Goal: Transaction & Acquisition: Purchase product/service

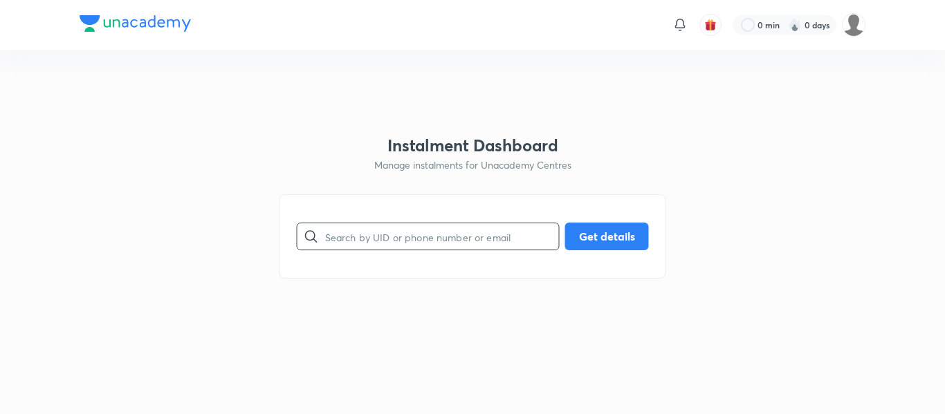
click at [461, 236] on input "text" at bounding box center [442, 236] width 234 height 35
paste input "[EMAIL_ADDRESS][DOMAIN_NAME]"
type input "[EMAIL_ADDRESS][DOMAIN_NAME]"
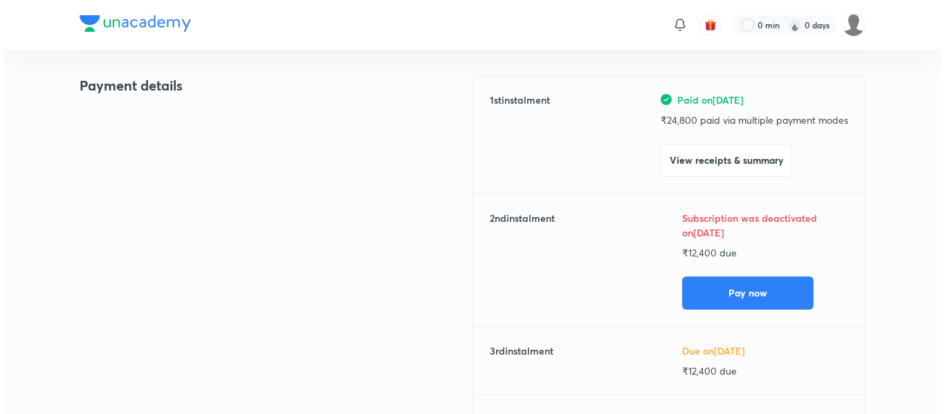
scroll to position [171, 0]
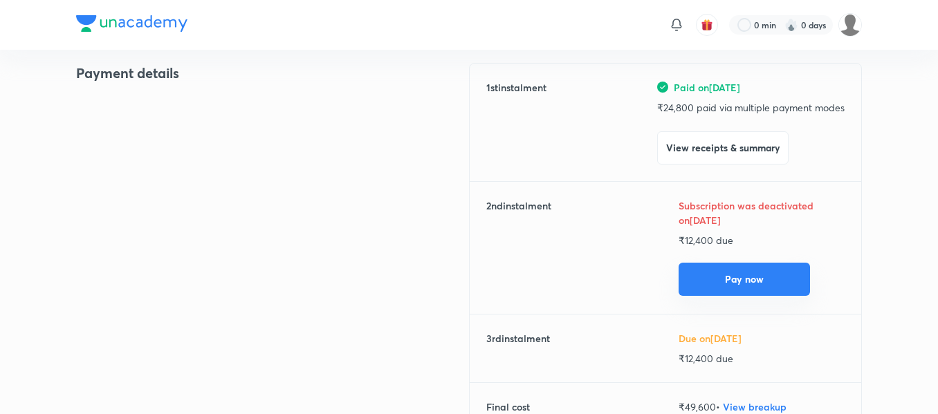
click at [711, 266] on button "Pay now" at bounding box center [743, 279] width 131 height 33
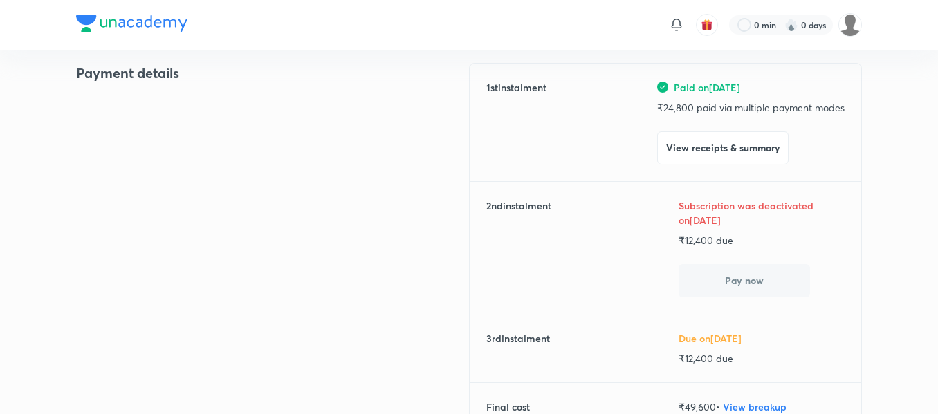
click at [711, 266] on button "Pay now" at bounding box center [743, 280] width 131 height 33
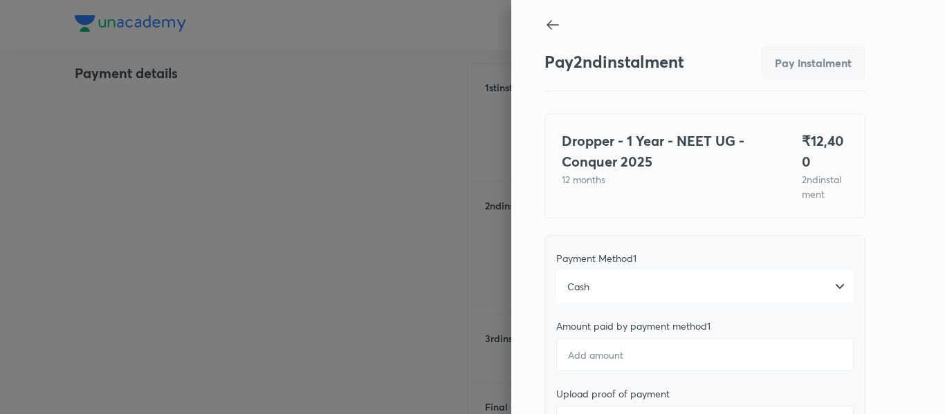
click at [630, 283] on div "Cash" at bounding box center [704, 286] width 297 height 33
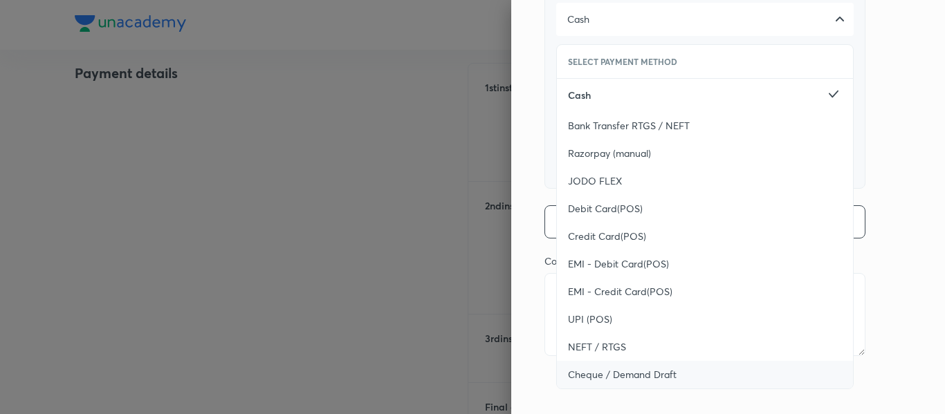
click at [591, 370] on span "Cheque / Demand Draft" at bounding box center [622, 375] width 109 height 14
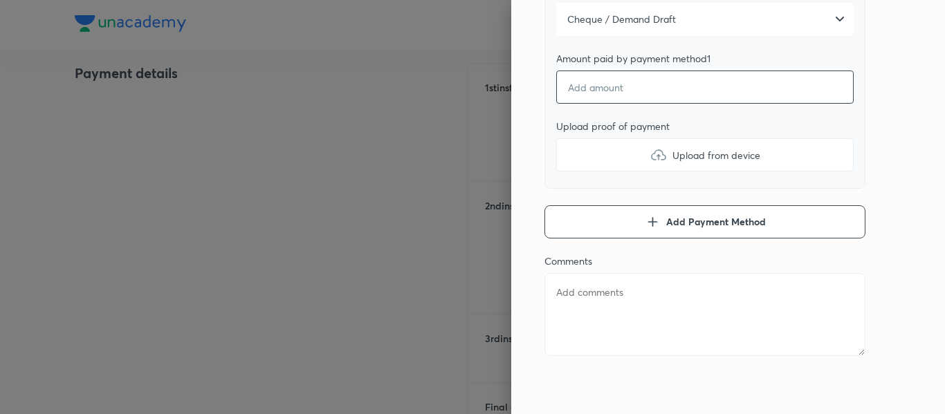
click at [609, 102] on input "number" at bounding box center [704, 87] width 297 height 33
type textarea "x"
type input "1"
type textarea "x"
type input "12"
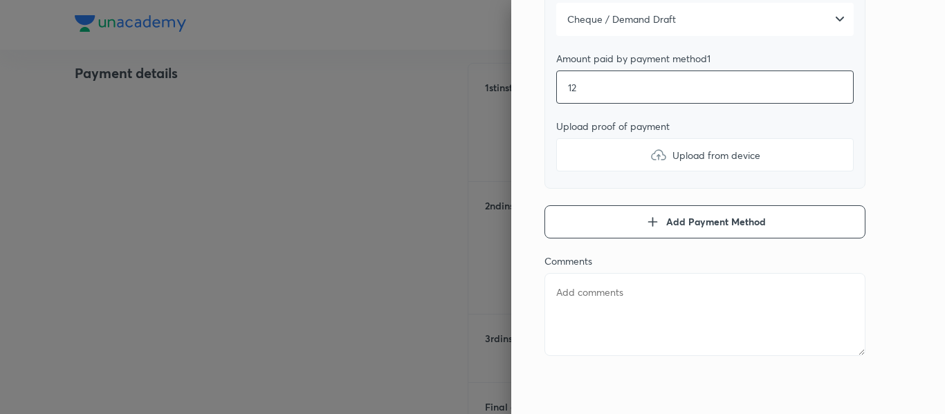
type textarea "x"
type input "124"
type textarea "x"
type input "1240"
type textarea "x"
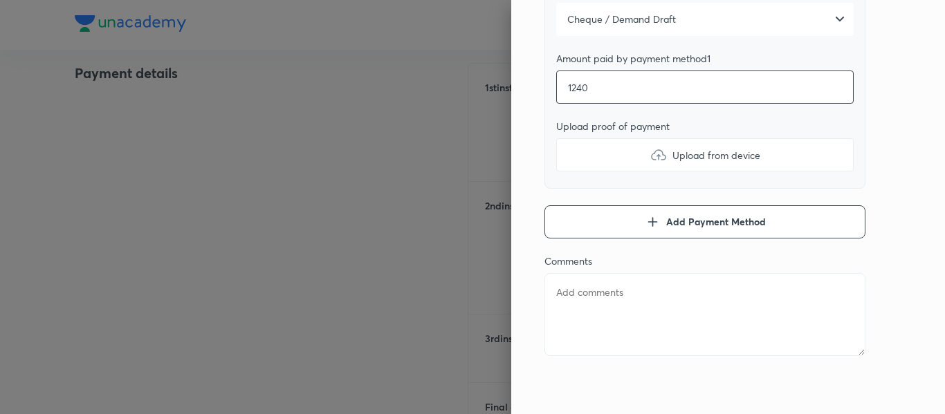
type input "12400"
type textarea "x"
type input "12400"
click at [606, 159] on label "Upload from device" at bounding box center [704, 154] width 297 height 33
click at [0, 0] on input "Upload from device" at bounding box center [0, 0] width 0 height 0
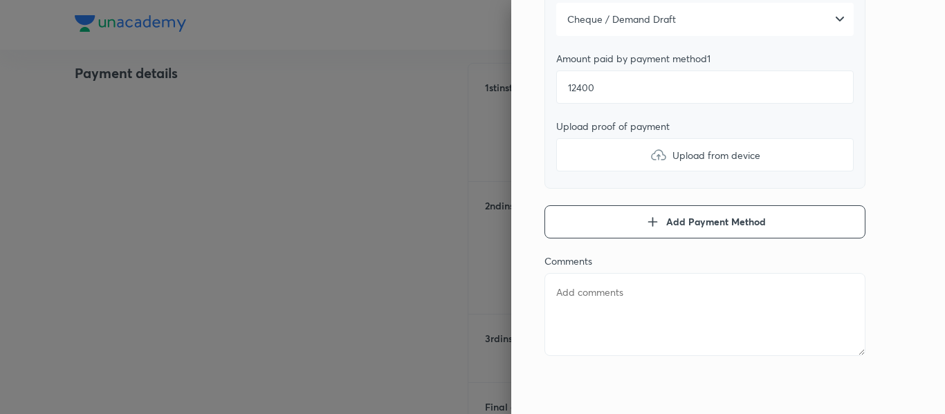
type textarea "x"
click at [615, 303] on textarea at bounding box center [704, 314] width 321 height 83
type textarea "2"
type textarea "x"
type textarea "2n"
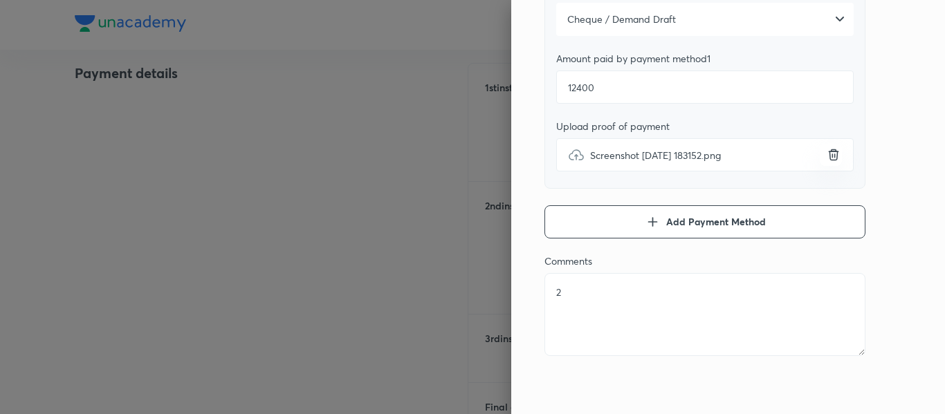
type textarea "x"
type textarea "2nd"
type textarea "x"
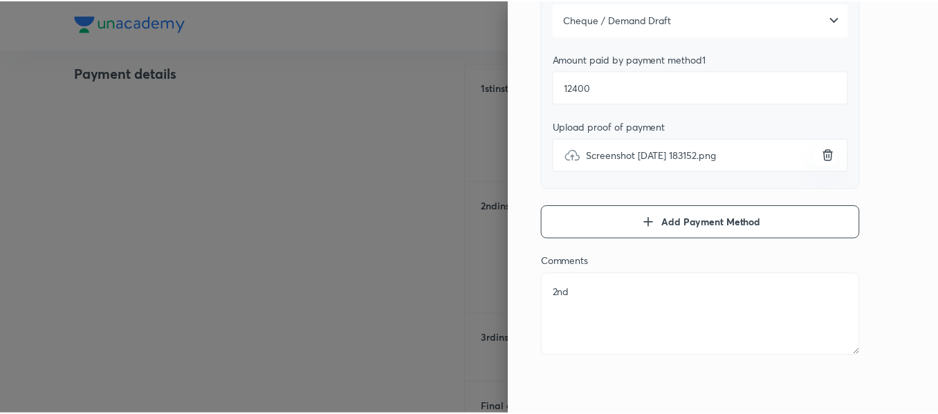
scroll to position [0, 0]
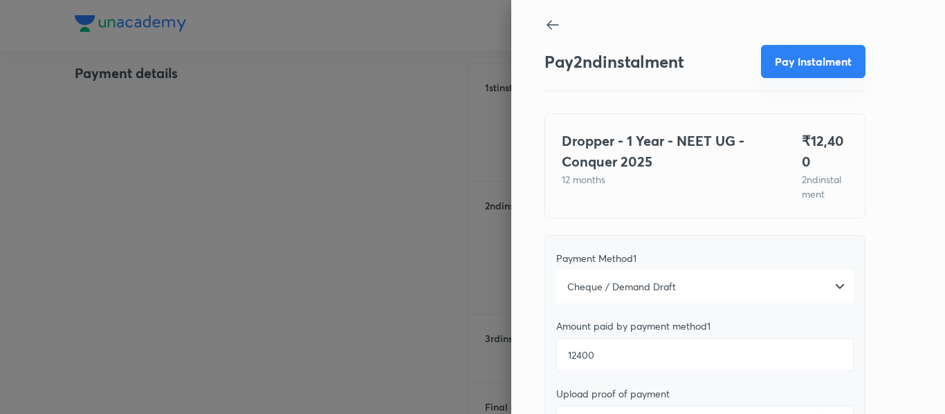
type textarea "2nd"
click at [792, 66] on button "Pay instalment" at bounding box center [813, 61] width 104 height 33
type textarea "x"
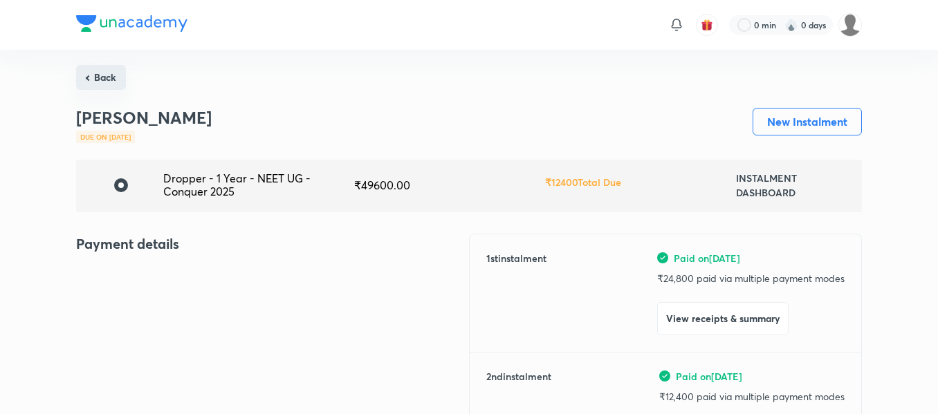
click at [104, 81] on button "Back" at bounding box center [101, 77] width 50 height 25
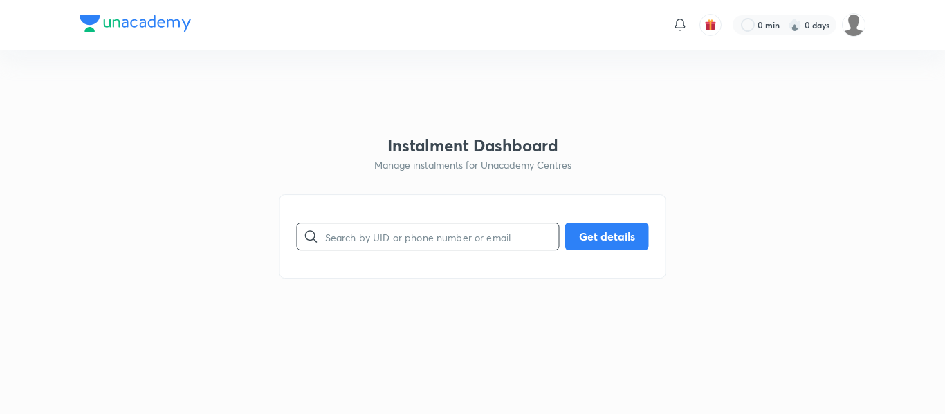
click at [347, 223] on input "text" at bounding box center [442, 236] width 234 height 35
paste input "[EMAIL_ADDRESS][DOMAIN_NAME]"
type input "[EMAIL_ADDRESS][DOMAIN_NAME]"
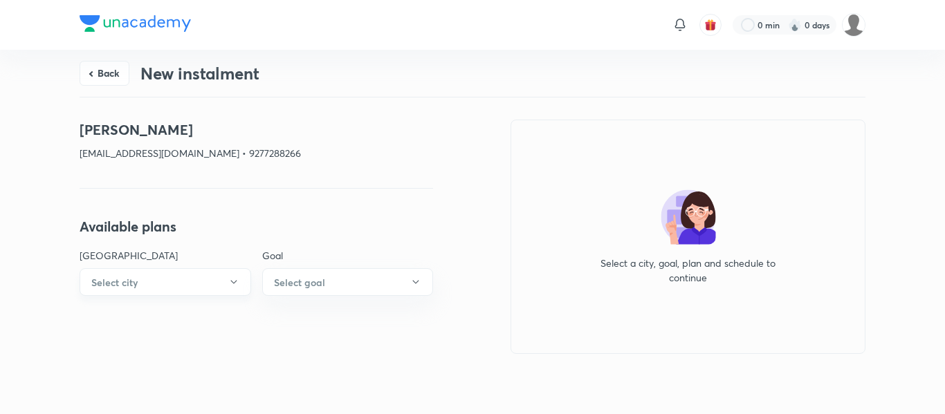
click at [208, 285] on button "Select city" at bounding box center [165, 282] width 171 height 28
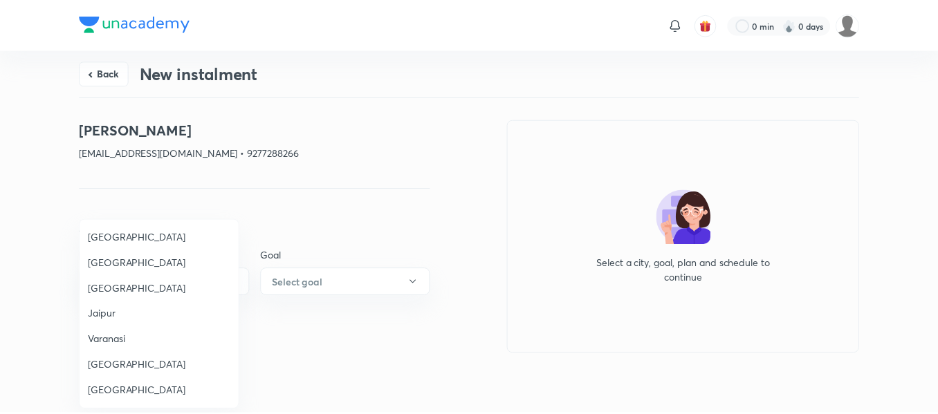
scroll to position [1194, 0]
click at [104, 331] on span "Varanasi" at bounding box center [160, 338] width 143 height 15
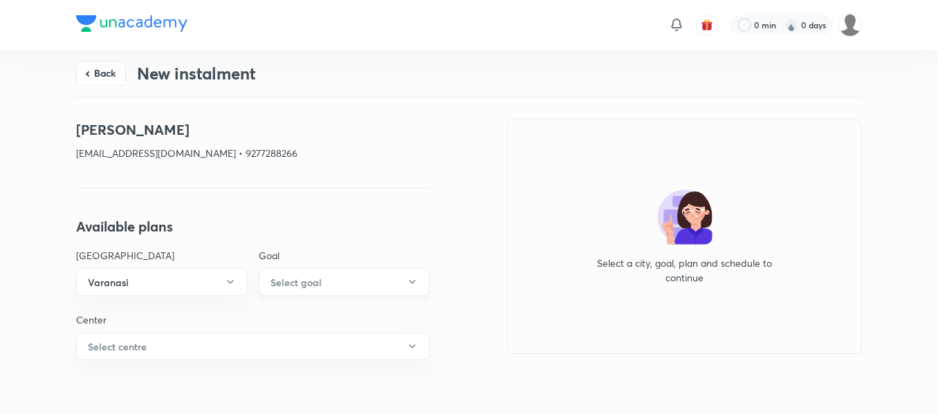
click at [309, 286] on h6 "Select goal" at bounding box center [295, 282] width 51 height 15
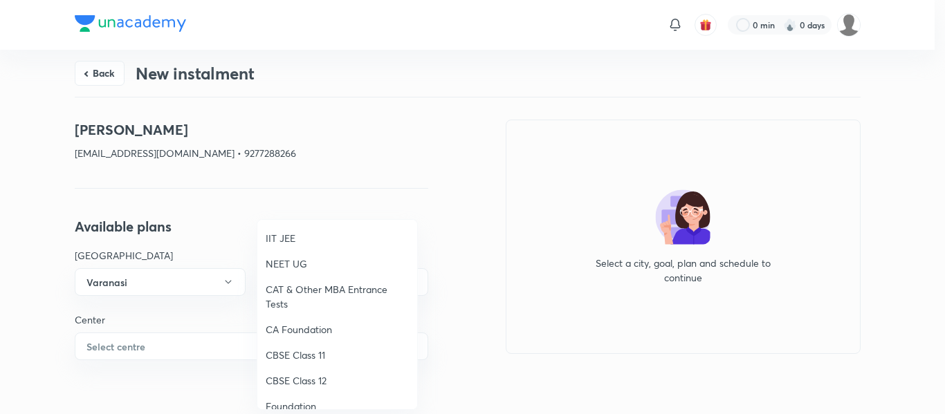
click at [279, 237] on span "IIT JEE" at bounding box center [337, 238] width 143 height 15
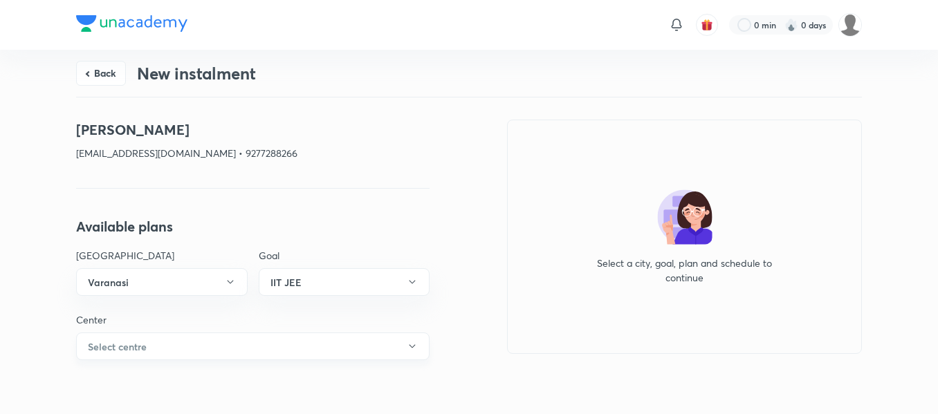
click at [187, 342] on button "Select centre" at bounding box center [252, 347] width 353 height 28
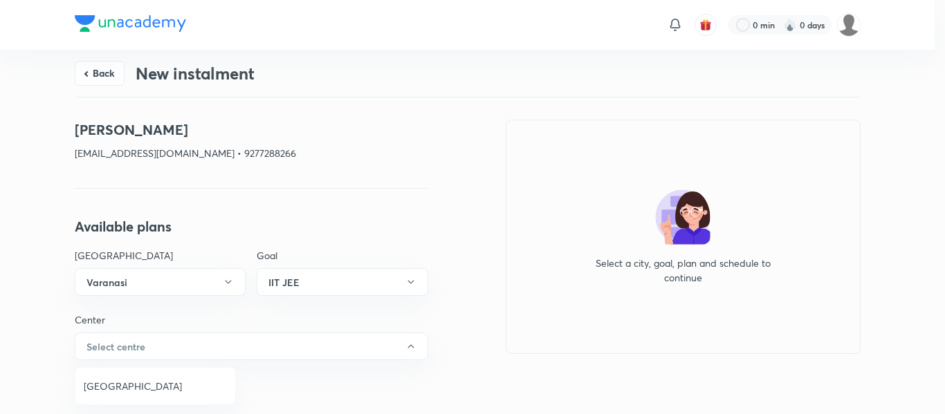
click at [115, 389] on span "[GEOGRAPHIC_DATA]" at bounding box center [155, 386] width 143 height 15
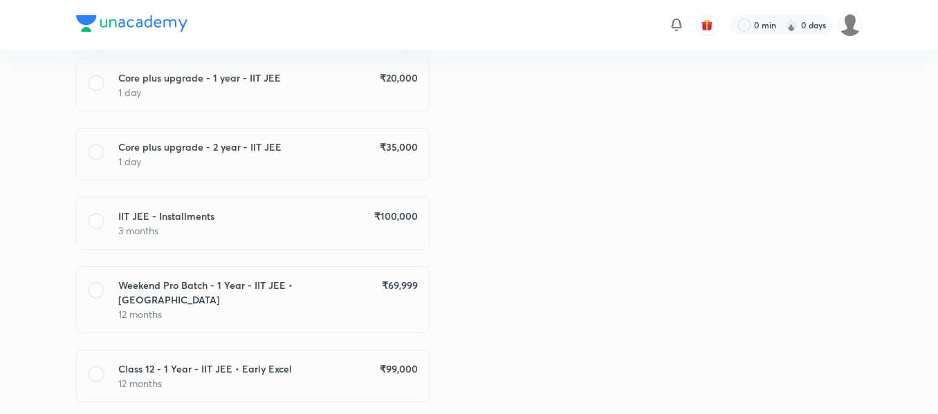
scroll to position [319, 0]
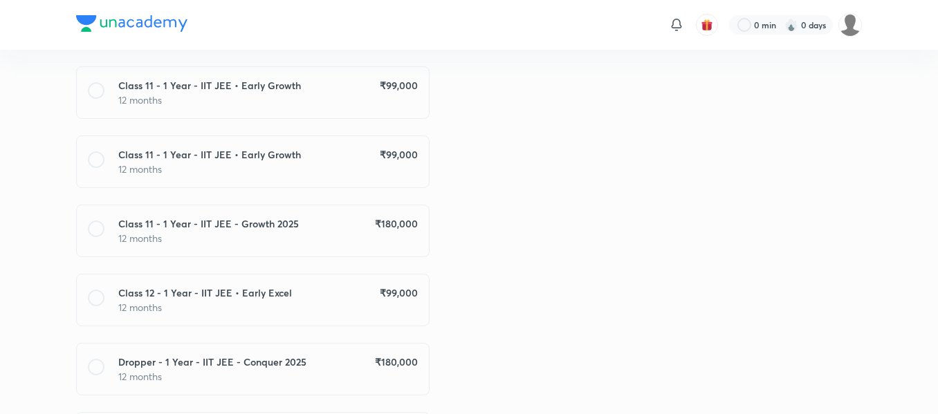
click at [407, 231] on p "12 months" at bounding box center [267, 238] width 299 height 15
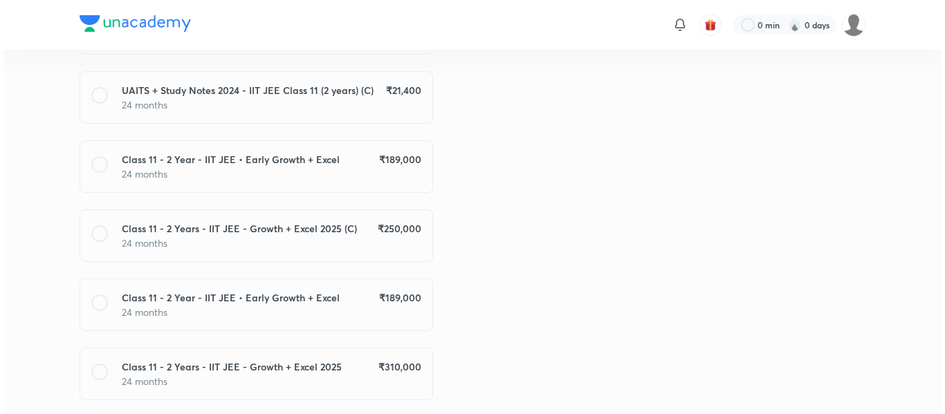
scroll to position [1518, 0]
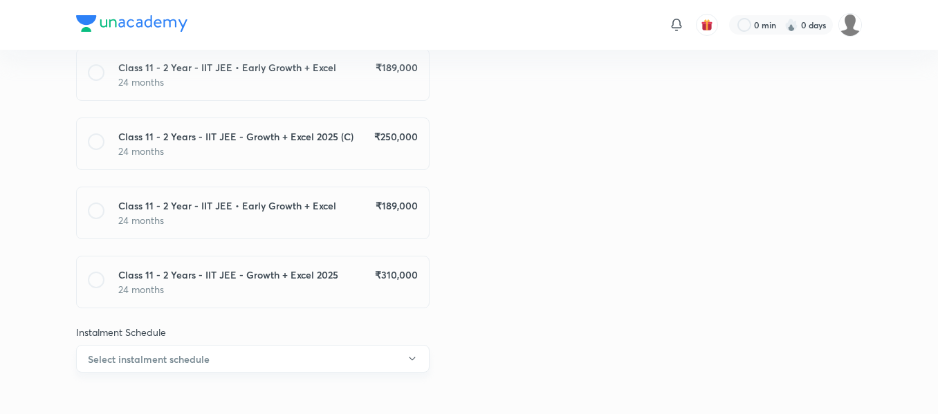
click at [308, 345] on button "Select instalment schedule" at bounding box center [252, 359] width 353 height 28
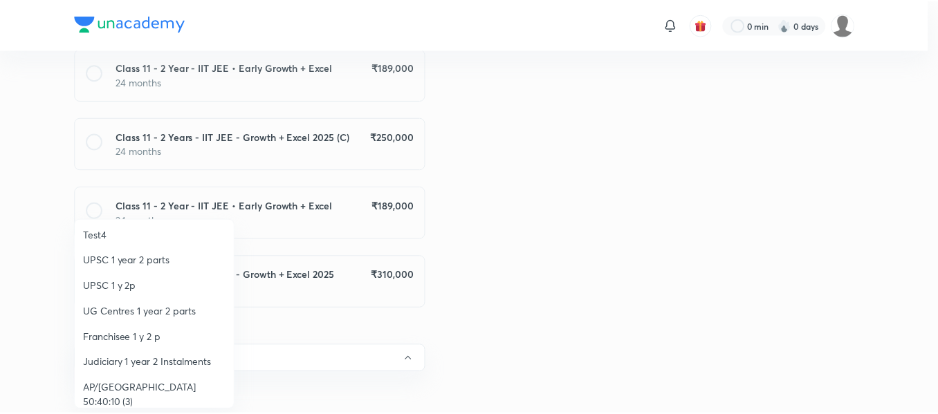
scroll to position [127, 0]
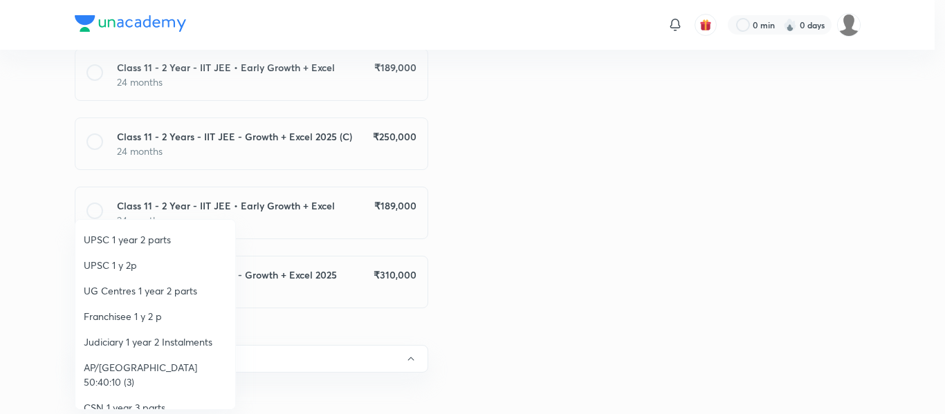
click at [123, 318] on span "Franchisee 1 y 2 p" at bounding box center [155, 316] width 143 height 15
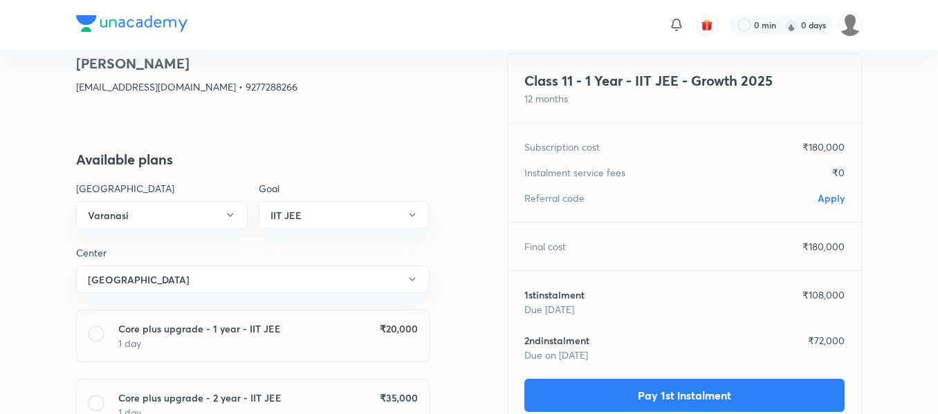
scroll to position [28, 0]
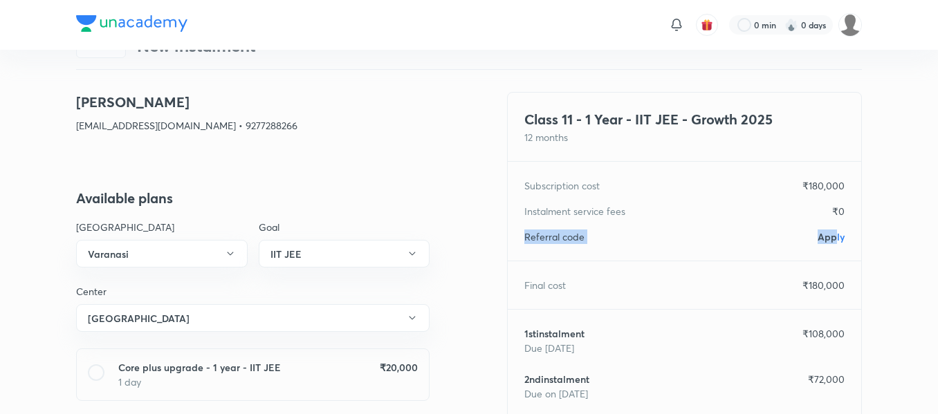
drag, startPoint x: 829, startPoint y: 246, endPoint x: 837, endPoint y: 237, distance: 11.8
click at [837, 237] on div "Class 11 - 1 Year - IIT JEE - Growth 2025 12 months Subscription cost ₹ 180,000…" at bounding box center [684, 280] width 355 height 376
click at [837, 237] on span "Apply" at bounding box center [830, 236] width 27 height 13
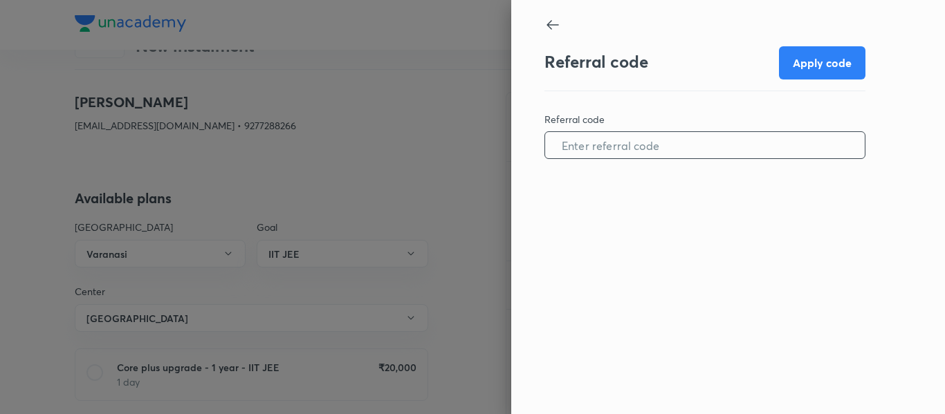
click at [701, 160] on input "text" at bounding box center [704, 145] width 319 height 35
paste input "VARA0876HP4351"
type input "VARA0876HP4351"
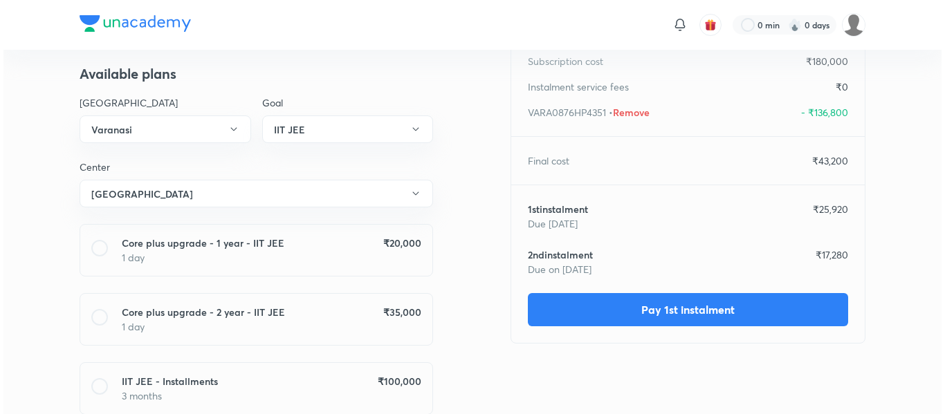
scroll to position [154, 0]
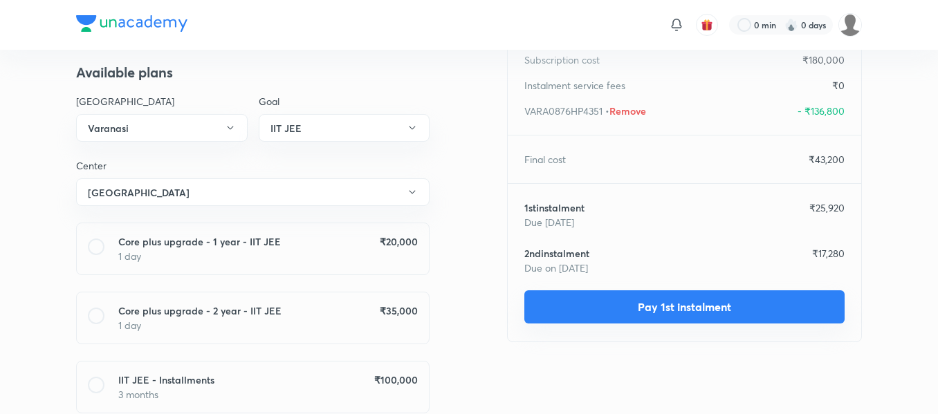
click at [619, 310] on button "Pay 1st instalment" at bounding box center [684, 306] width 320 height 33
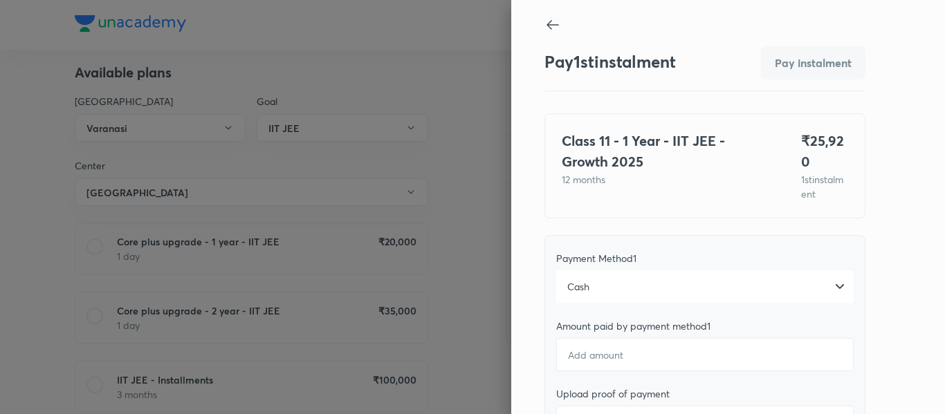
scroll to position [55, 0]
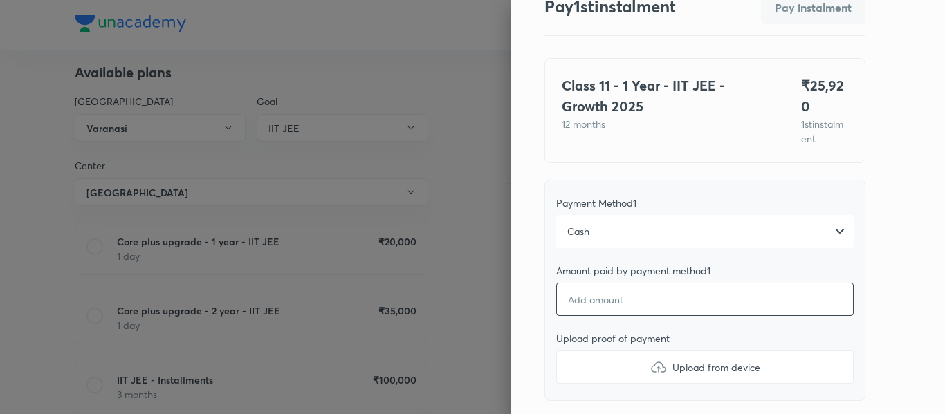
click at [591, 289] on input "number" at bounding box center [704, 299] width 297 height 33
type input "2"
type textarea "x"
type input "25"
type textarea "x"
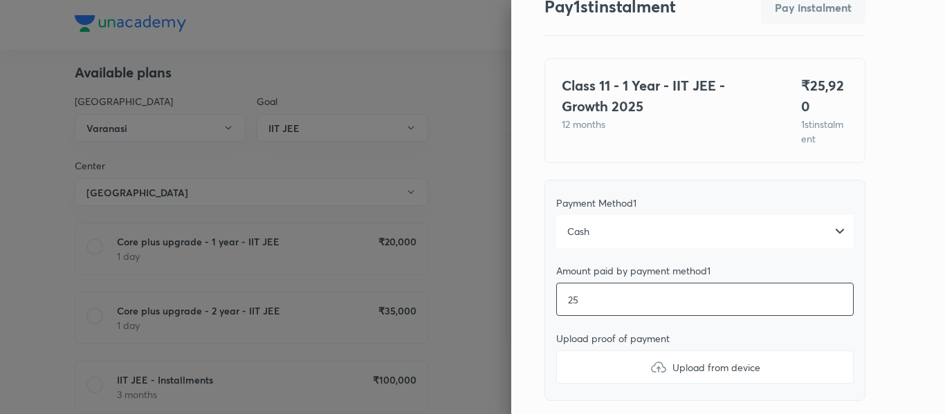
type input "259"
type textarea "x"
type input "2592"
type textarea "x"
type input "0"
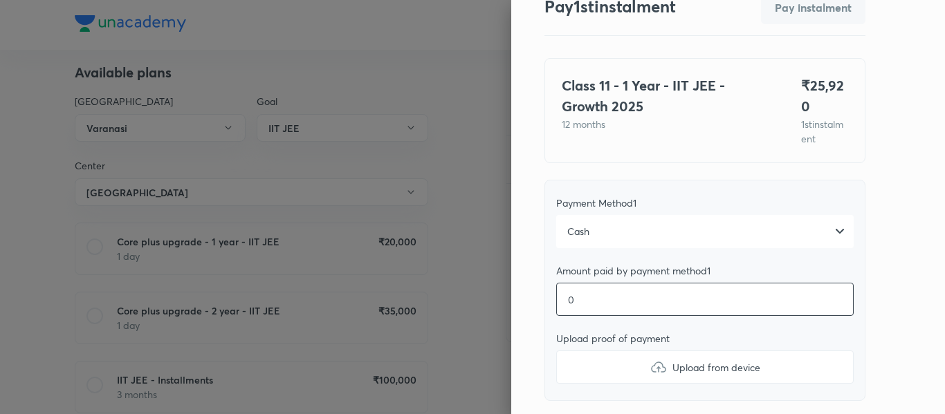
type textarea "x"
type input "2"
type textarea "x"
type input "25"
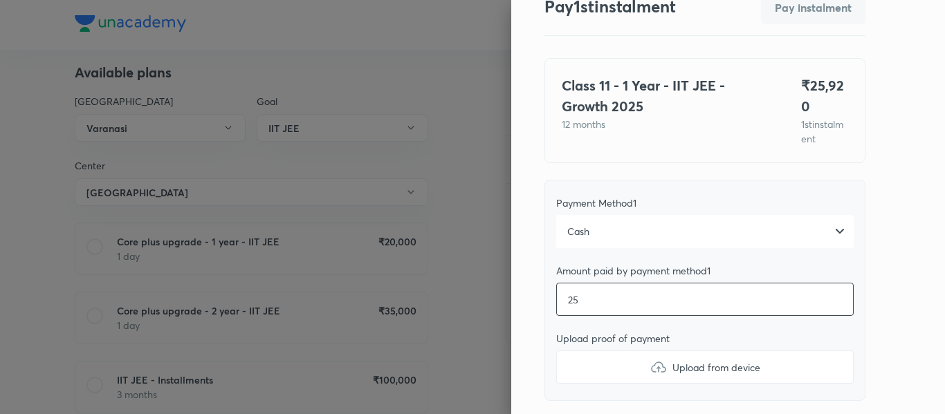
type textarea "x"
type input "259"
type textarea "x"
type input "2592"
type textarea "x"
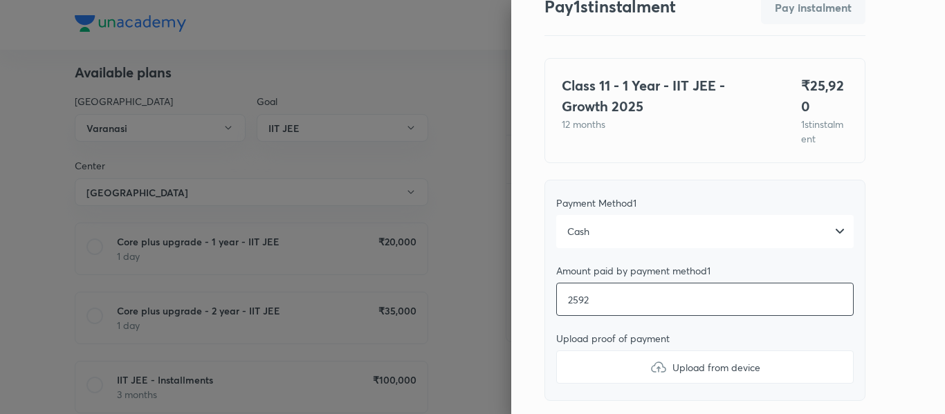
type input "25920"
type textarea "x"
type input "25920"
click at [591, 358] on label "Upload from device" at bounding box center [704, 367] width 297 height 33
click at [0, 0] on input "Upload from device" at bounding box center [0, 0] width 0 height 0
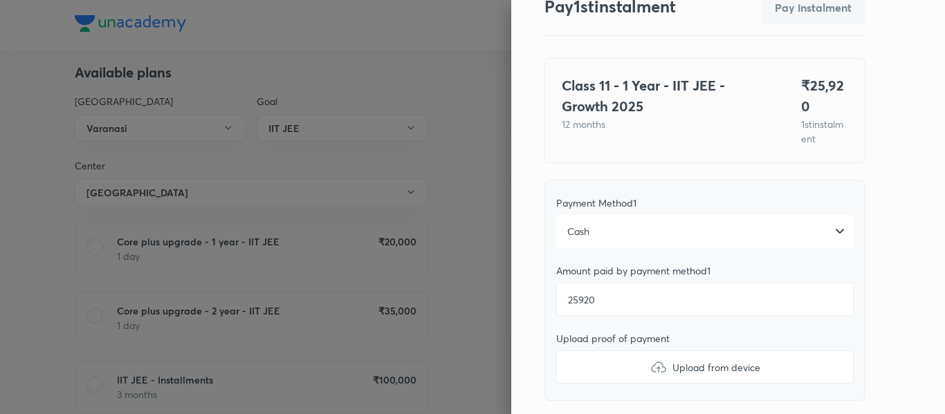
type textarea "x"
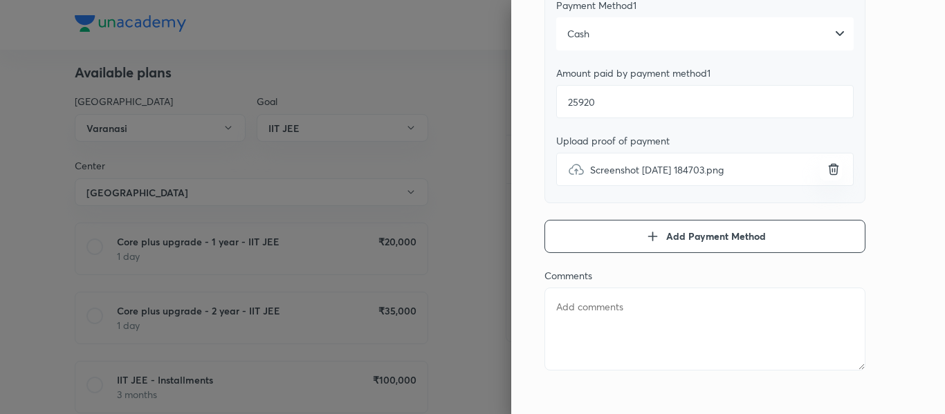
click at [599, 331] on textarea at bounding box center [704, 329] width 321 height 83
type textarea "1"
type textarea "x"
type textarea "1s"
type textarea "x"
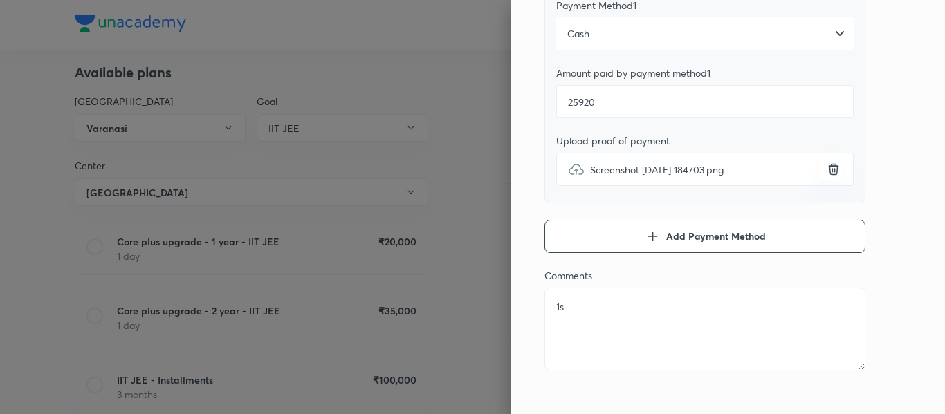
type textarea "1st"
type textarea "x"
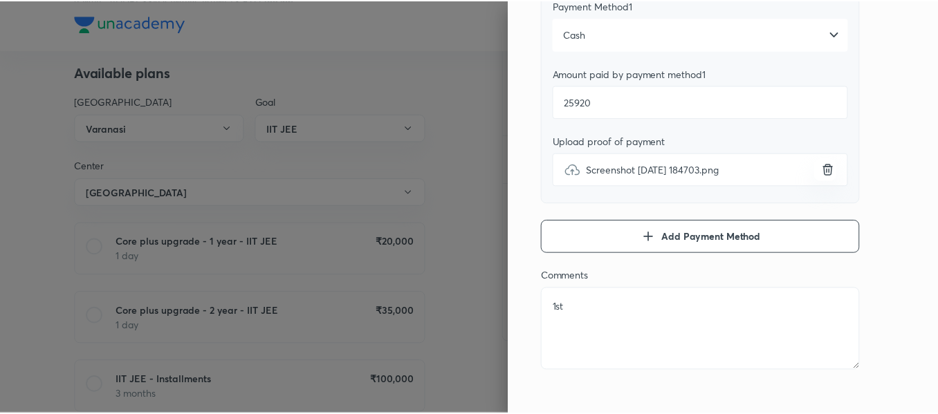
scroll to position [0, 0]
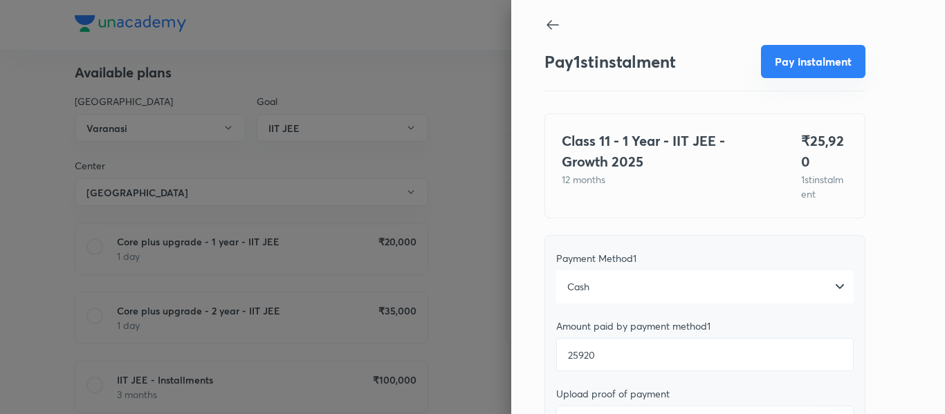
type textarea "1st"
click at [782, 72] on button "Pay instalment" at bounding box center [813, 61] width 104 height 33
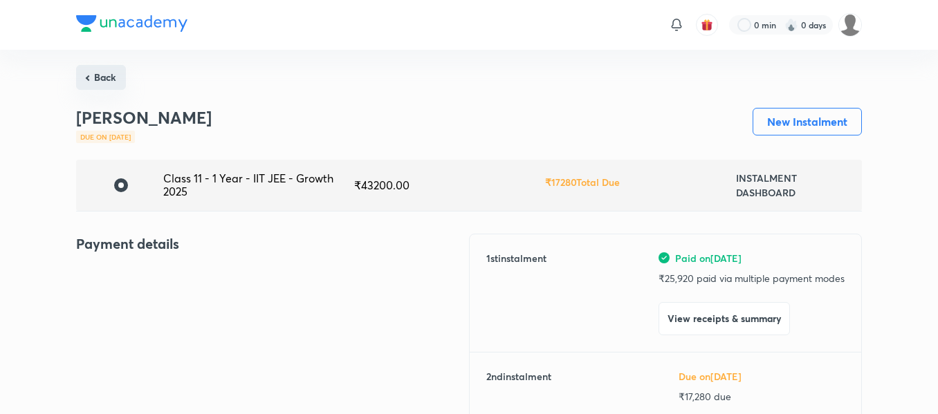
click at [103, 86] on button "Back" at bounding box center [101, 77] width 50 height 25
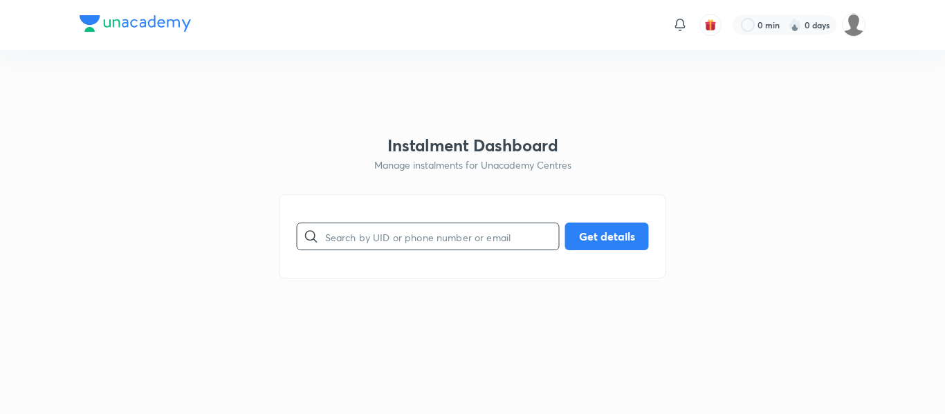
click at [342, 248] on input "text" at bounding box center [442, 236] width 234 height 35
paste input "[EMAIL_ADDRESS][DOMAIN_NAME]"
type input "[EMAIL_ADDRESS][DOMAIN_NAME]"
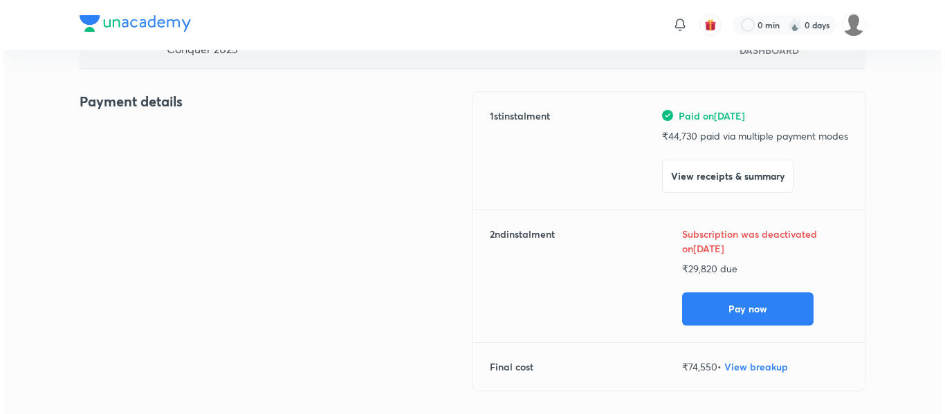
scroll to position [156, 0]
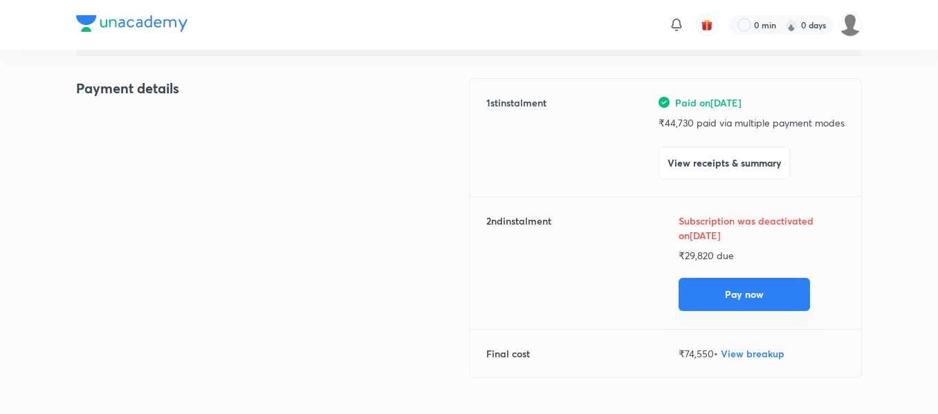
click at [716, 292] on button "Pay now" at bounding box center [743, 294] width 131 height 33
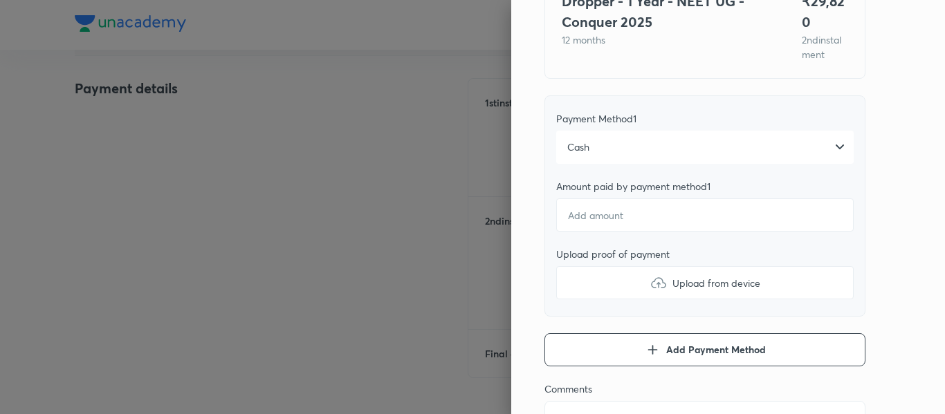
scroll to position [156, 0]
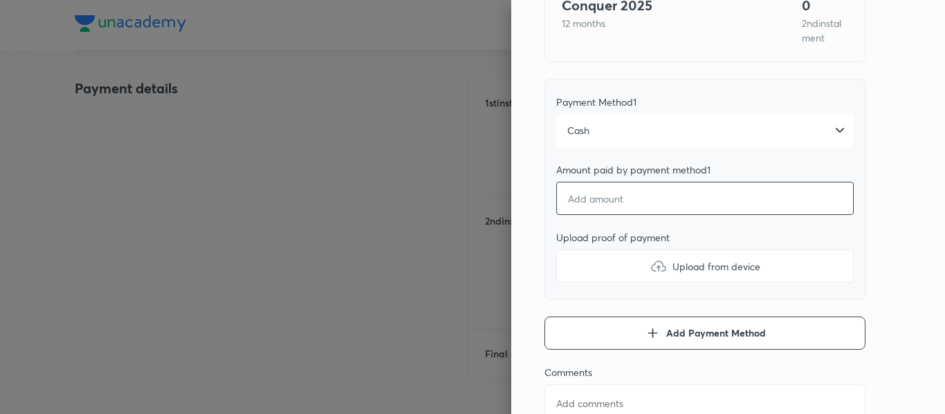
click at [599, 188] on input "number" at bounding box center [704, 198] width 297 height 33
type textarea "x"
type input "2"
type textarea "x"
type input "29"
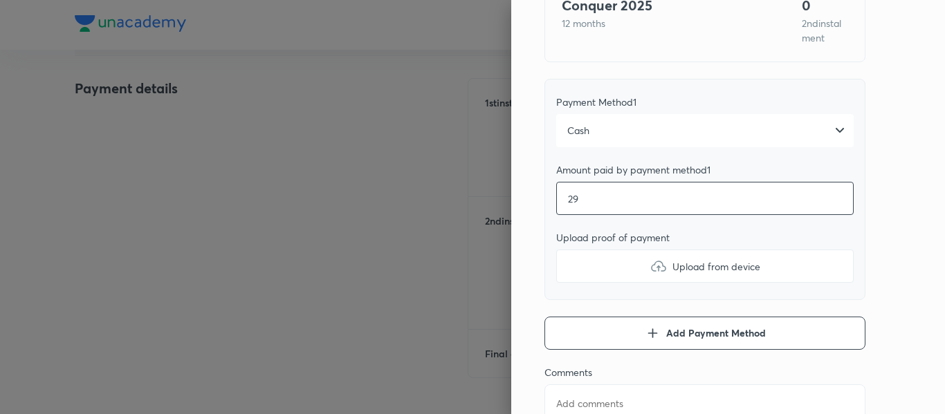
type textarea "x"
type input "298"
type textarea "x"
type input "2982"
type textarea "x"
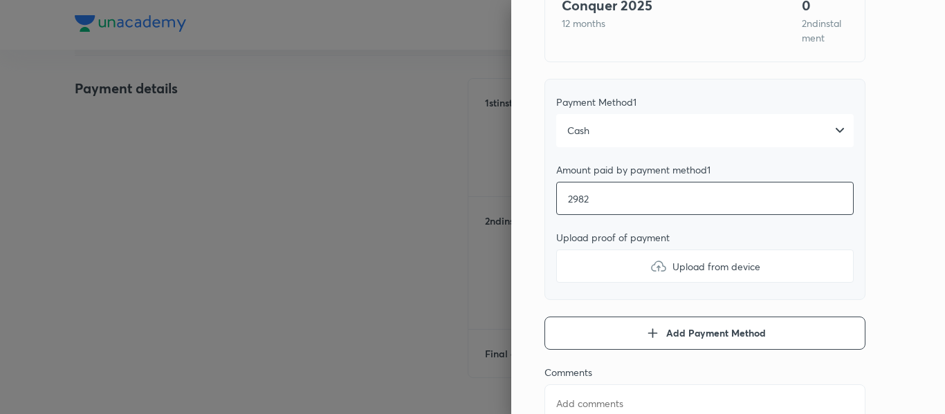
type input "29820"
type textarea "x"
type input "29820"
click at [600, 262] on label "Upload from device" at bounding box center [704, 266] width 297 height 33
click at [0, 0] on input "Upload from device" at bounding box center [0, 0] width 0 height 0
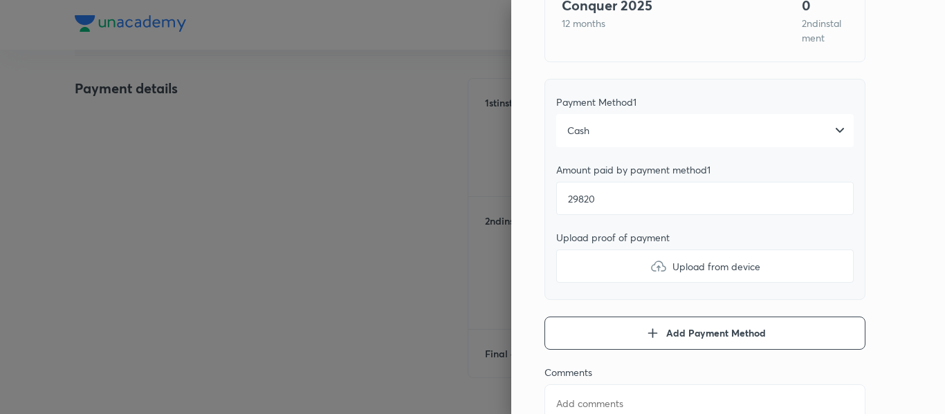
type textarea "x"
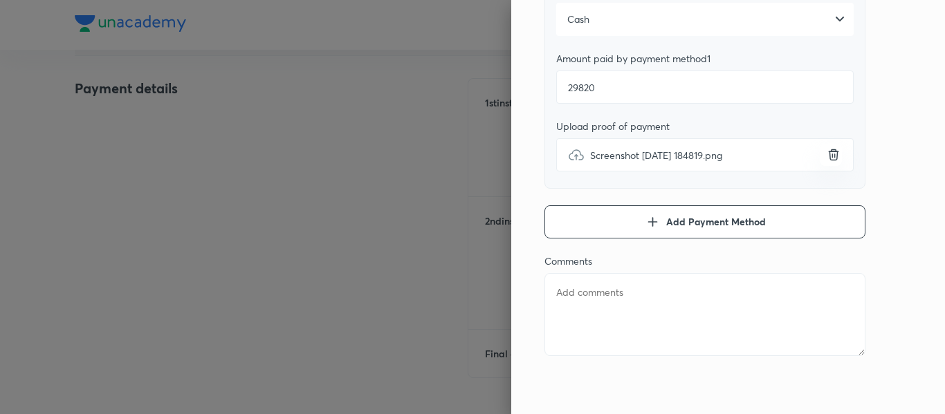
click at [593, 304] on textarea at bounding box center [704, 314] width 321 height 83
type textarea "2"
type textarea "x"
type textarea "2n"
type textarea "x"
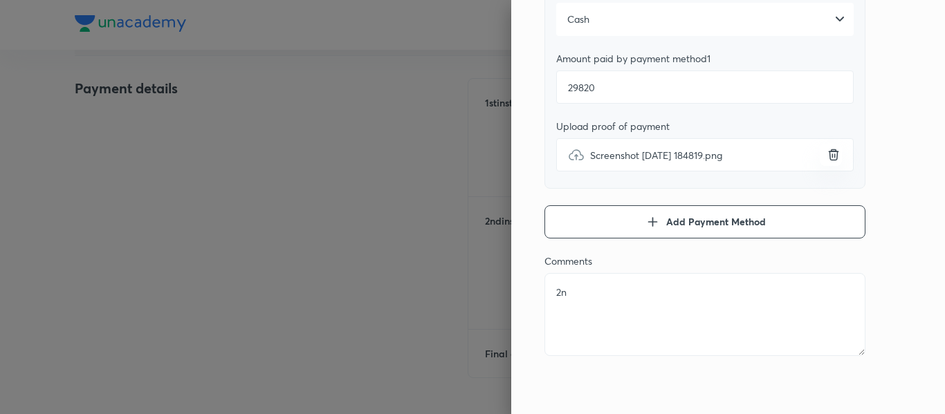
type textarea "2nd"
type textarea "x"
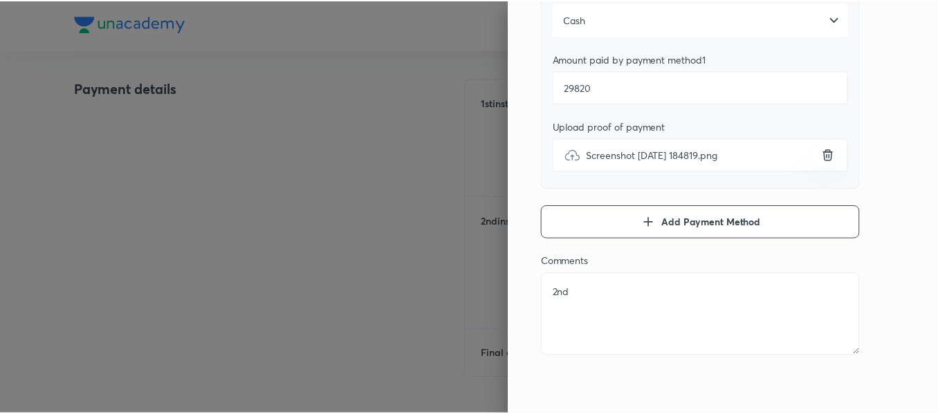
scroll to position [0, 0]
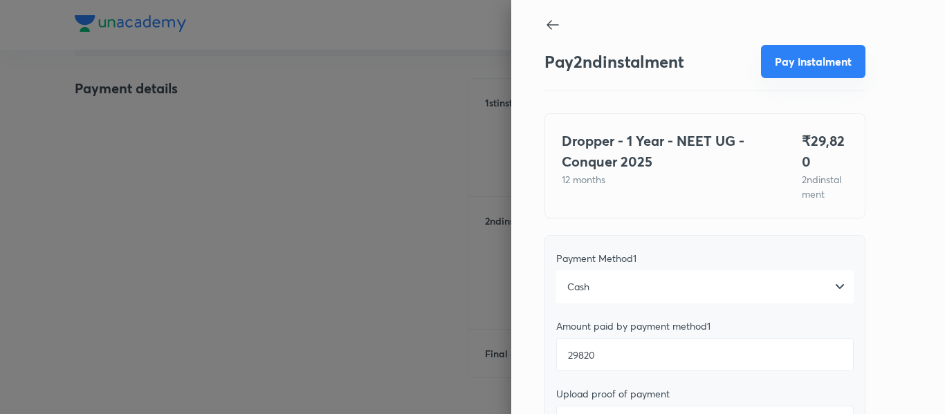
type textarea "2nd"
click at [786, 76] on button "Pay instalment" at bounding box center [813, 61] width 104 height 33
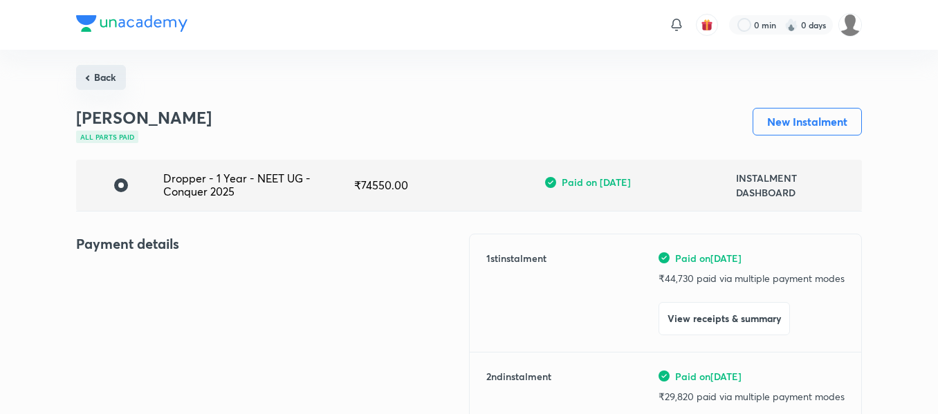
click at [89, 73] on button "Back" at bounding box center [101, 77] width 50 height 25
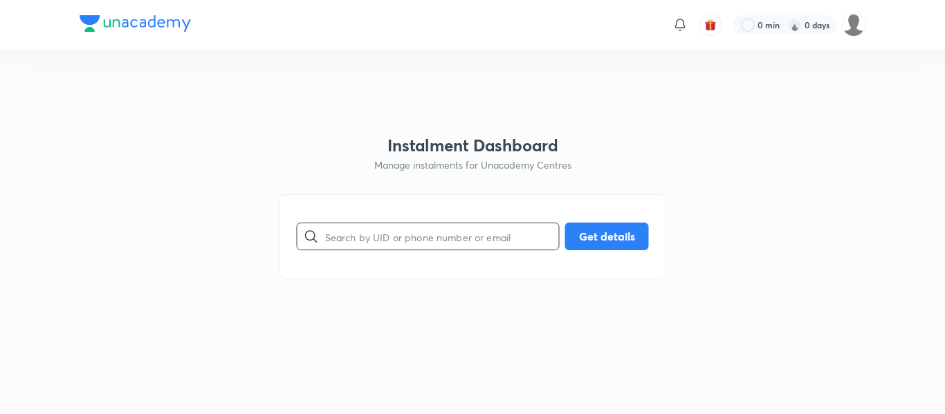
click at [362, 231] on input "text" at bounding box center [442, 236] width 234 height 35
paste input "[EMAIL_ADDRESS][DOMAIN_NAME]"
type input "[EMAIL_ADDRESS][DOMAIN_NAME]"
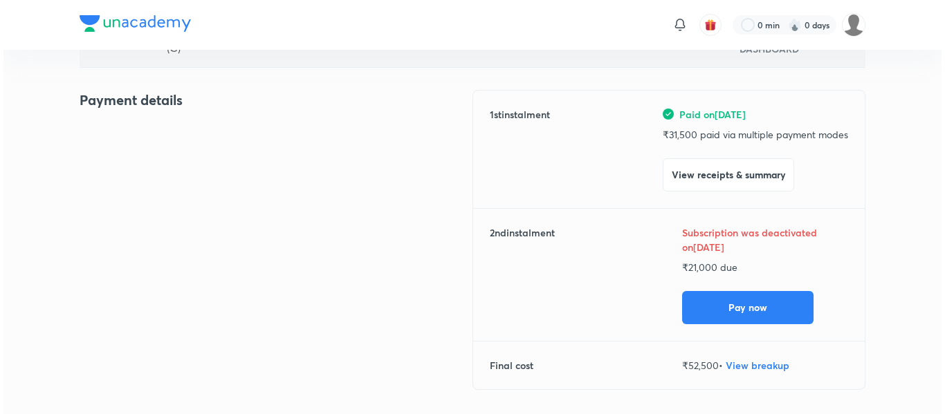
scroll to position [151, 0]
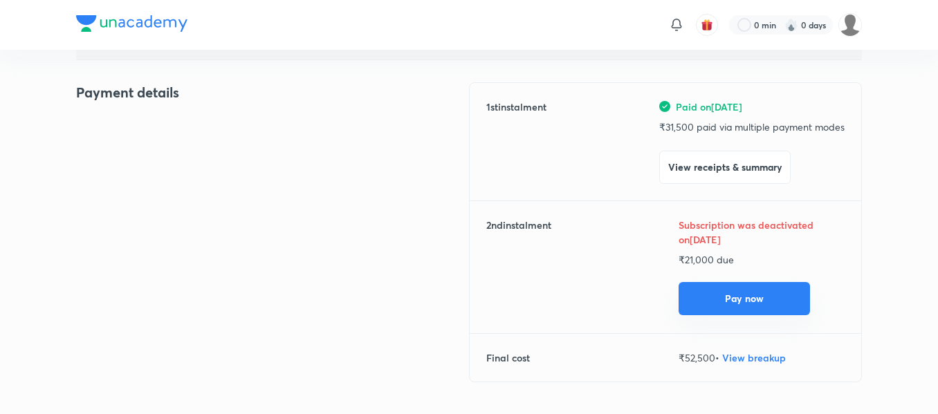
click at [695, 294] on button "Pay now" at bounding box center [743, 298] width 131 height 33
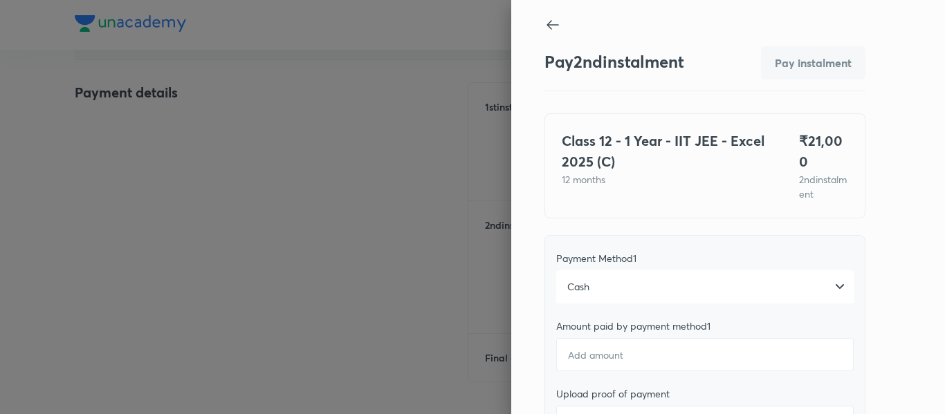
click at [610, 279] on div "Cash" at bounding box center [704, 286] width 297 height 33
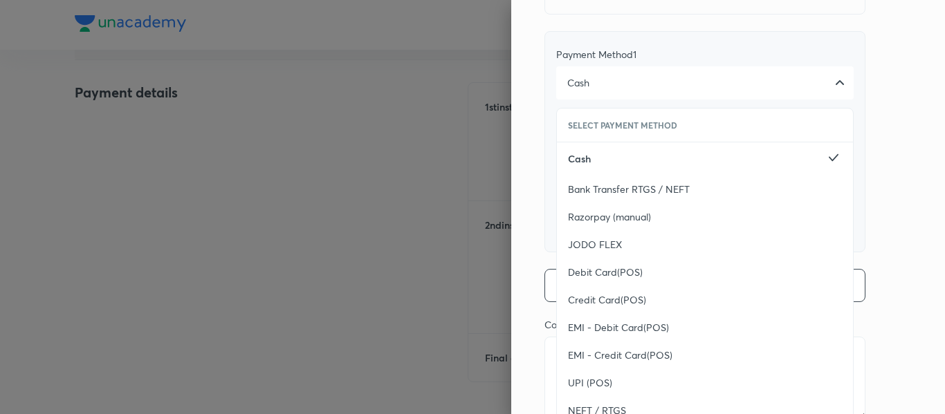
scroll to position [253, 0]
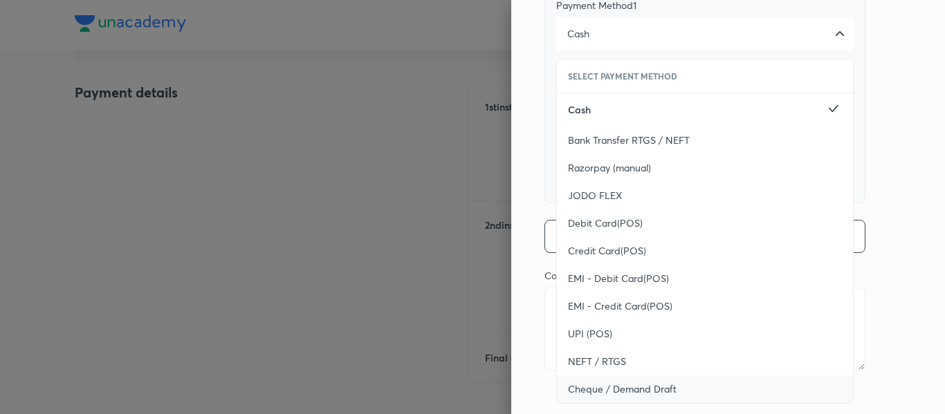
click at [570, 382] on span "Cheque / Demand Draft" at bounding box center [622, 389] width 109 height 14
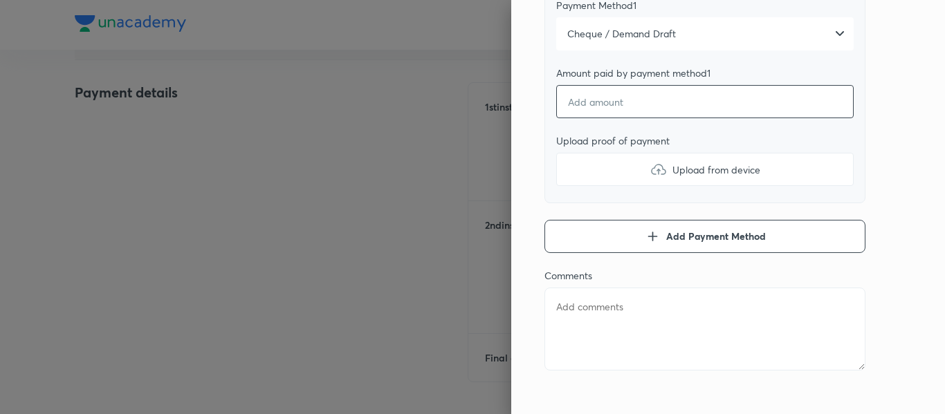
click at [584, 97] on input "number" at bounding box center [704, 101] width 297 height 33
type textarea "x"
type input "2"
type textarea "x"
type input "21"
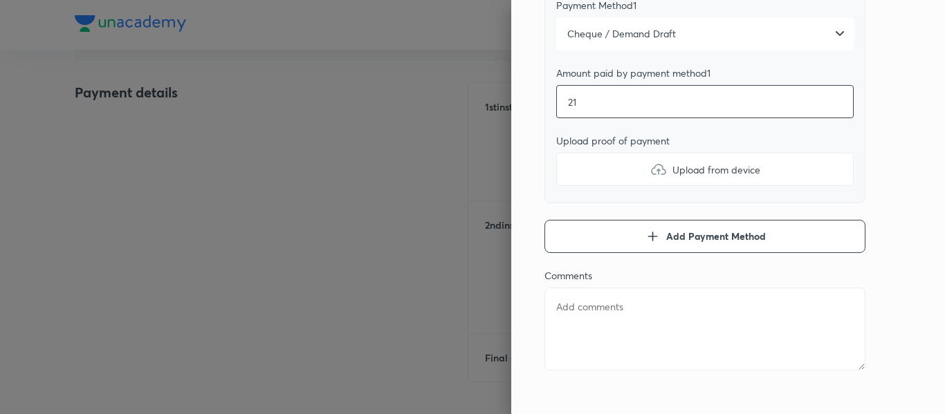
type textarea "x"
type input "210"
type textarea "x"
type input "2100"
type textarea "x"
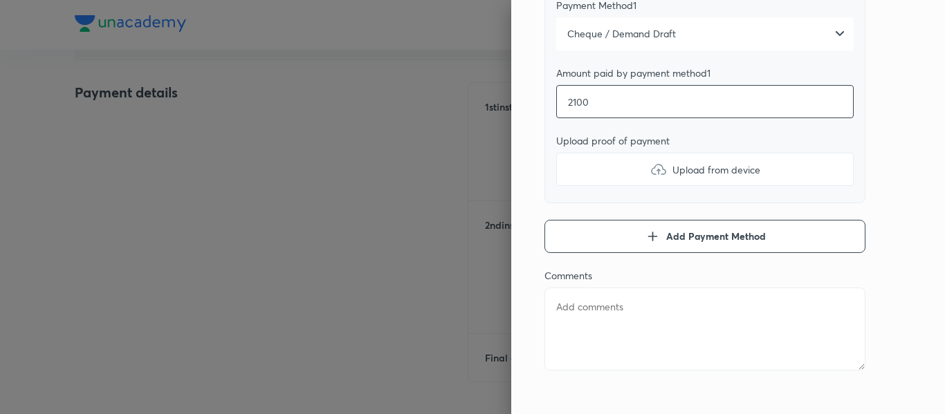
type input "21000"
type textarea "x"
type input "21000"
click at [590, 156] on label "Upload from device" at bounding box center [704, 169] width 297 height 33
click at [0, 0] on input "Upload from device" at bounding box center [0, 0] width 0 height 0
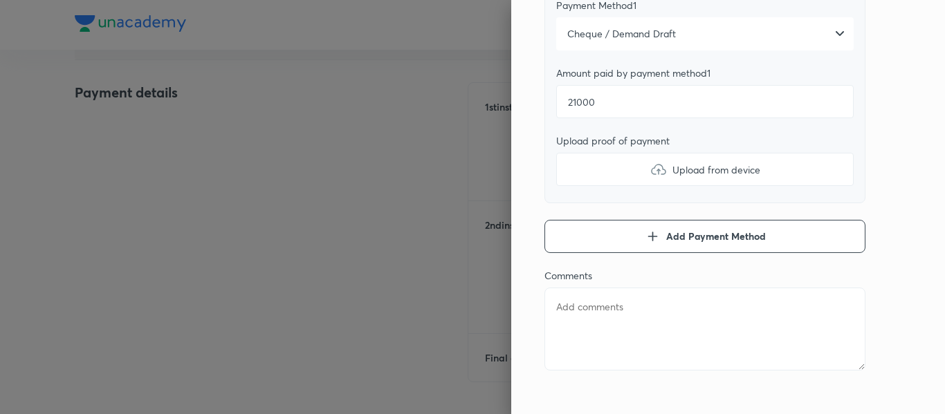
type textarea "x"
click at [605, 288] on textarea at bounding box center [704, 329] width 321 height 83
type textarea "2"
type textarea "x"
type textarea "2n"
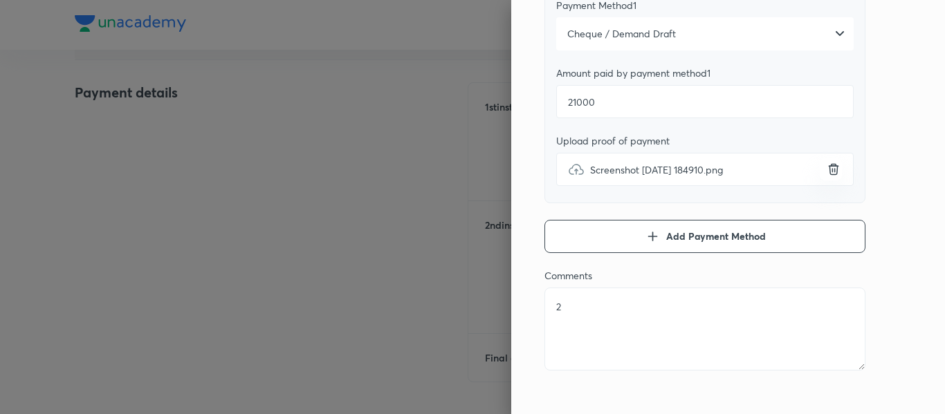
type textarea "x"
type textarea "2nd"
type textarea "x"
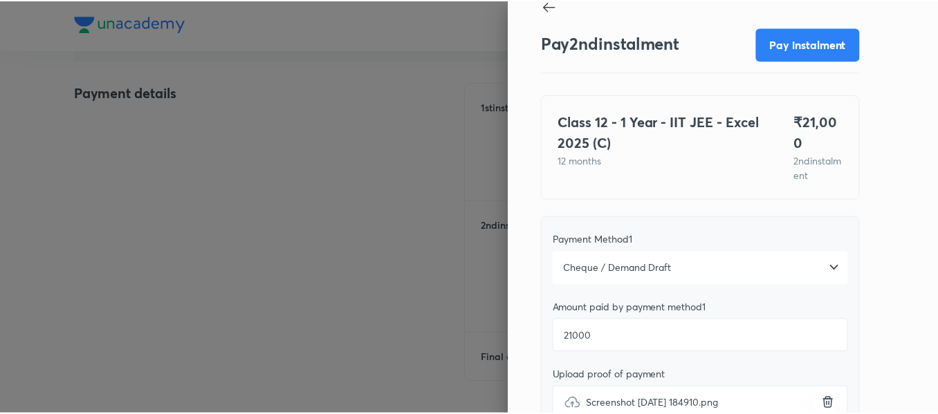
scroll to position [0, 0]
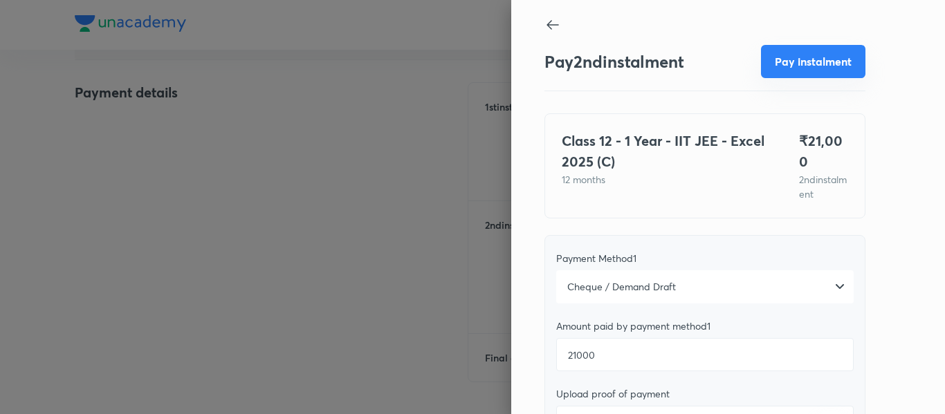
type textarea "2nd"
click at [799, 75] on button "Pay instalment" at bounding box center [813, 61] width 104 height 33
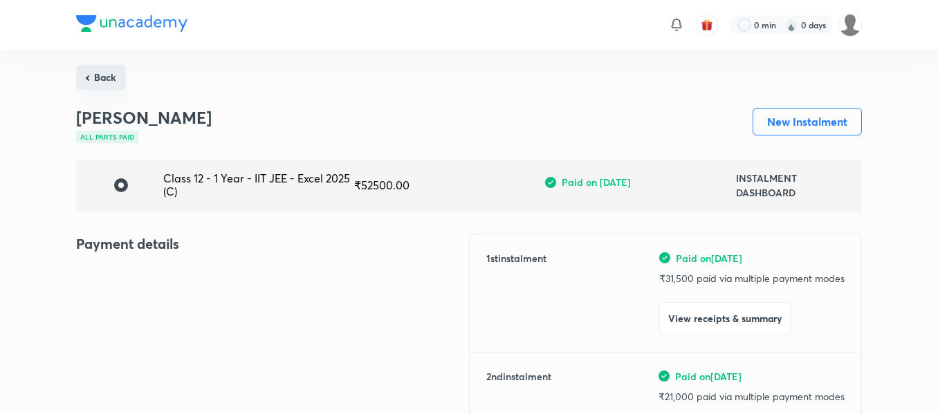
click at [95, 73] on button "Back" at bounding box center [101, 77] width 50 height 25
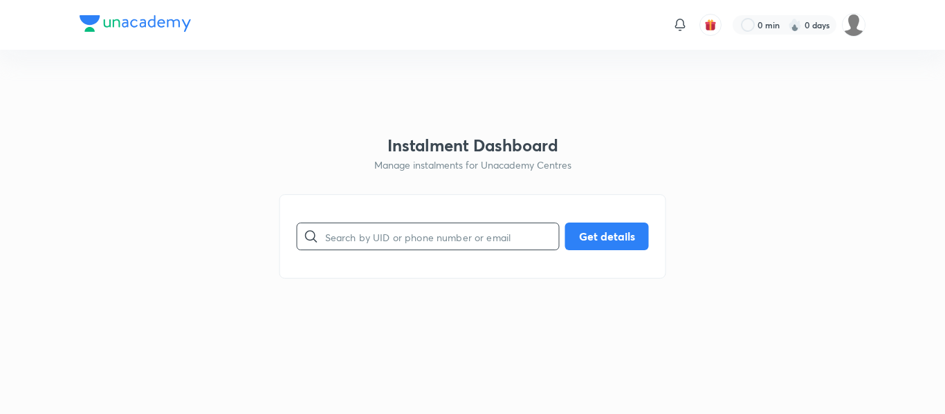
click at [392, 236] on input "text" at bounding box center [442, 236] width 234 height 35
paste input "[EMAIL_ADDRESS][DOMAIN_NAME]"
type input "[EMAIL_ADDRESS][DOMAIN_NAME]"
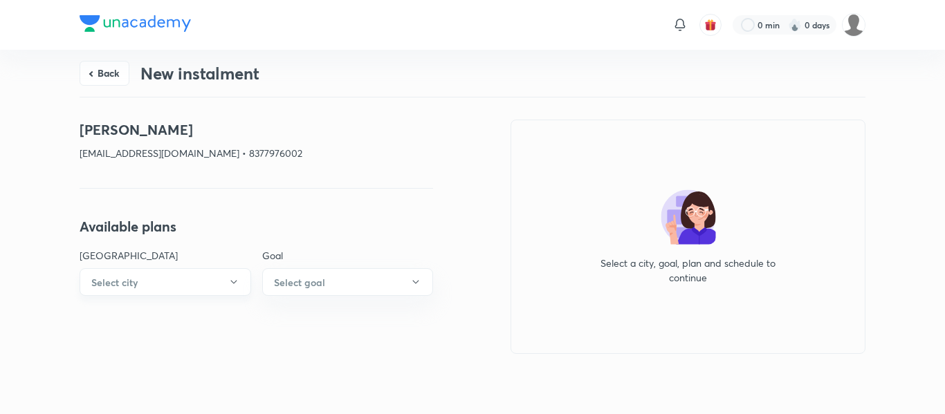
click at [139, 282] on button "Select city" at bounding box center [165, 282] width 171 height 28
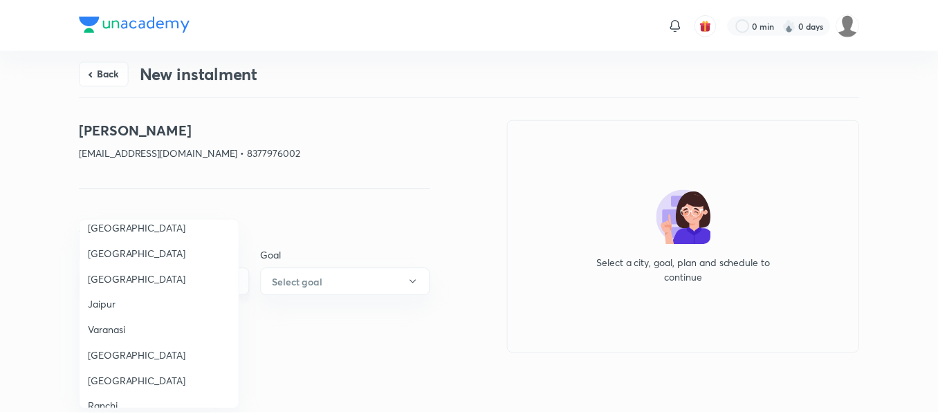
scroll to position [1164, 0]
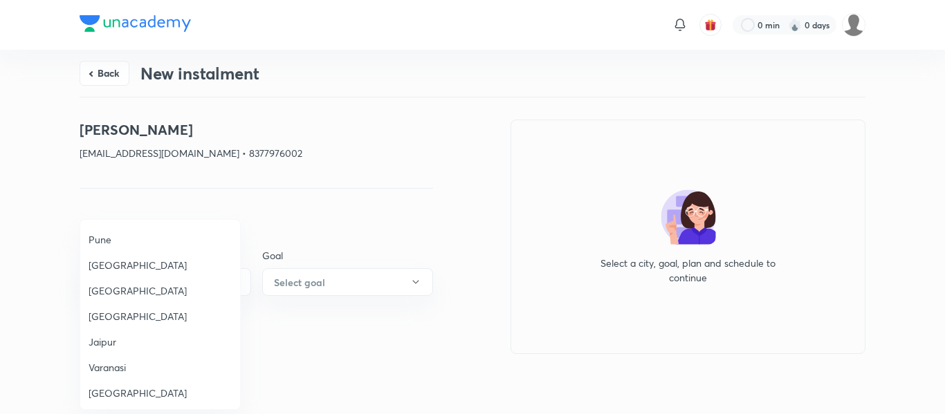
click at [111, 283] on span "[GEOGRAPHIC_DATA]" at bounding box center [160, 290] width 143 height 15
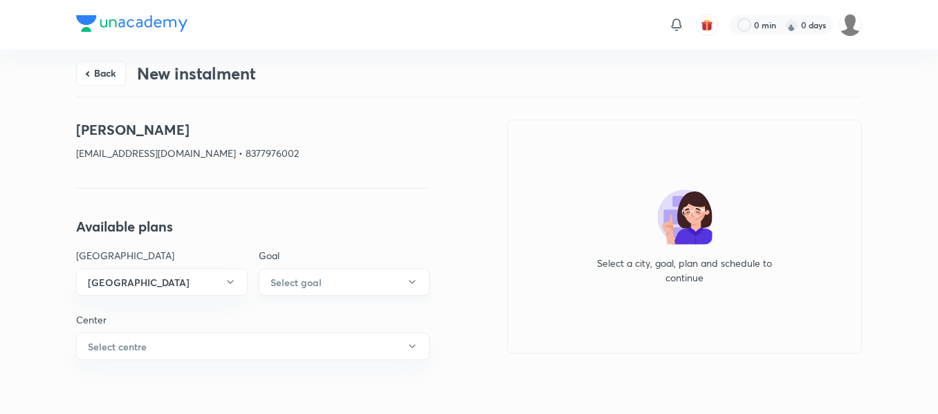
click at [286, 288] on h6 "Select goal" at bounding box center [295, 282] width 51 height 15
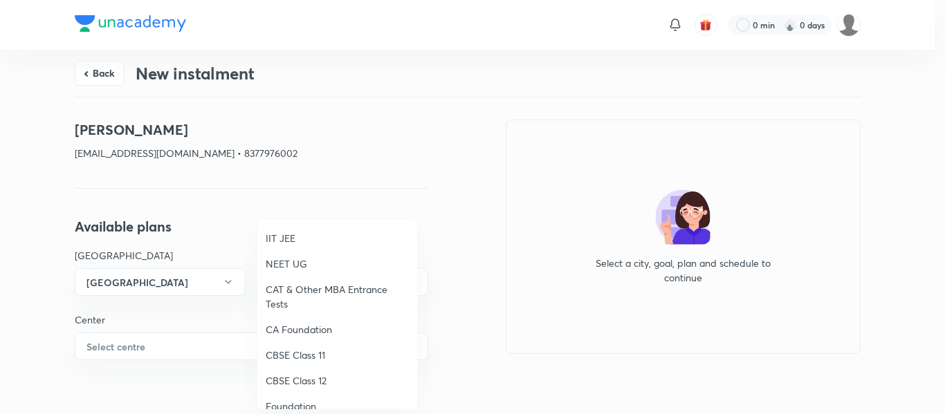
click at [288, 256] on li "NEET UG" at bounding box center [337, 264] width 160 height 26
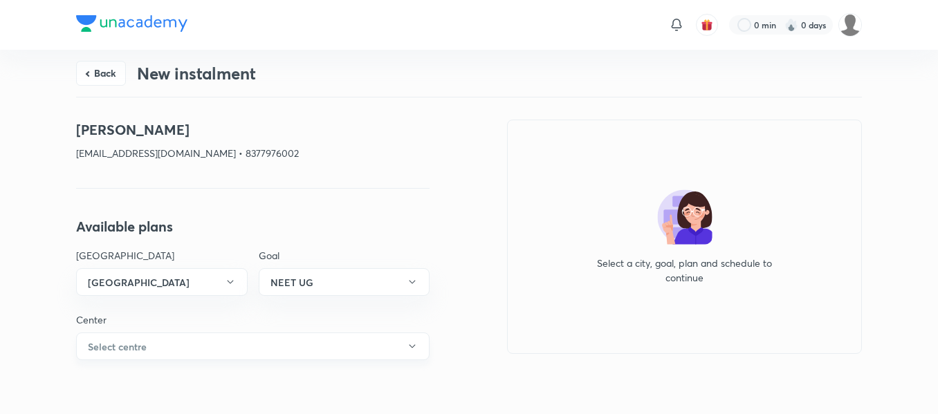
click at [136, 357] on button "Select centre" at bounding box center [252, 347] width 353 height 28
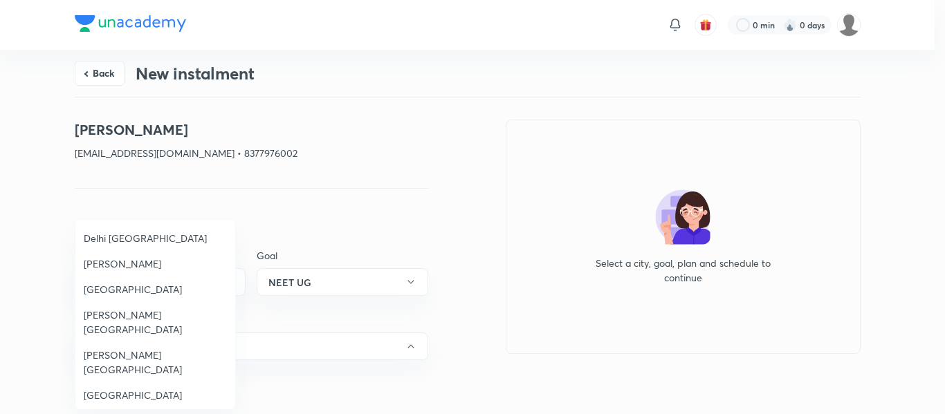
click at [122, 319] on span "[PERSON_NAME][GEOGRAPHIC_DATA]" at bounding box center [155, 322] width 143 height 29
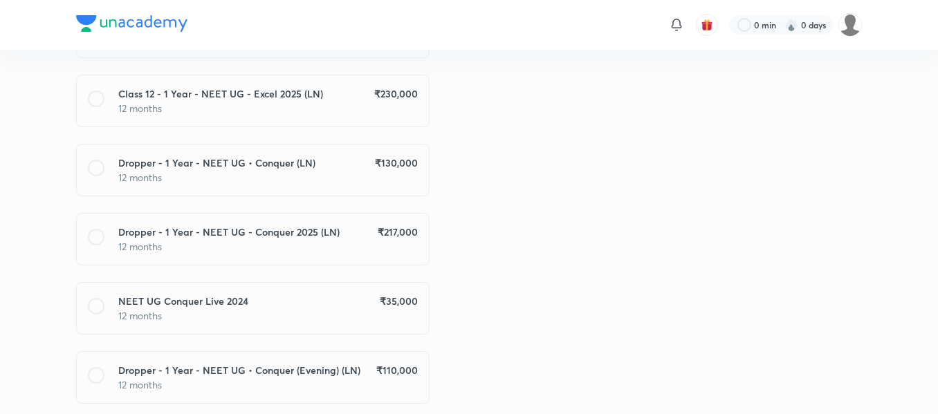
scroll to position [871, 0]
click at [352, 232] on div "Dropper - 1 Year - NEET UG - Conquer 2025 (LN) ₹ 217,000" at bounding box center [267, 231] width 299 height 15
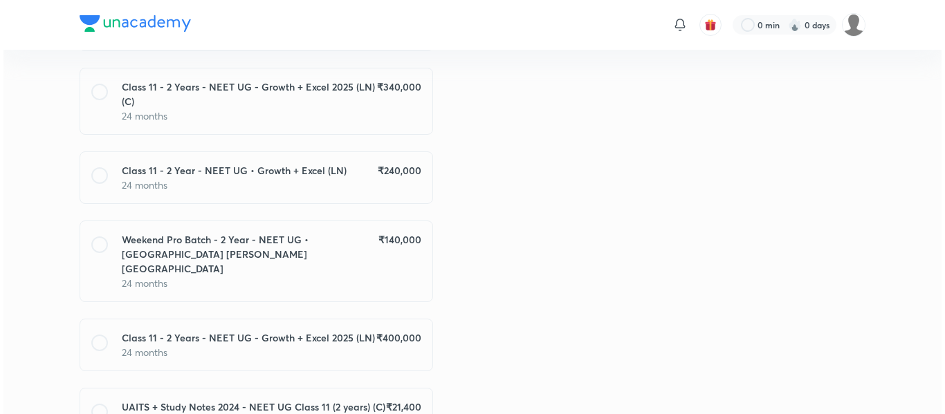
scroll to position [1867, 0]
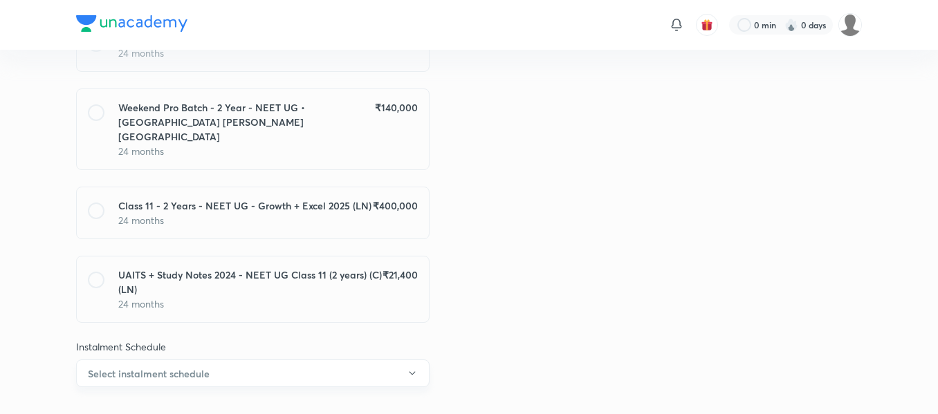
click at [180, 366] on h6 "Select instalment schedule" at bounding box center [149, 373] width 122 height 15
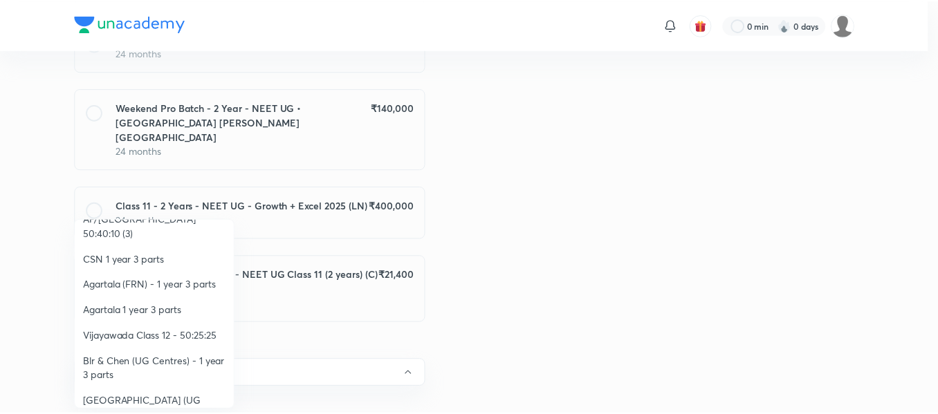
scroll to position [325, 0]
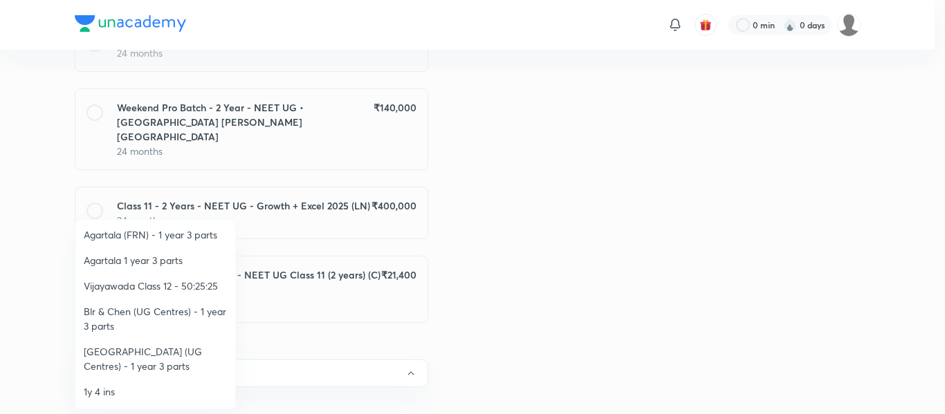
click at [149, 344] on span "[GEOGRAPHIC_DATA] (UG Centres) - 1 year 3 parts" at bounding box center [155, 358] width 143 height 29
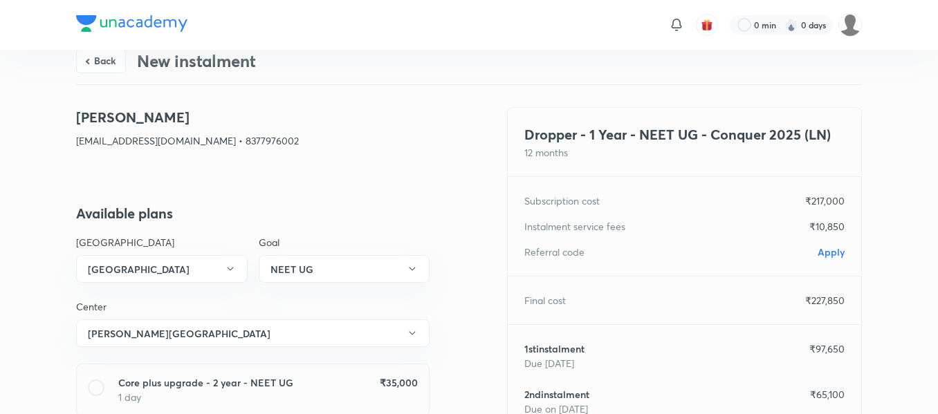
scroll to position [0, 0]
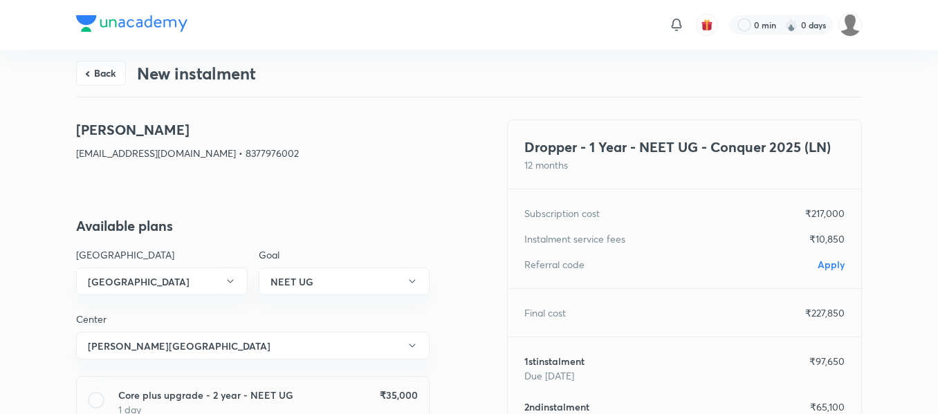
click at [830, 267] on span "Apply" at bounding box center [830, 264] width 27 height 13
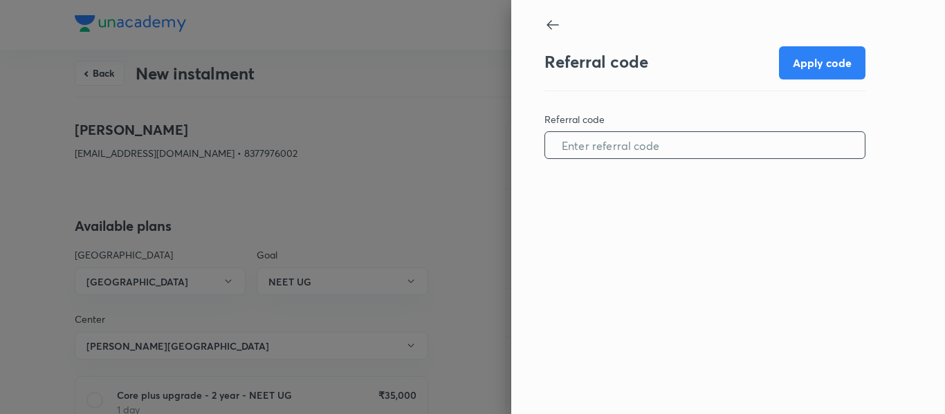
click at [653, 149] on input "text" at bounding box center [704, 145] width 319 height 35
paste input "DELH0868SNYY9N"
type input "DELH0868SNYY9N"
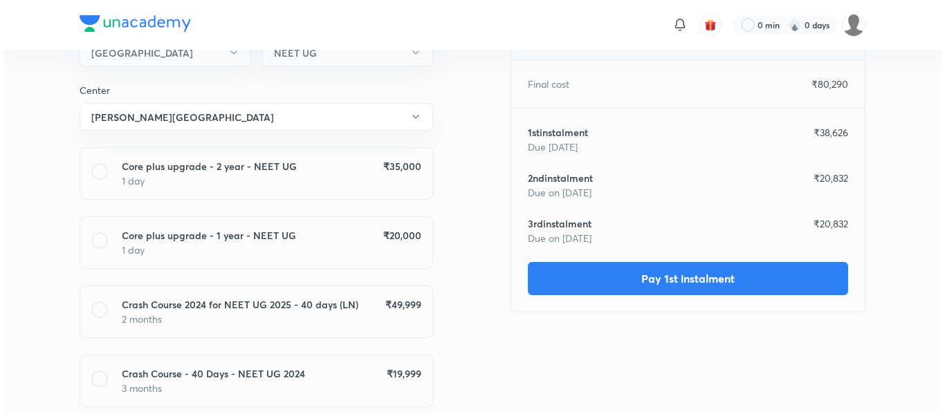
scroll to position [230, 0]
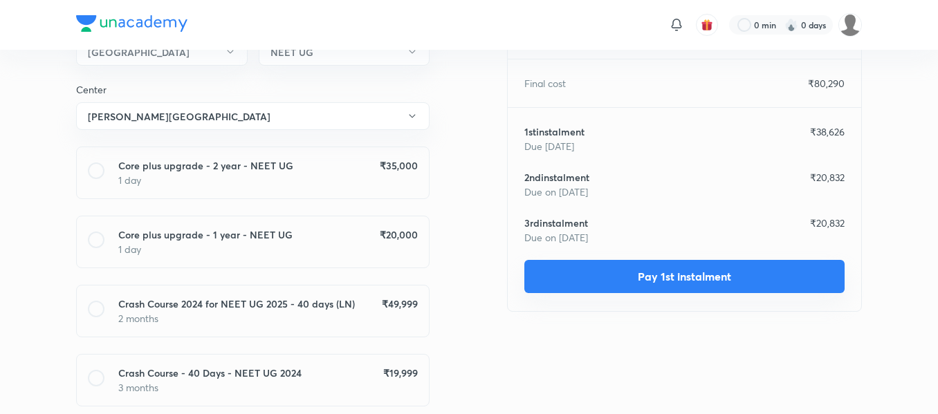
click at [624, 278] on button "Pay 1st instalment" at bounding box center [684, 276] width 320 height 33
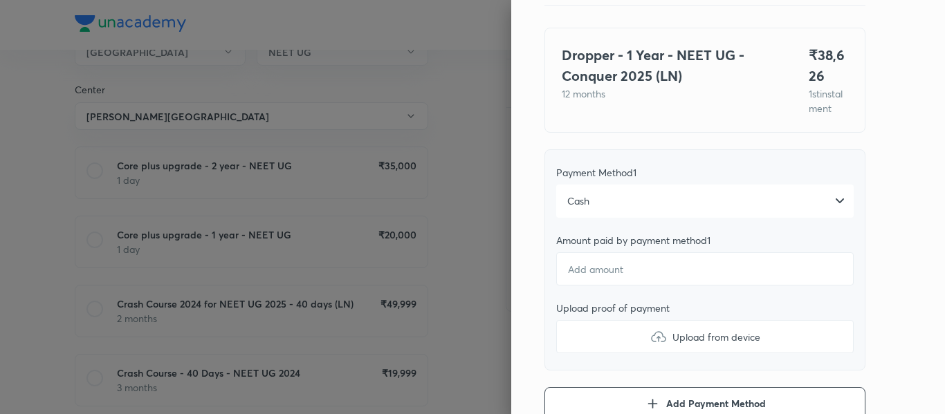
scroll to position [86, 0]
click at [600, 217] on div "Cash" at bounding box center [704, 200] width 297 height 33
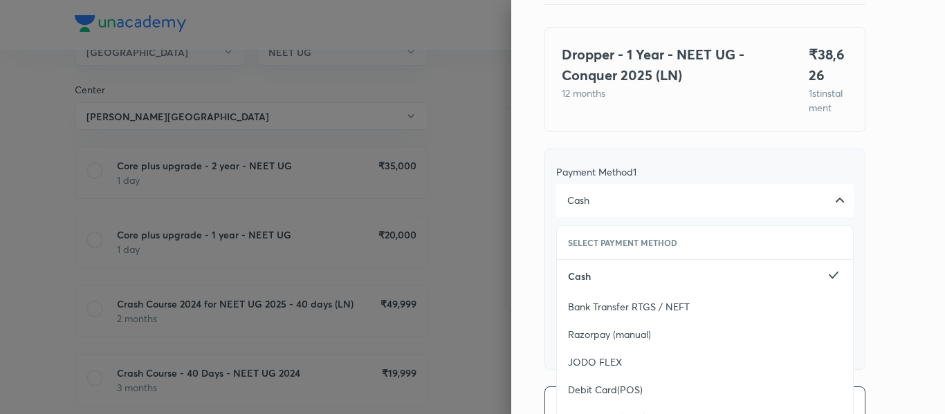
scroll to position [282, 0]
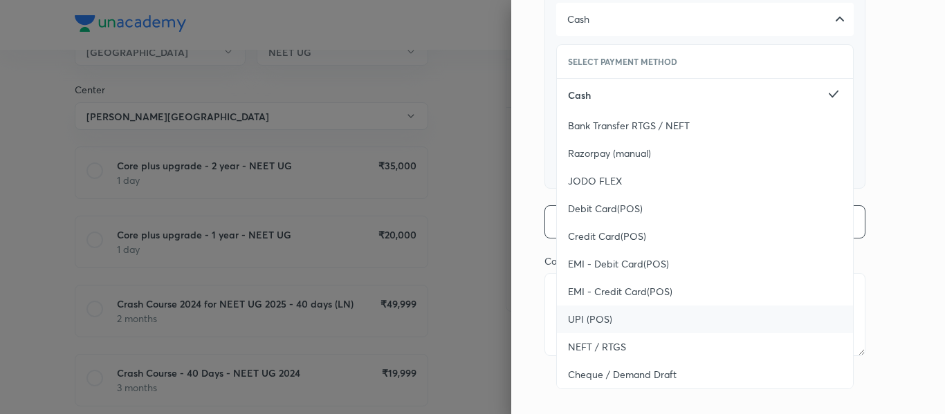
click at [581, 324] on span "UPI (POS)" at bounding box center [590, 320] width 44 height 14
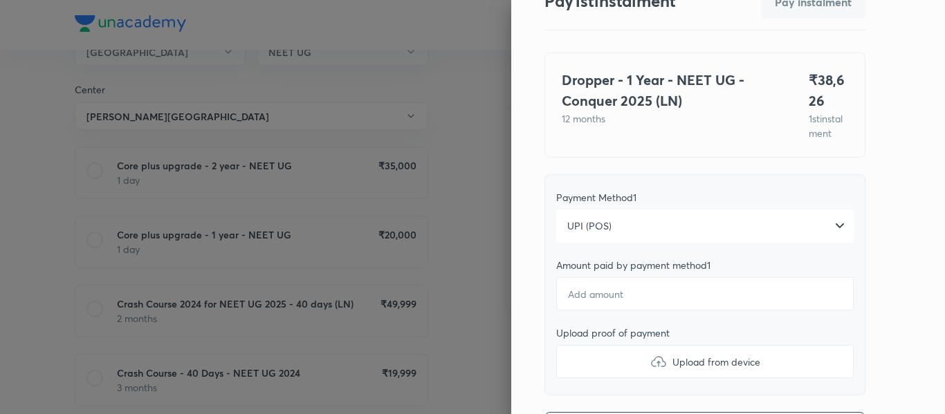
scroll to position [57, 0]
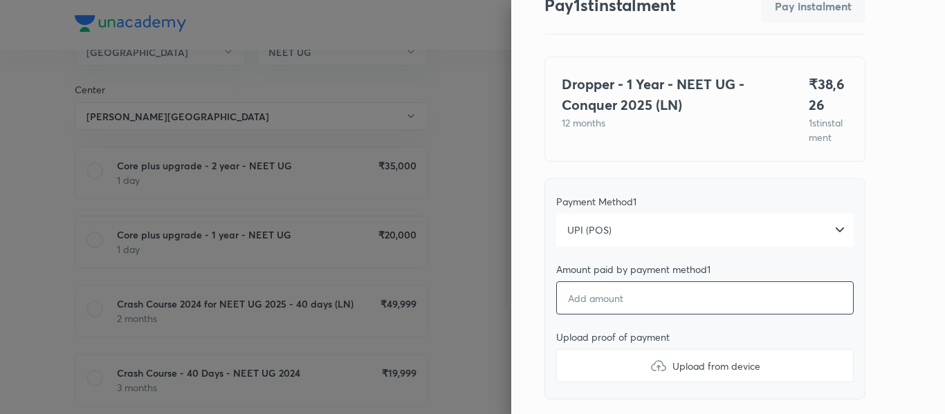
click at [569, 315] on input "number" at bounding box center [704, 297] width 297 height 33
type textarea "x"
type input "3"
type textarea "x"
type input "38"
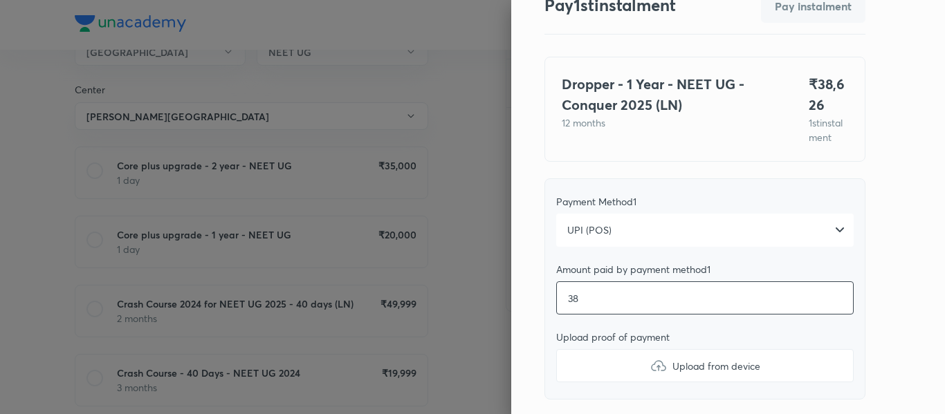
type textarea "x"
type input "386"
type textarea "x"
type input "3862"
type textarea "x"
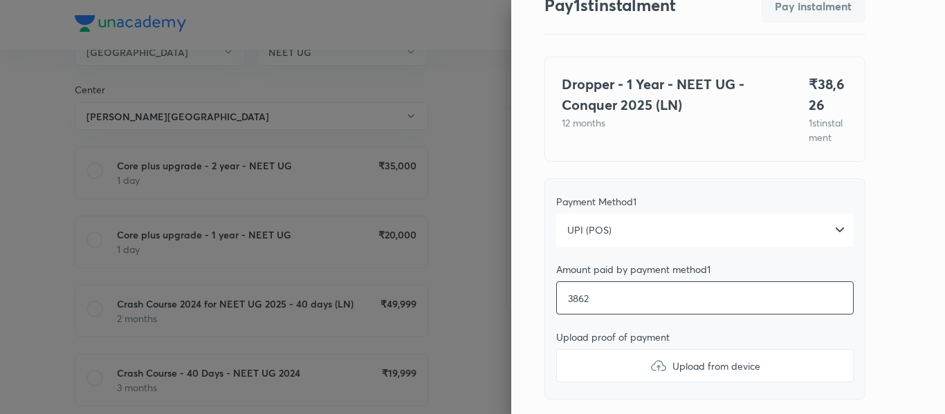
type input "38620"
type textarea "x"
type input "38620"
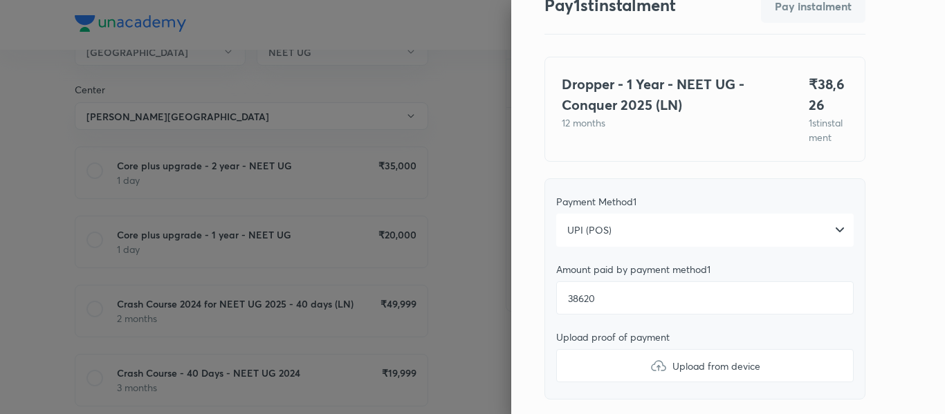
click at [580, 377] on label "Upload from device" at bounding box center [704, 365] width 297 height 33
click at [0, 0] on input "Upload from device" at bounding box center [0, 0] width 0 height 0
type textarea "x"
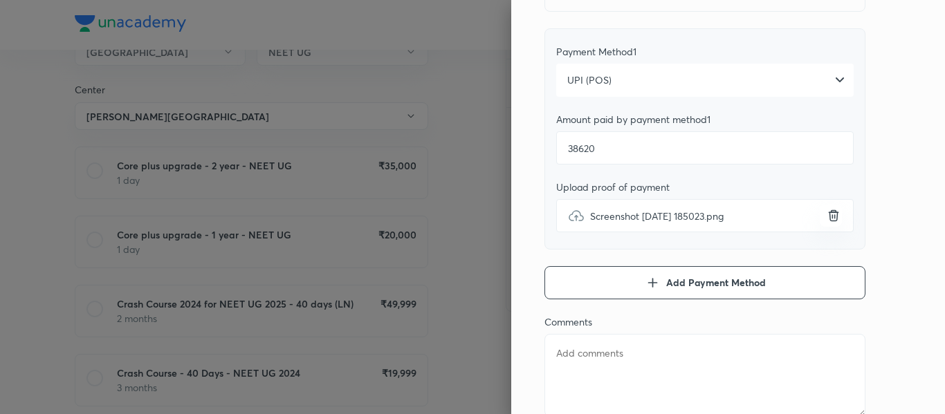
scroll to position [232, 0]
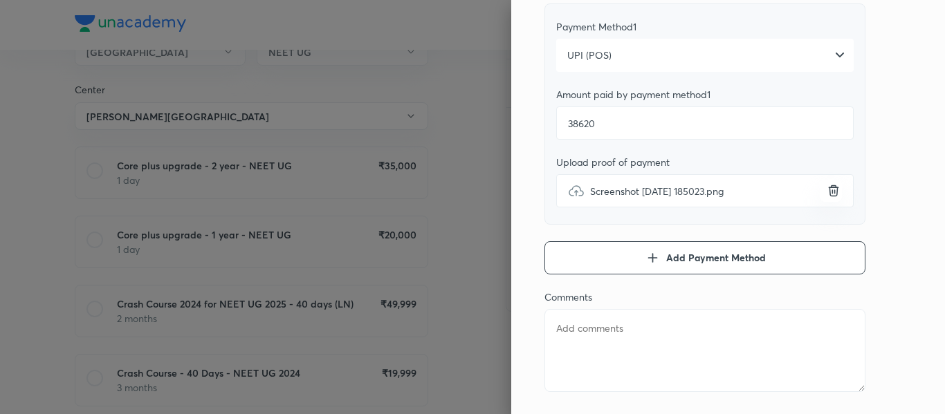
click at [570, 343] on textarea at bounding box center [704, 350] width 321 height 83
type textarea "1"
type textarea "x"
type textarea "1s"
type textarea "x"
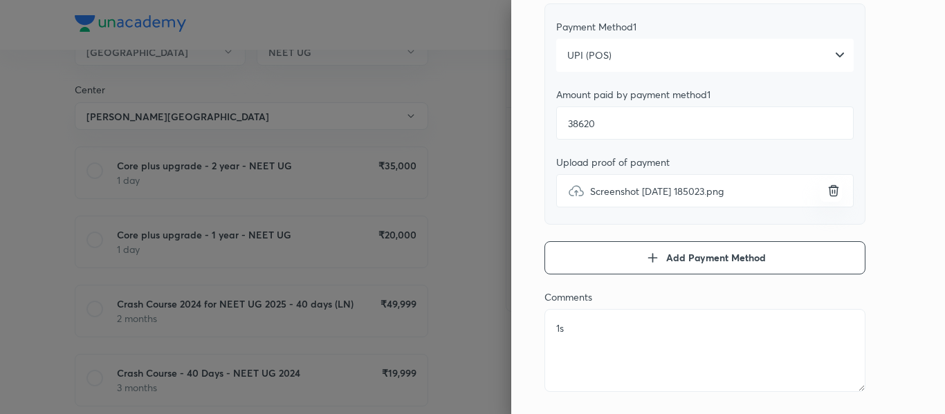
type textarea "1st"
type textarea "x"
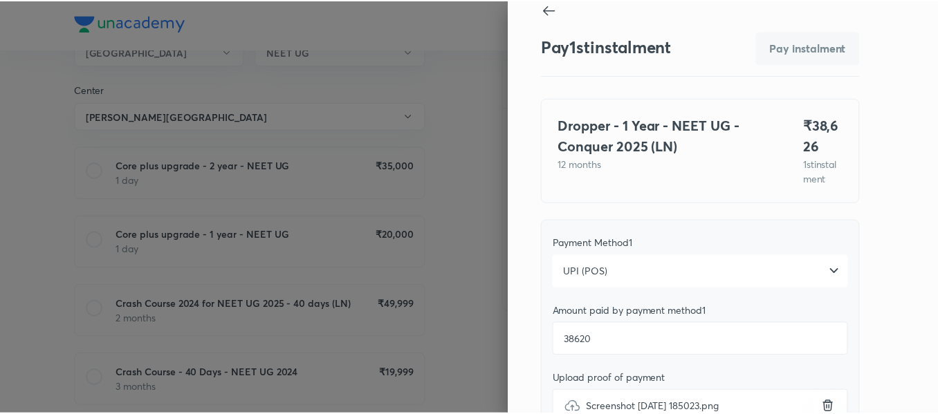
scroll to position [0, 0]
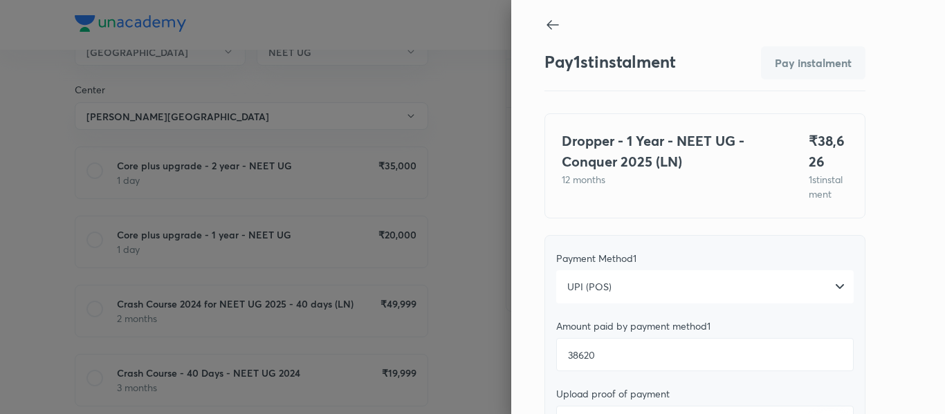
type textarea "1st"
click at [544, 23] on icon at bounding box center [552, 25] width 17 height 17
type textarea "x"
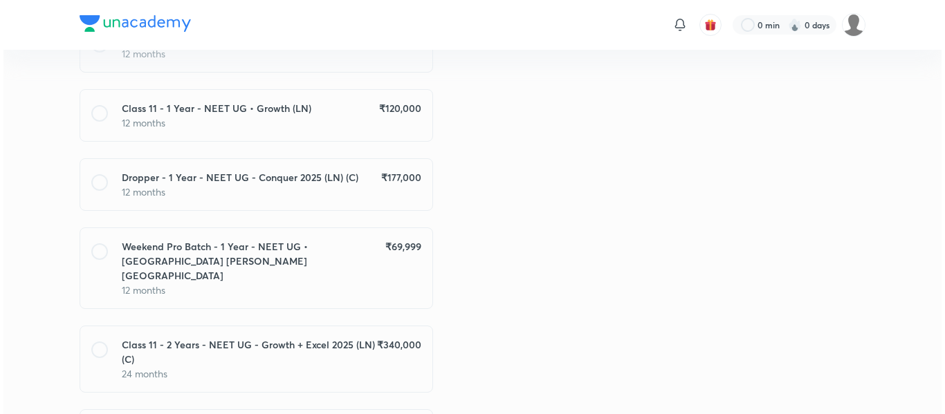
scroll to position [1867, 0]
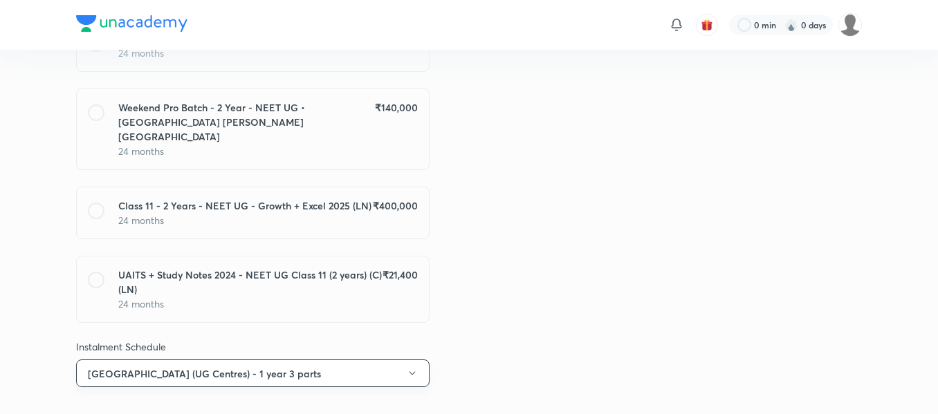
click at [268, 360] on button "[GEOGRAPHIC_DATA] (UG Centres) - 1 year 3 parts" at bounding box center [252, 374] width 353 height 28
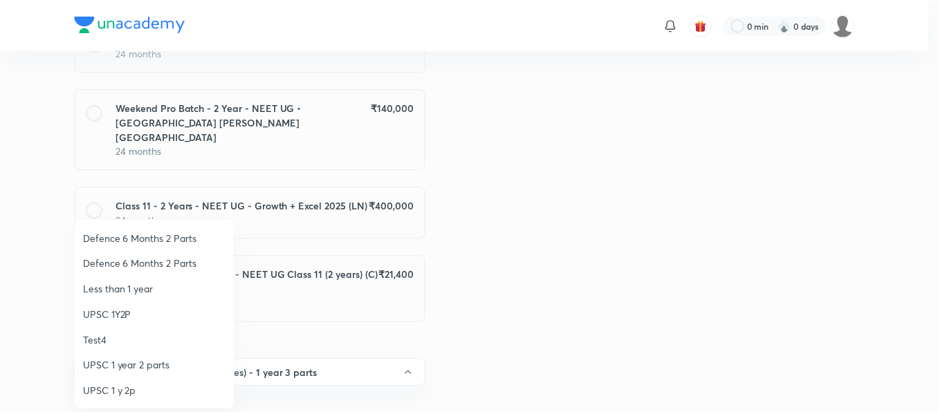
scroll to position [337, 0]
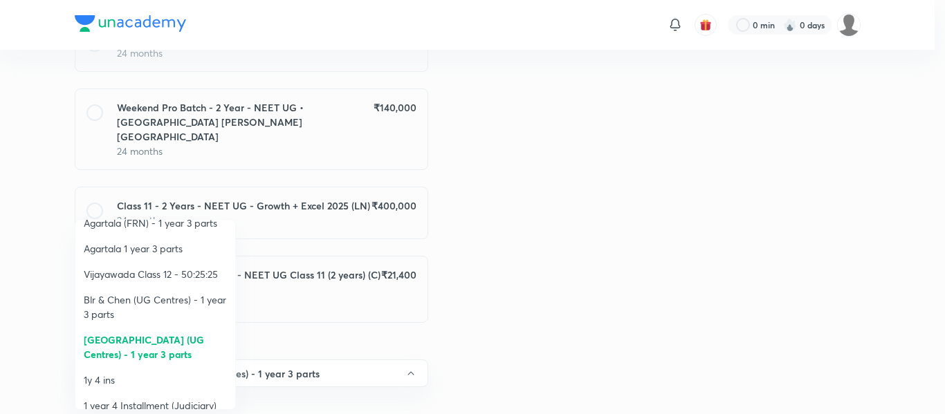
click at [482, 337] on div at bounding box center [472, 207] width 945 height 414
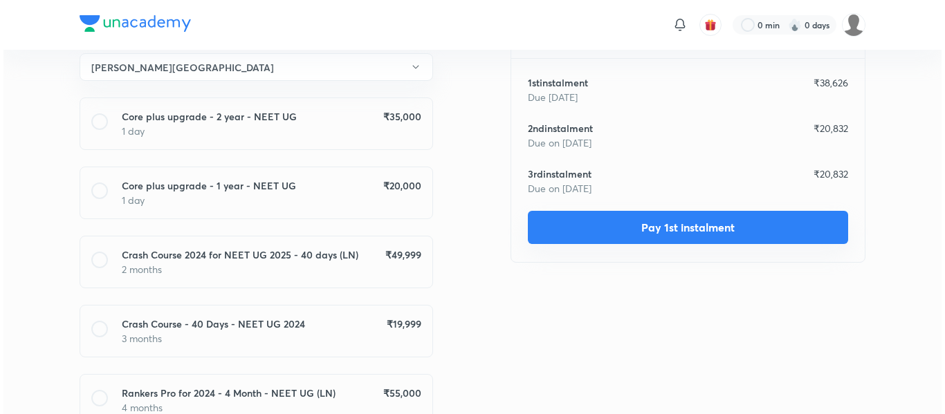
scroll to position [278, 0]
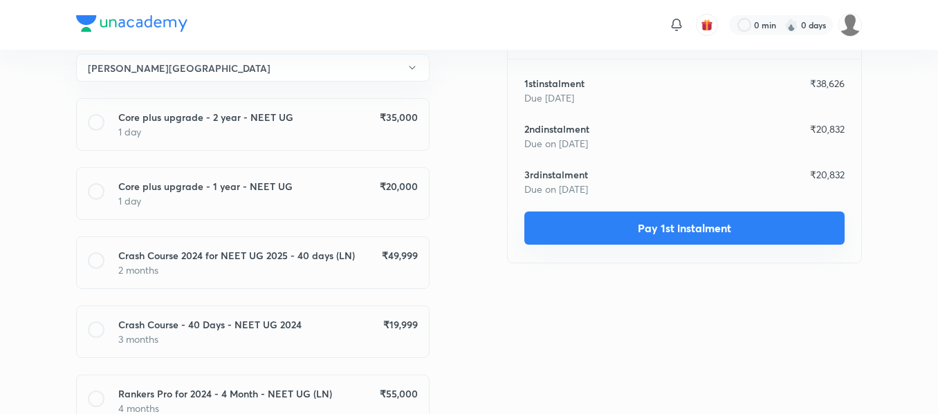
click at [689, 234] on button "Pay 1st instalment" at bounding box center [684, 228] width 320 height 33
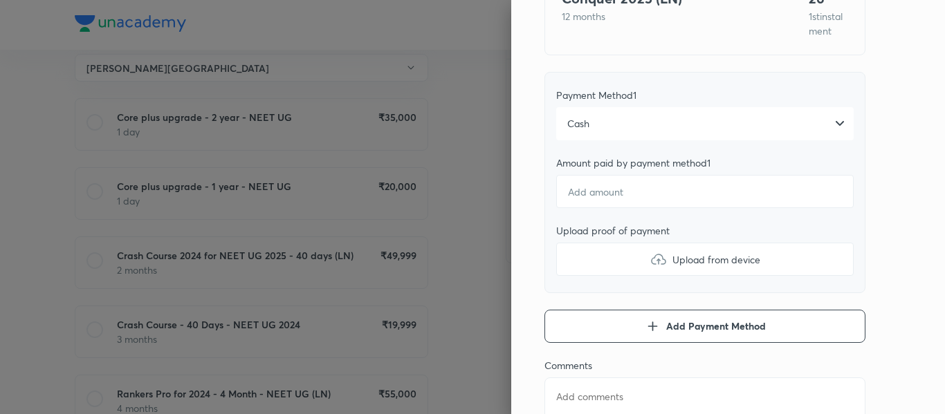
scroll to position [178, 0]
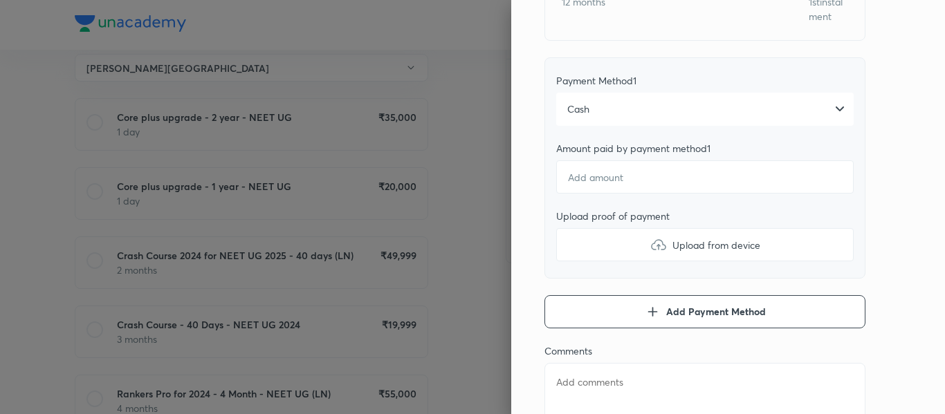
click at [599, 124] on div "Cash" at bounding box center [704, 109] width 297 height 33
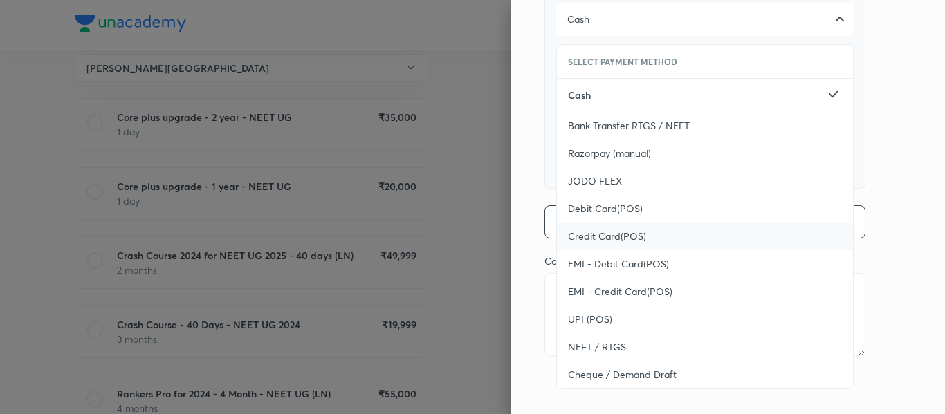
scroll to position [282, 0]
click at [572, 326] on div "UPI (POS)" at bounding box center [705, 320] width 296 height 28
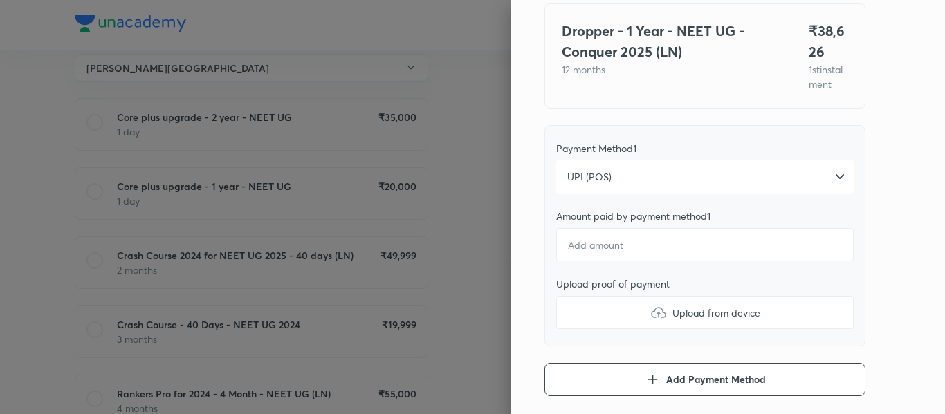
scroll to position [106, 0]
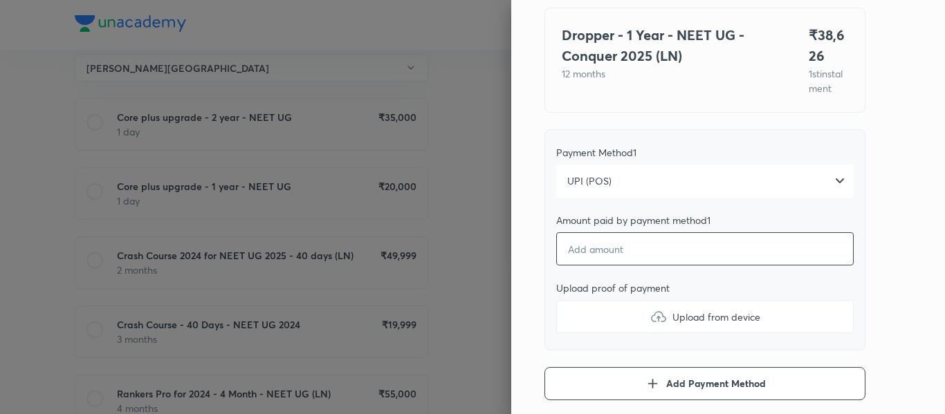
click at [576, 266] on input "number" at bounding box center [704, 248] width 297 height 33
type textarea "x"
type input "3"
type textarea "x"
type input "38"
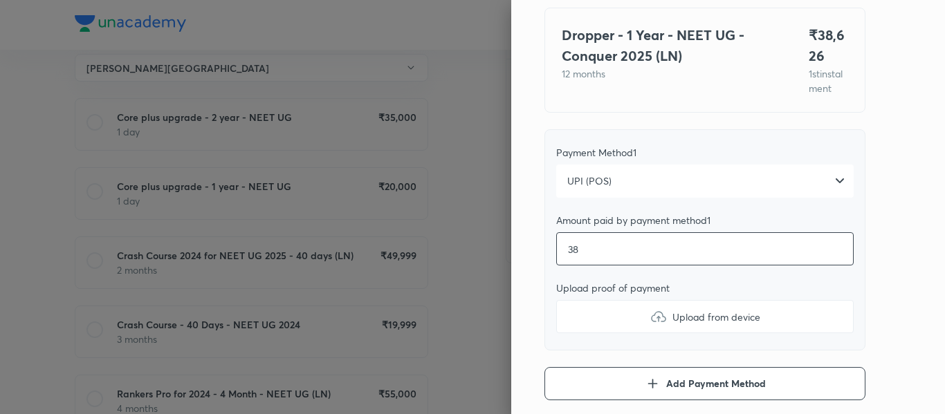
type textarea "x"
type input "386"
type textarea "x"
type input "3862"
type textarea "x"
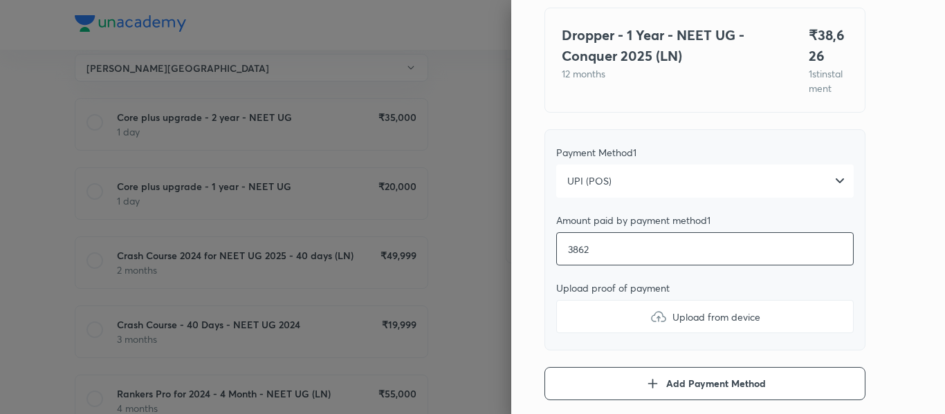
type input "38626"
type textarea "x"
type input "38626"
click at [570, 328] on label "Upload from device" at bounding box center [704, 316] width 297 height 33
click at [0, 0] on input "Upload from device" at bounding box center [0, 0] width 0 height 0
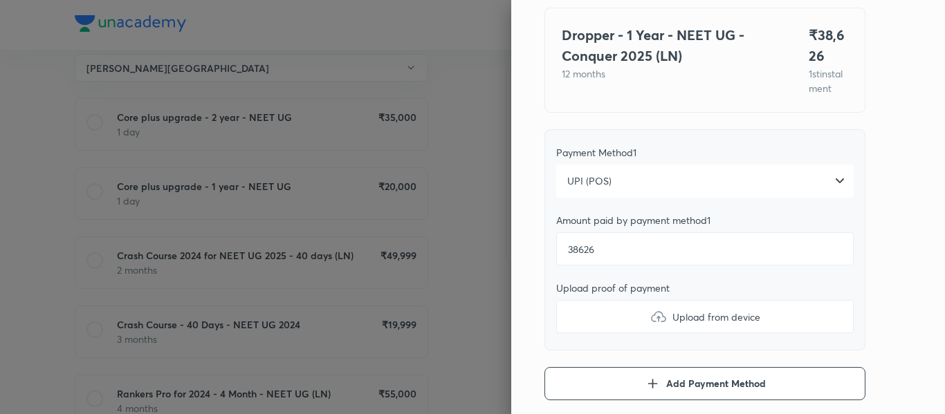
type textarea "x"
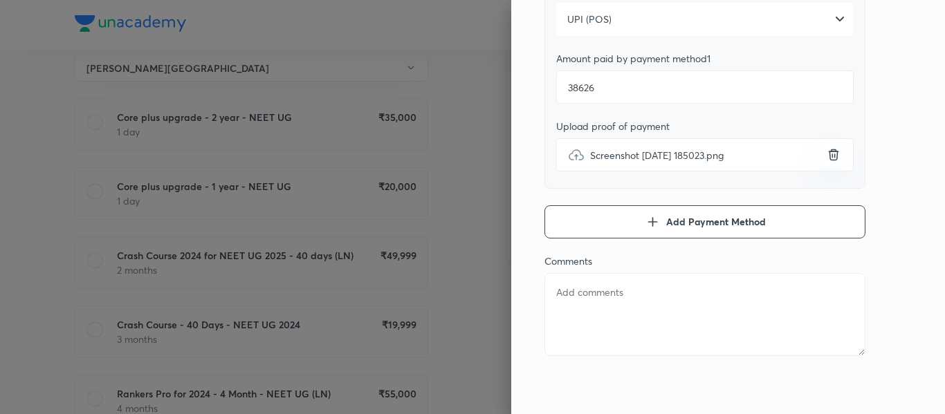
click at [598, 330] on textarea at bounding box center [704, 314] width 321 height 83
type textarea "1"
type textarea "x"
type textarea "13"
type textarea "x"
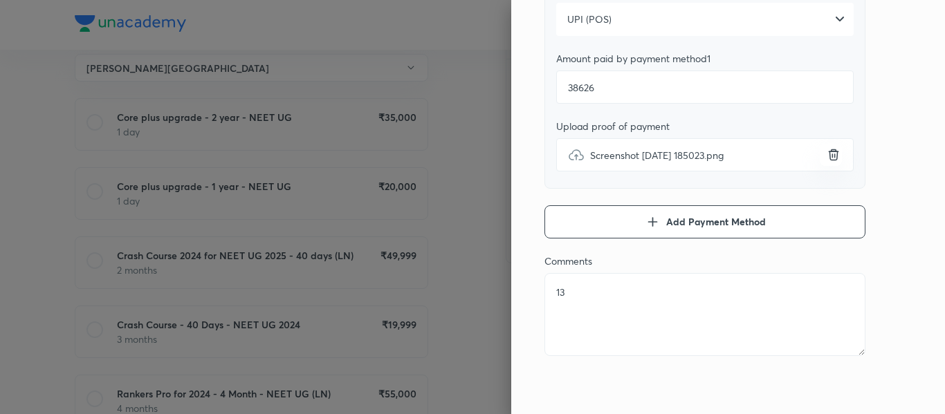
type textarea "137"
type textarea "x"
type textarea "1374"
type textarea "x"
type textarea "1374"
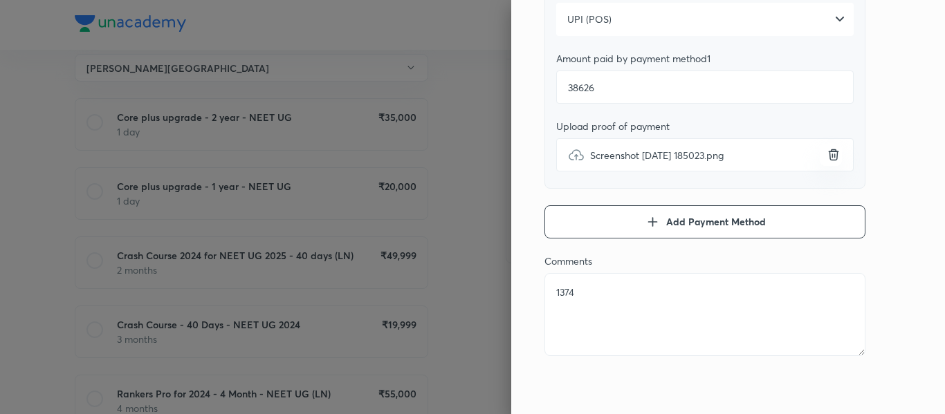
type textarea "x"
type textarea "1374 E"
type textarea "x"
type textarea "1374 Ex"
type textarea "x"
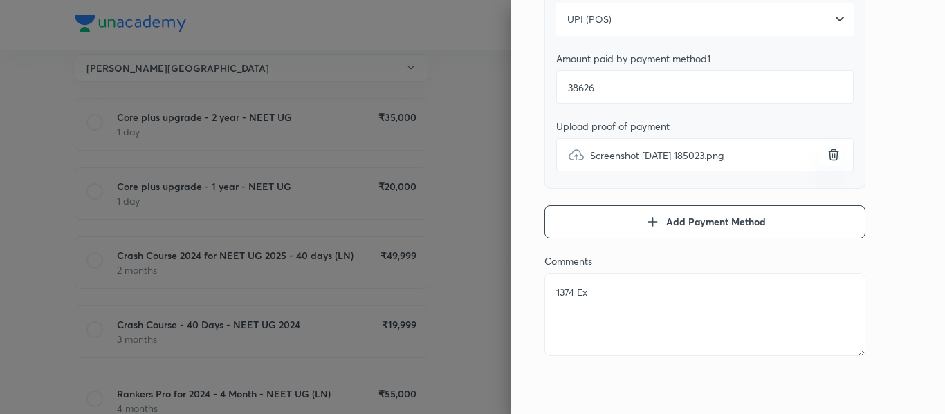
type textarea "1374 Ext"
type textarea "x"
type textarea "1374 Extr"
type textarea "x"
type textarea "1374 Extra"
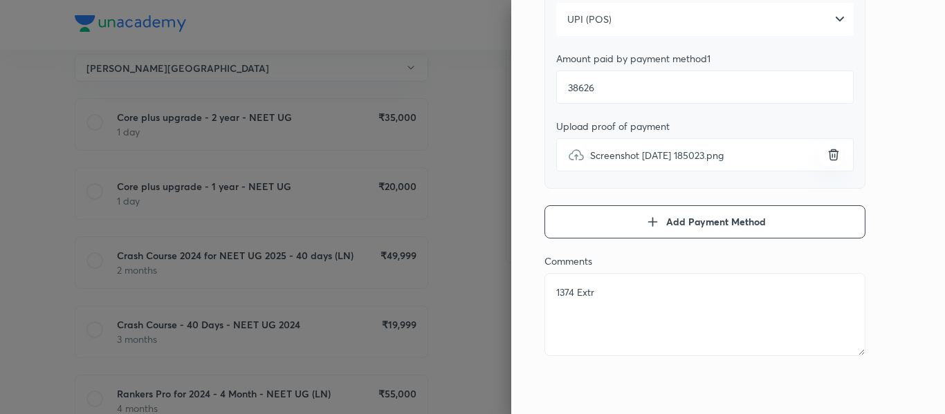
type textarea "x"
click at [598, 330] on textarea "1374 Extra" at bounding box center [704, 314] width 321 height 83
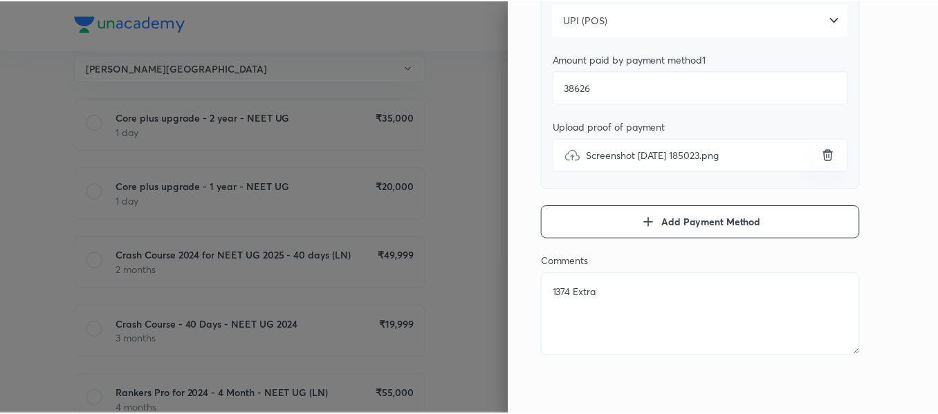
scroll to position [0, 0]
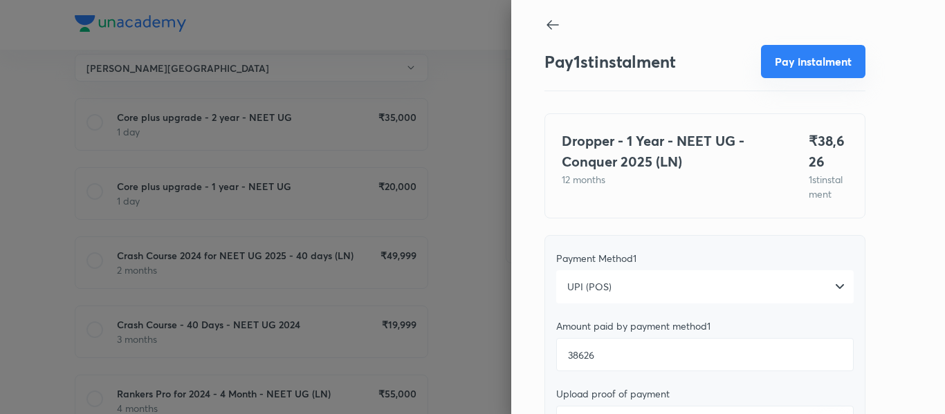
type textarea "1374 Extra"
click at [774, 73] on button "Pay instalment" at bounding box center [813, 61] width 104 height 33
type textarea "x"
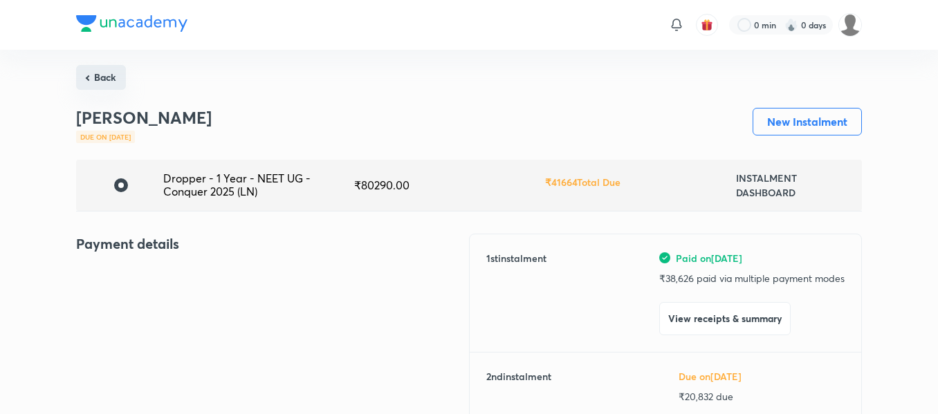
click at [95, 75] on button "Back" at bounding box center [101, 77] width 50 height 25
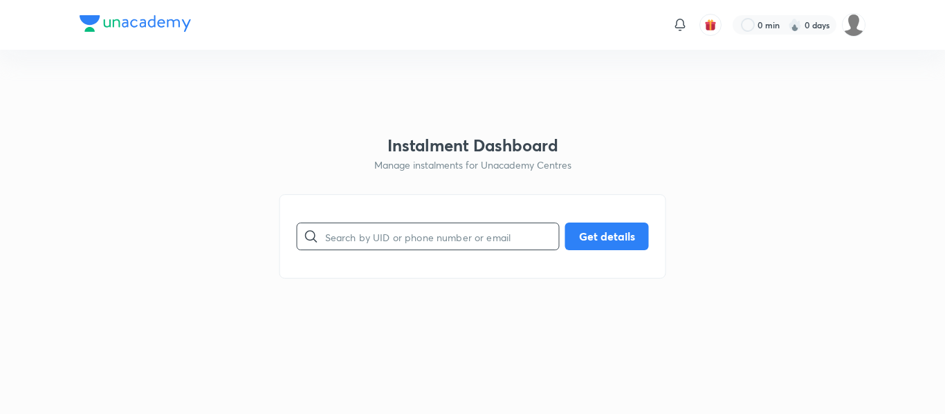
click at [440, 239] on input "text" at bounding box center [442, 236] width 234 height 35
paste input "[EMAIL_ADDRESS][DOMAIN_NAME]"
type input "[EMAIL_ADDRESS][DOMAIN_NAME]"
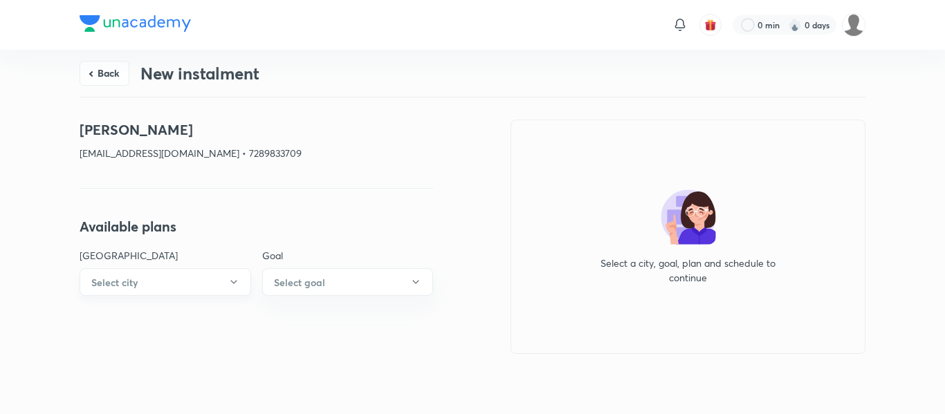
click at [140, 278] on button "Select city" at bounding box center [165, 282] width 171 height 28
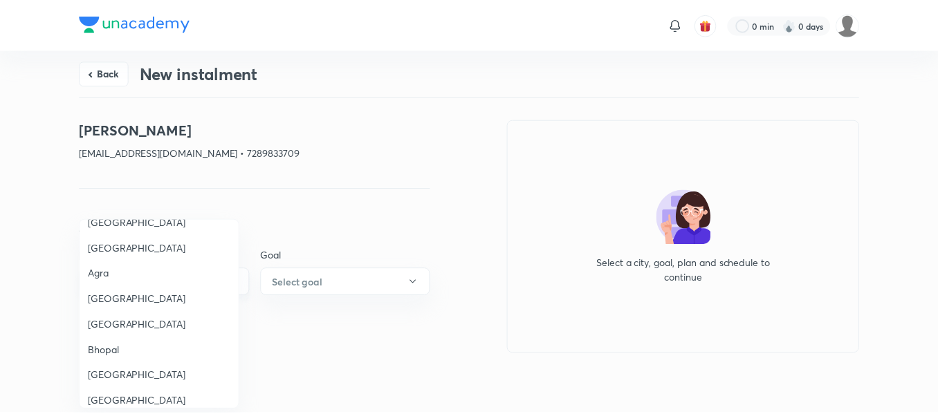
scroll to position [196, 0]
click at [106, 271] on span "Agra" at bounding box center [160, 273] width 143 height 15
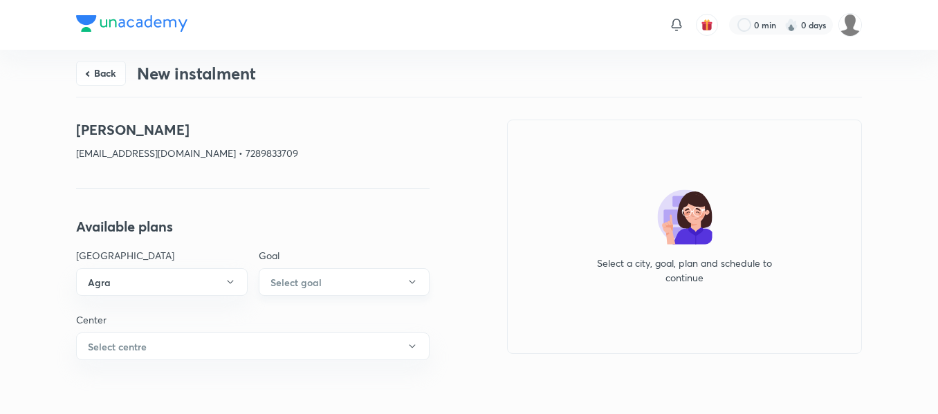
click at [334, 290] on button "Select goal" at bounding box center [344, 282] width 171 height 28
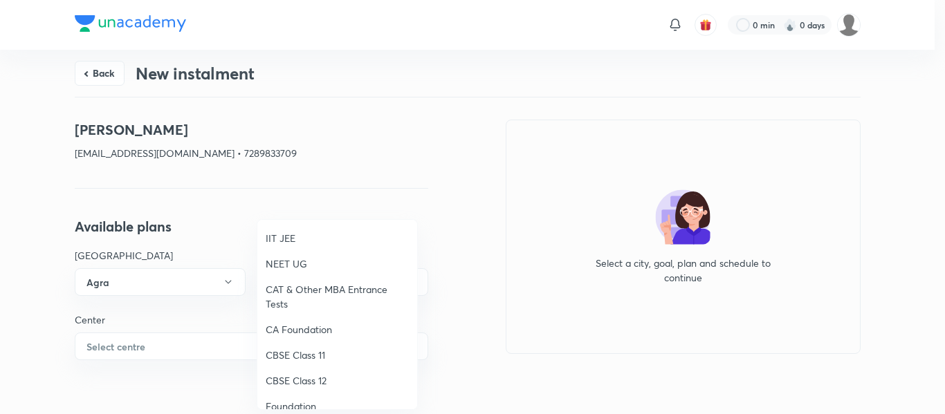
click at [288, 236] on span "IIT JEE" at bounding box center [337, 238] width 143 height 15
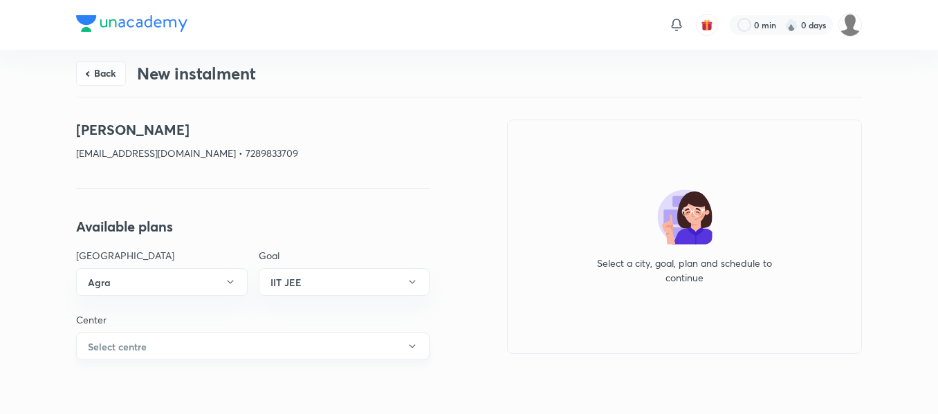
click at [160, 344] on button "Select centre" at bounding box center [252, 347] width 353 height 28
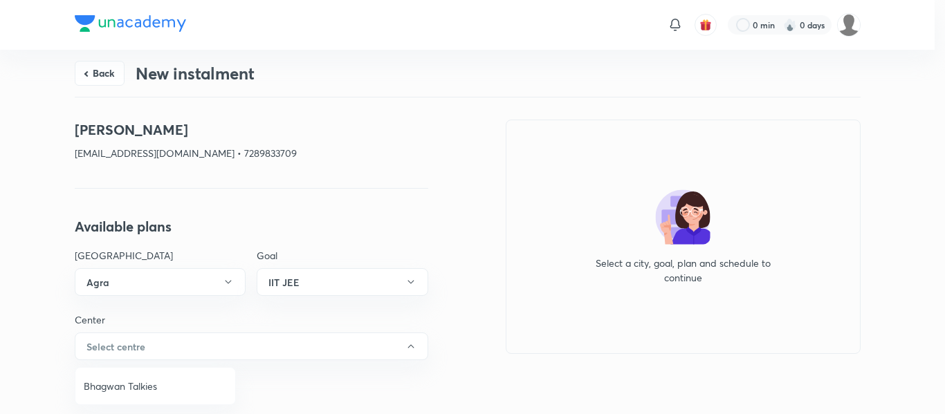
click at [122, 379] on span "Bhagwan Talkies" at bounding box center [155, 386] width 143 height 15
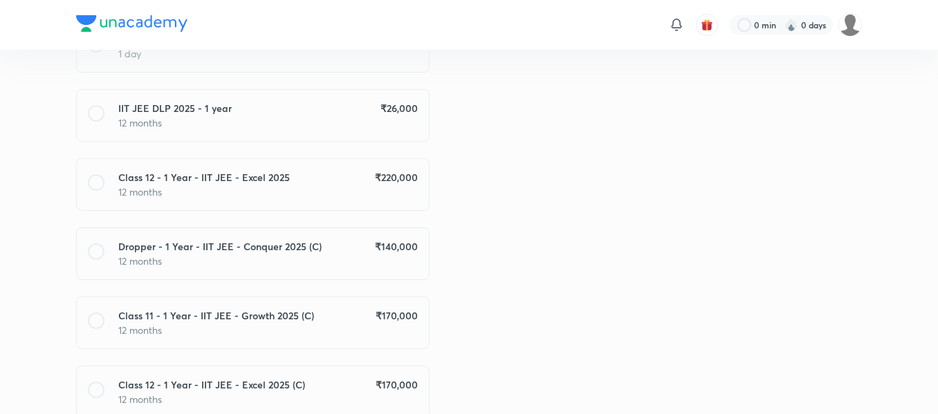
scroll to position [428, 0]
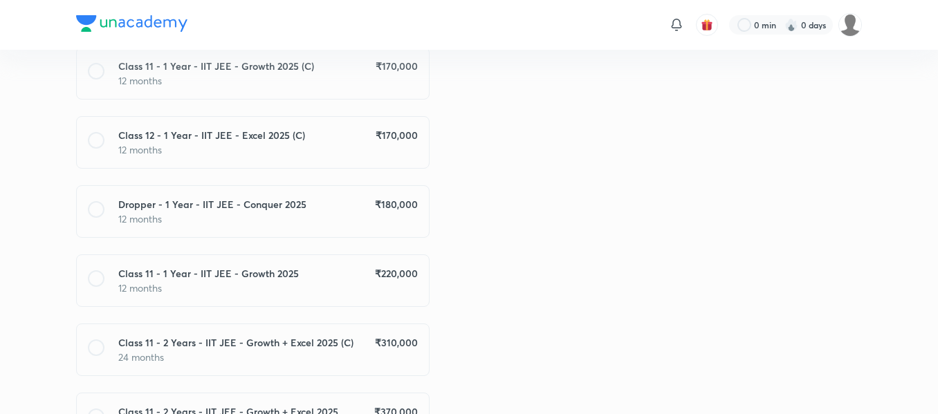
click at [375, 273] on h6 "₹ 220,000" at bounding box center [396, 273] width 43 height 15
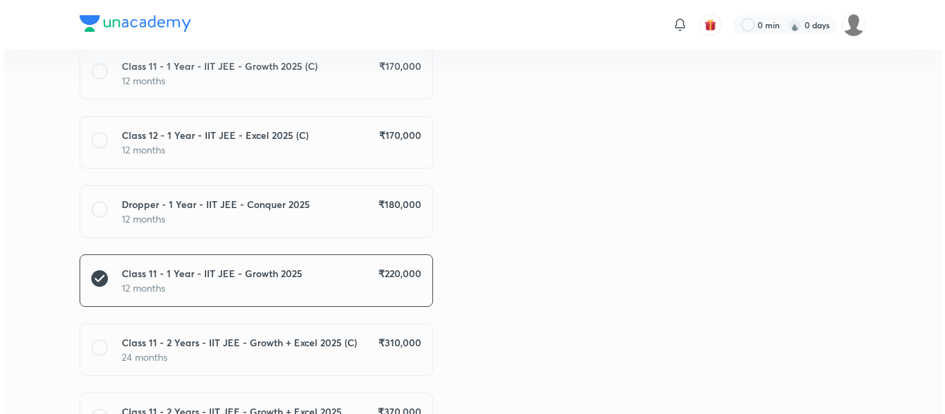
scroll to position [826, 0]
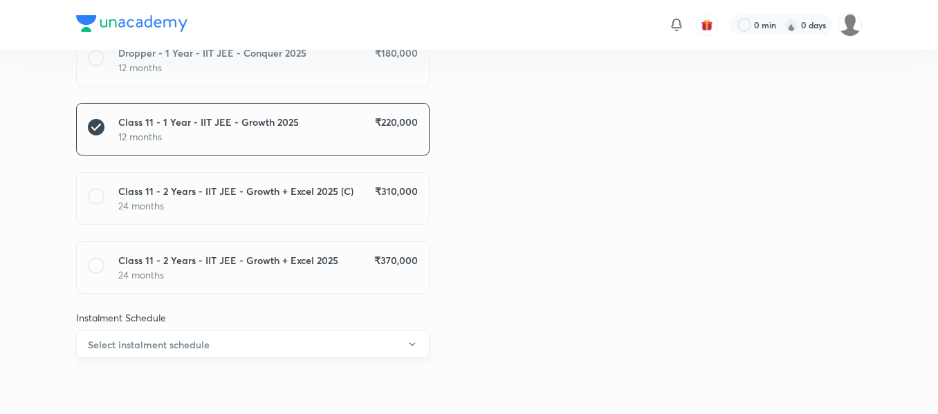
click at [301, 337] on button "Select instalment schedule" at bounding box center [252, 345] width 353 height 28
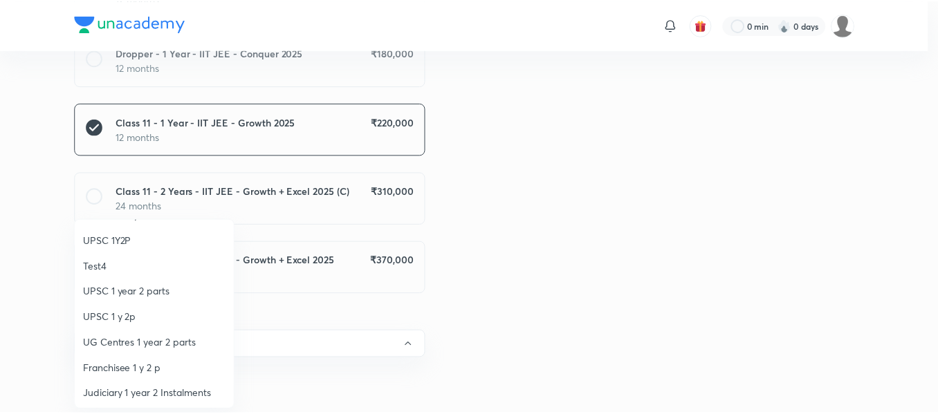
scroll to position [81, 0]
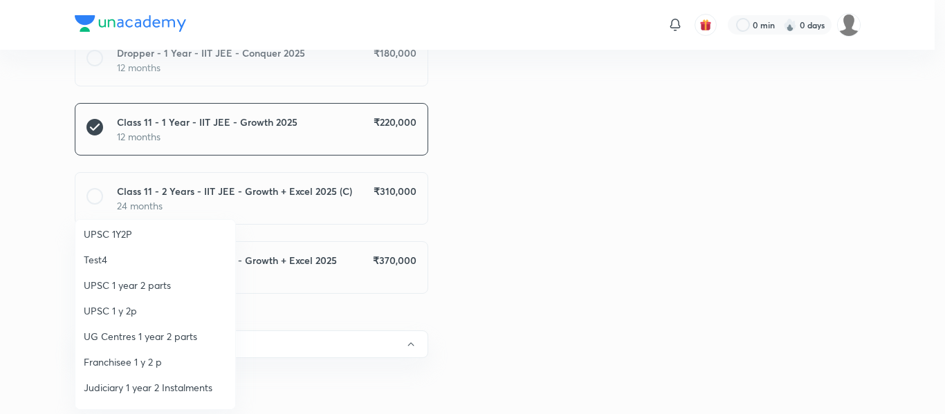
click at [118, 358] on span "Franchisee 1 y 2 p" at bounding box center [155, 362] width 143 height 15
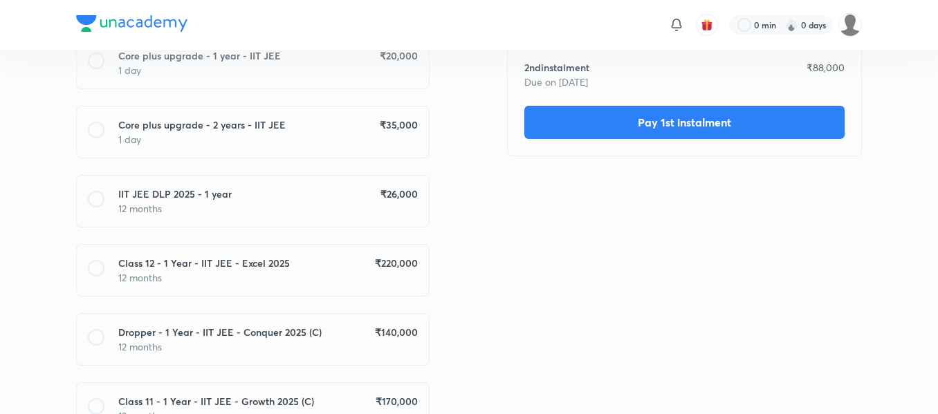
scroll to position [0, 0]
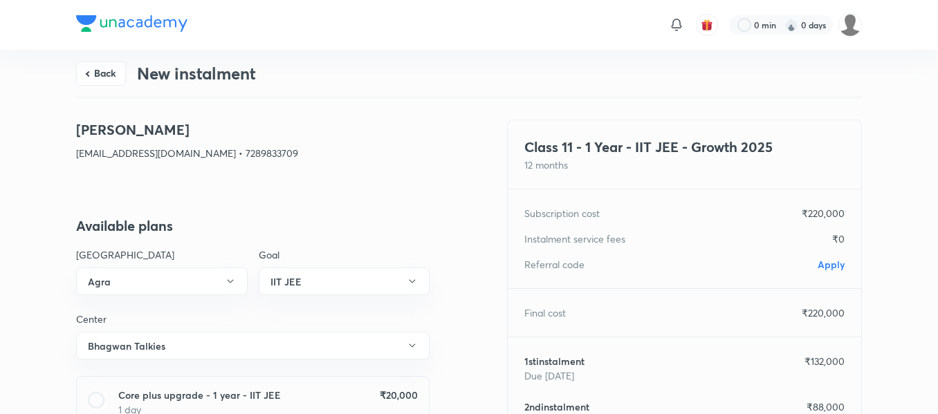
click at [824, 263] on span "Apply" at bounding box center [830, 264] width 27 height 13
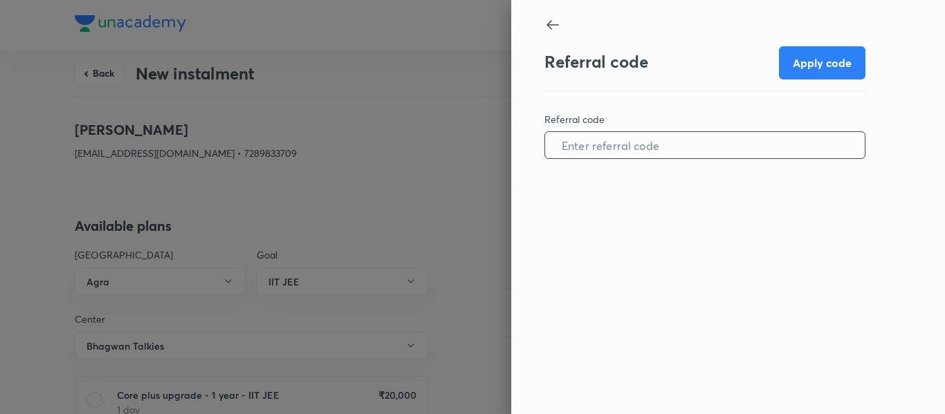
click at [658, 146] on input "text" at bounding box center [704, 145] width 319 height 35
paste input "AGRA08818A94JZ"
type input "AGRA08818A94JZ"
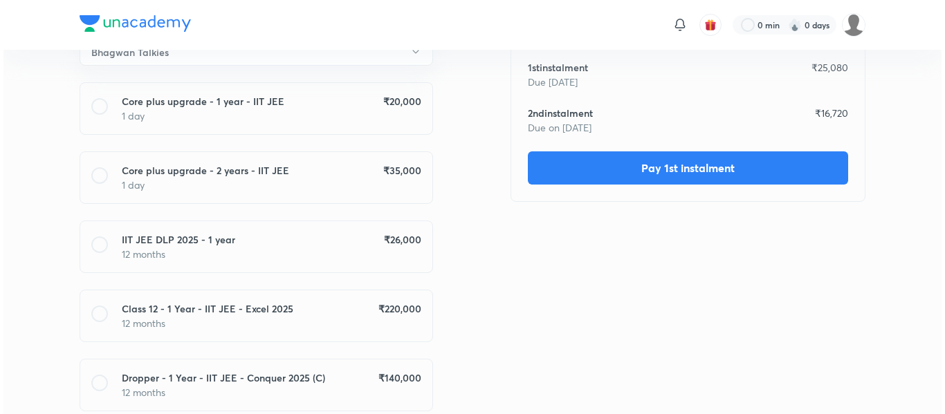
scroll to position [270, 0]
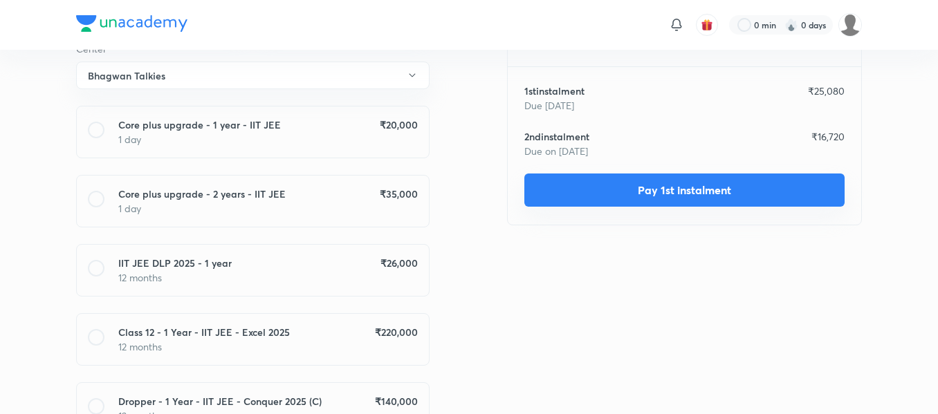
click at [578, 189] on button "Pay 1st instalment" at bounding box center [684, 190] width 320 height 33
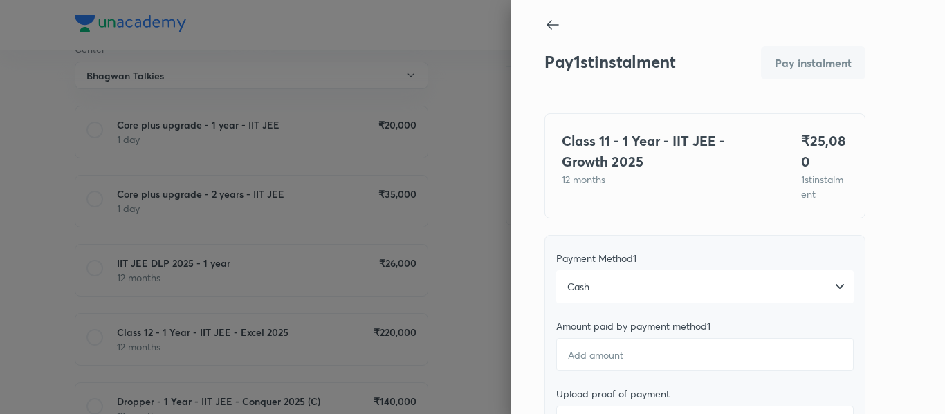
click at [594, 277] on div "Cash" at bounding box center [704, 286] width 297 height 33
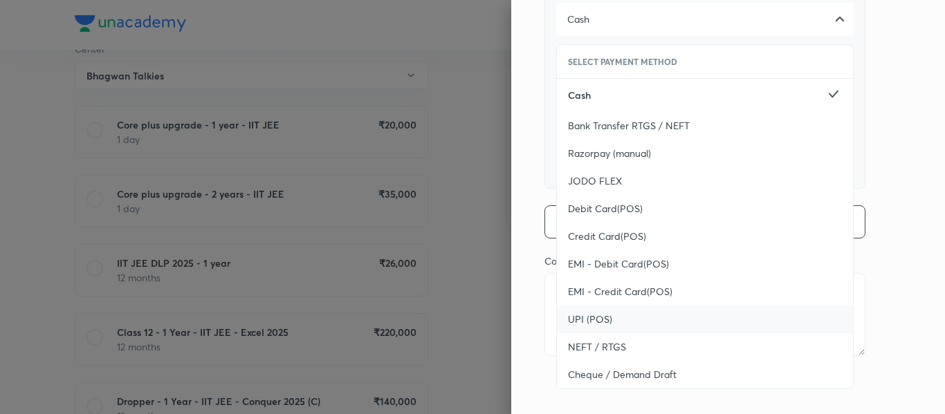
click at [569, 309] on div "UPI (POS)" at bounding box center [705, 320] width 296 height 28
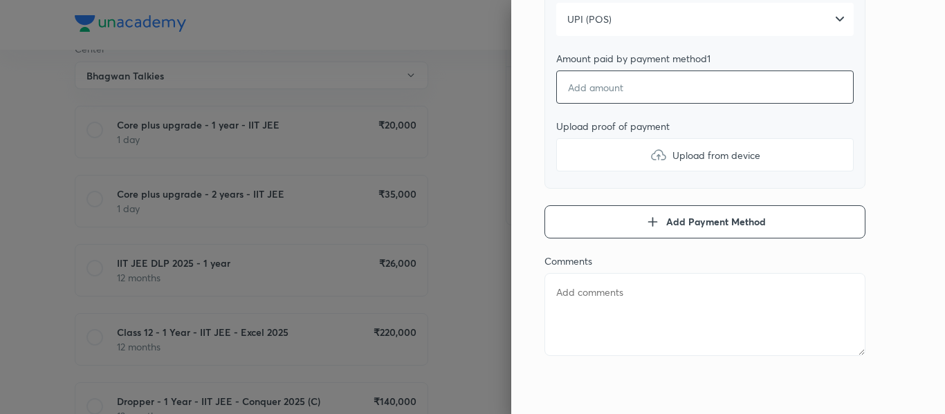
click at [583, 80] on input "number" at bounding box center [704, 87] width 297 height 33
type textarea "x"
type input "8"
type textarea "x"
type input "80"
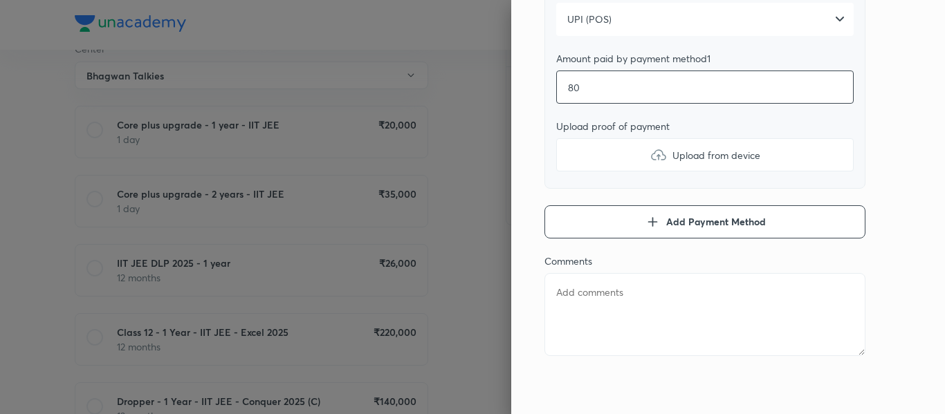
type textarea "x"
type input "80"
click at [578, 149] on label "Upload from device" at bounding box center [704, 154] width 297 height 33
click at [0, 0] on input "Upload from device" at bounding box center [0, 0] width 0 height 0
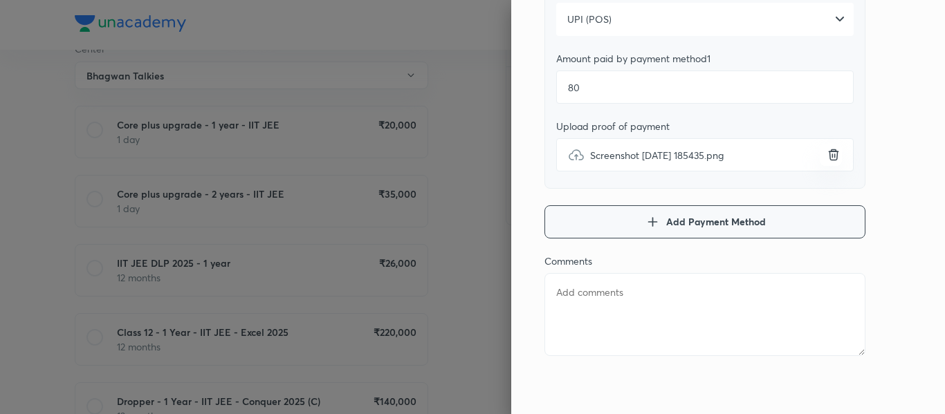
click at [600, 218] on button "Add Payment Method" at bounding box center [704, 221] width 321 height 33
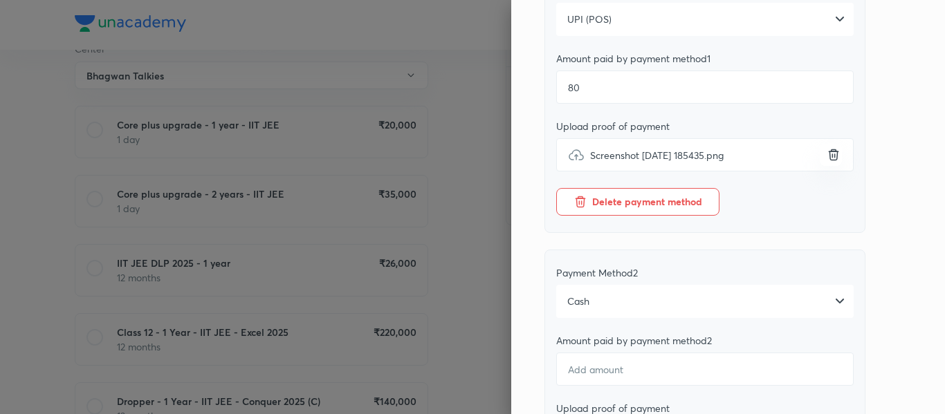
click at [595, 293] on div "Cash" at bounding box center [704, 301] width 297 height 33
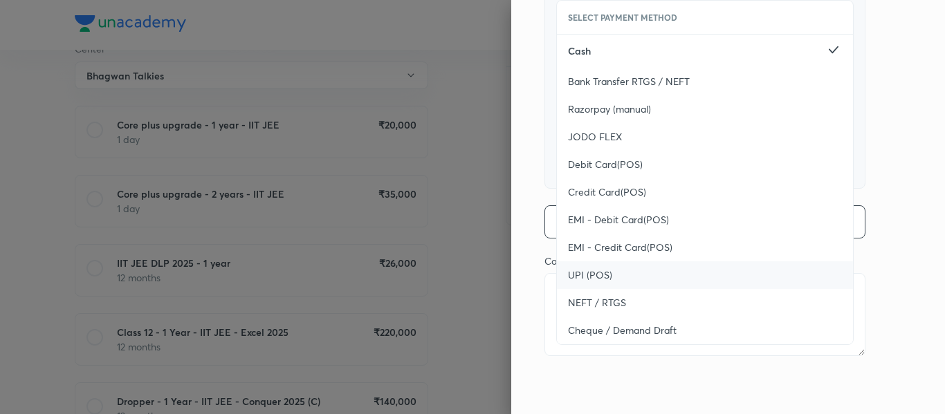
click at [582, 282] on div "UPI (POS)" at bounding box center [705, 275] width 296 height 28
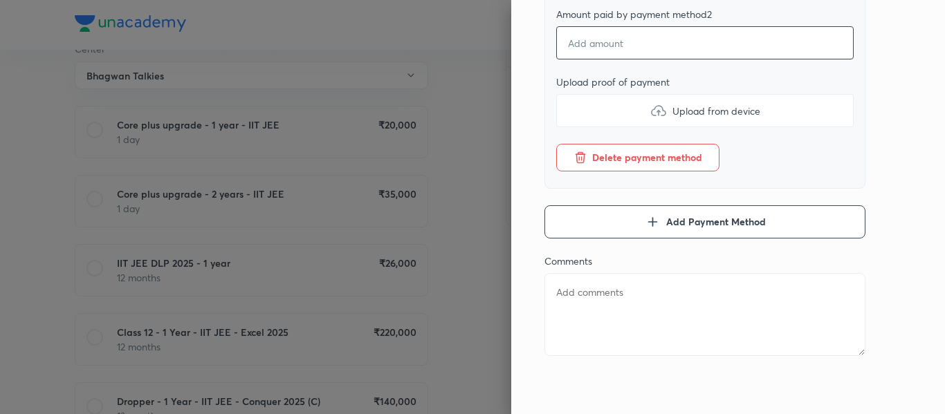
click at [622, 37] on input "number" at bounding box center [704, 42] width 297 height 33
type textarea "x"
type input "2"
type textarea "x"
type input "25"
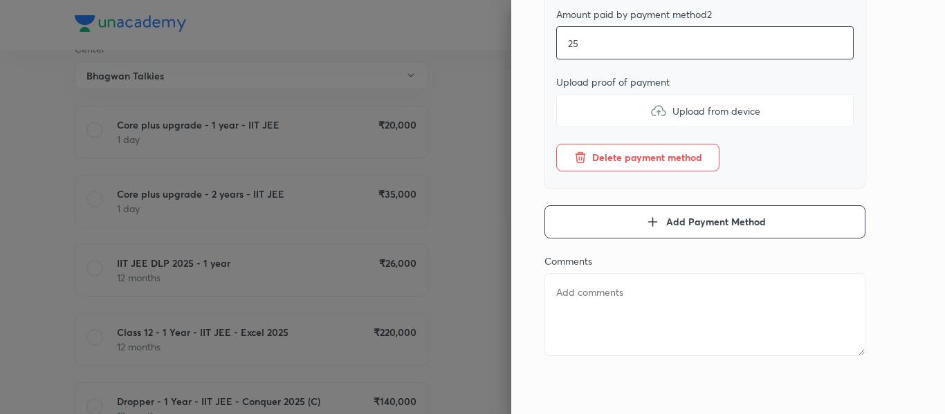
type textarea "x"
type input "250"
type textarea "x"
type input "2500"
type textarea "x"
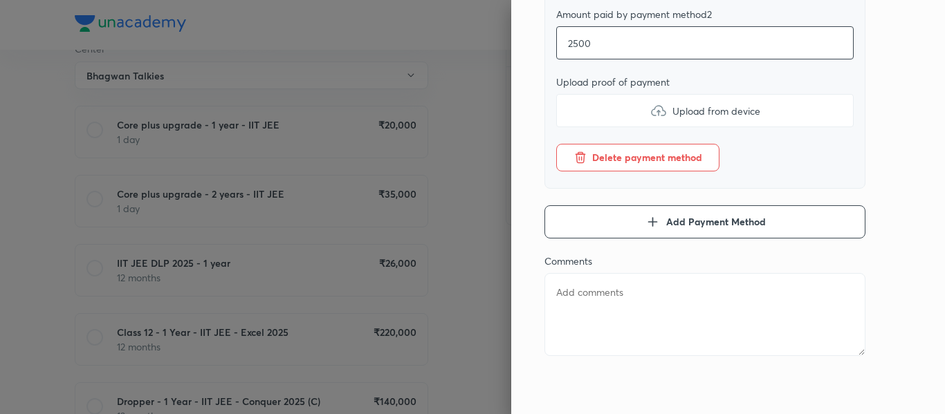
type input "25000"
type textarea "x"
type input "25000"
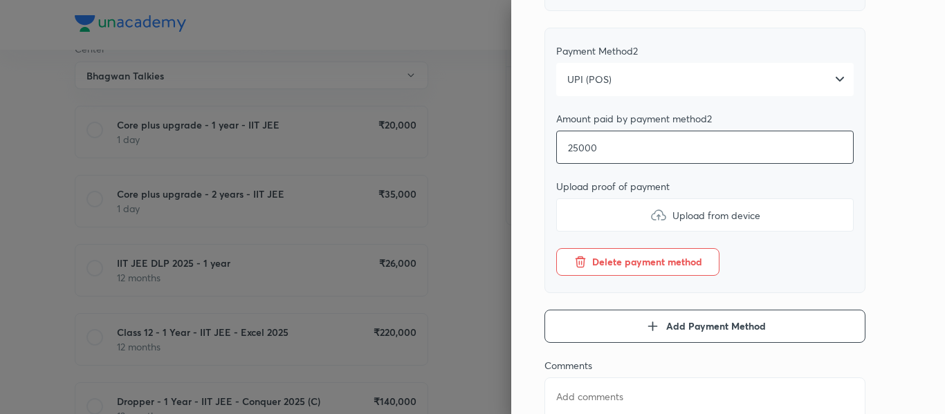
scroll to position [483, 0]
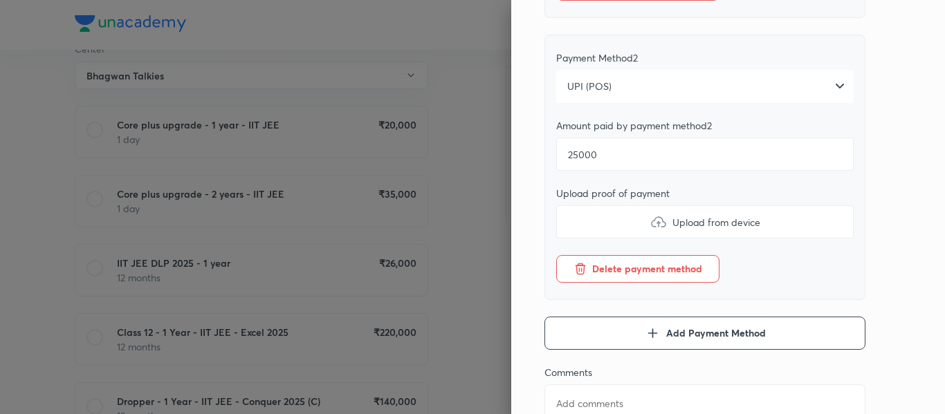
click at [568, 75] on div "UPI (POS)" at bounding box center [704, 86] width 297 height 33
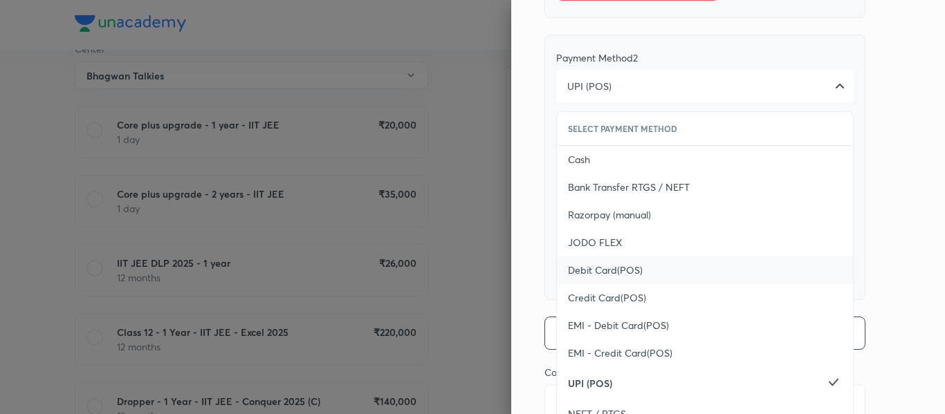
click at [591, 267] on span "Debit Card(POS)" at bounding box center [605, 270] width 75 height 14
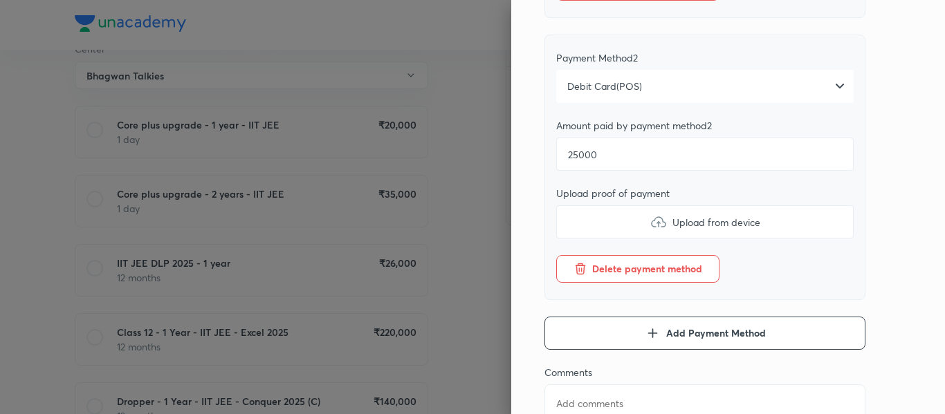
click at [582, 227] on label "Upload from device" at bounding box center [704, 221] width 297 height 33
click at [0, 0] on input "Upload from device" at bounding box center [0, 0] width 0 height 0
type textarea "x"
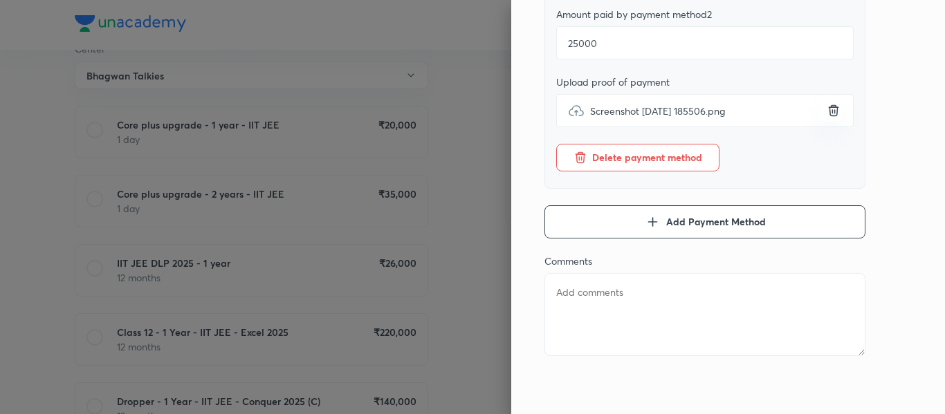
click at [653, 301] on textarea at bounding box center [704, 314] width 321 height 83
type textarea "1"
type textarea "x"
type textarea "1s"
type textarea "x"
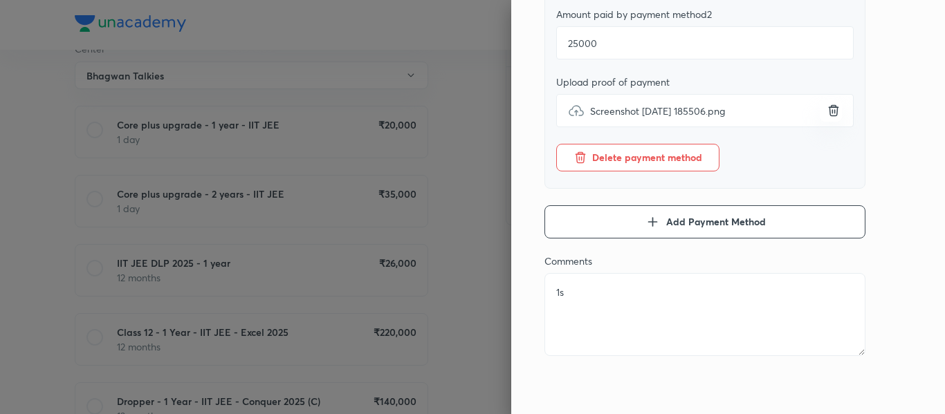
type textarea "1st"
type textarea "x"
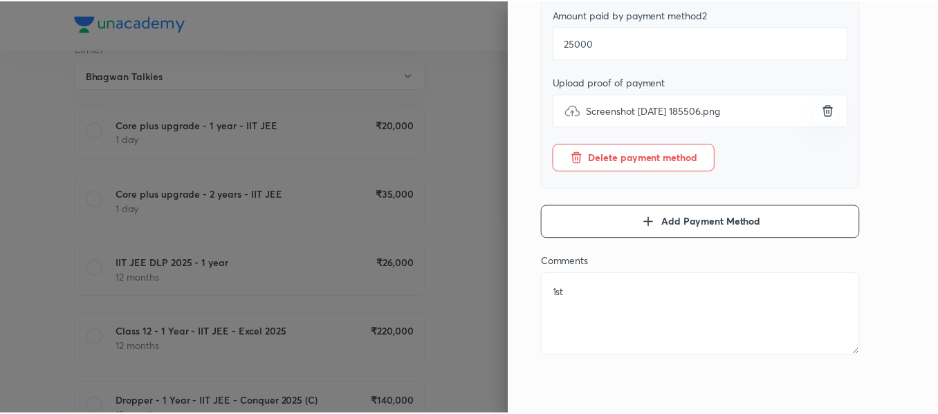
scroll to position [0, 0]
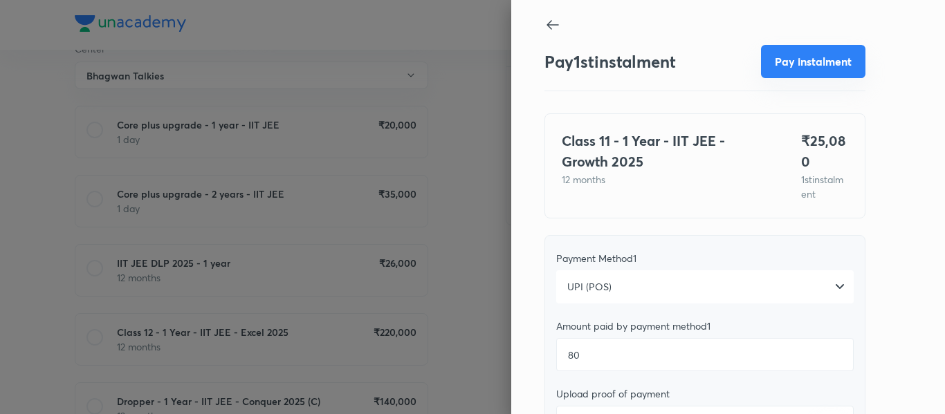
type textarea "1st"
click at [779, 61] on button "Pay instalment" at bounding box center [813, 61] width 104 height 33
type textarea "x"
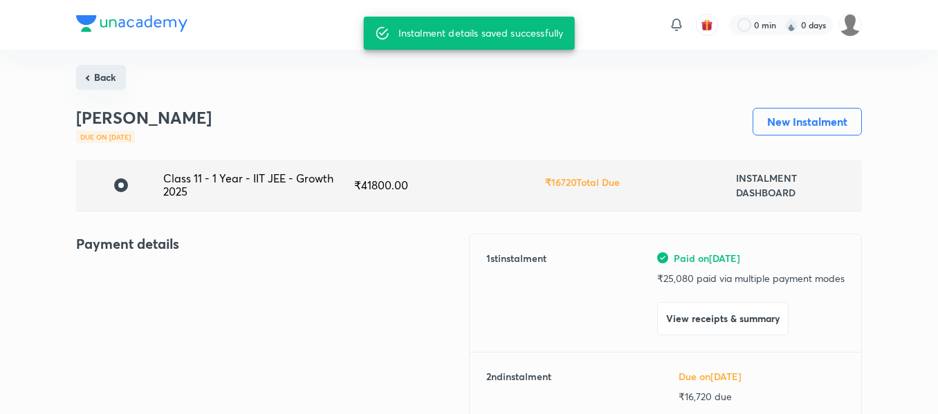
click at [102, 80] on button "Back" at bounding box center [101, 77] width 50 height 25
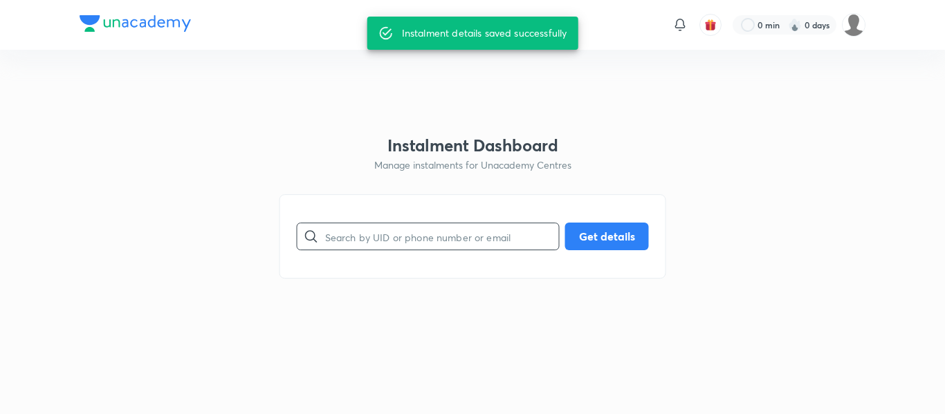
click at [351, 236] on input "text" at bounding box center [442, 236] width 234 height 35
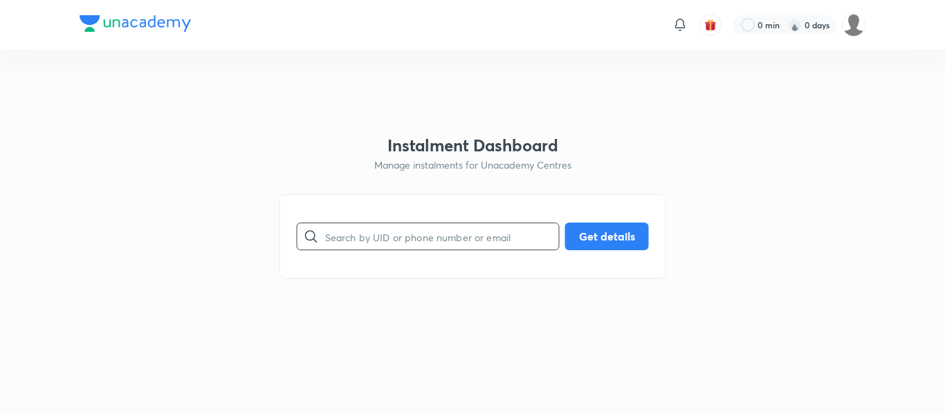
paste input "[EMAIL_ADDRESS][DOMAIN_NAME]"
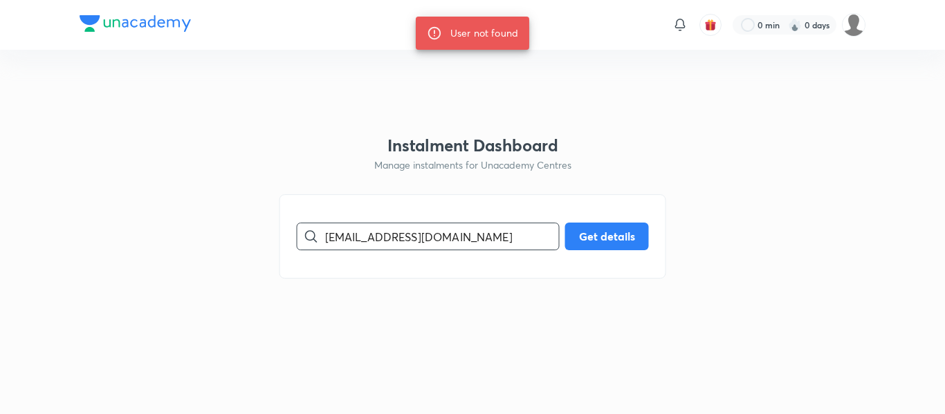
paste input "9787964412"
type input "9787964412"
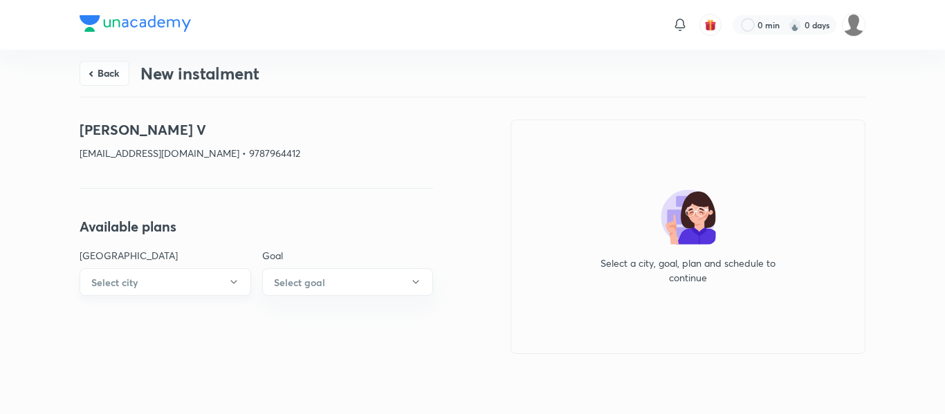
click at [158, 283] on button "Select city" at bounding box center [165, 282] width 171 height 28
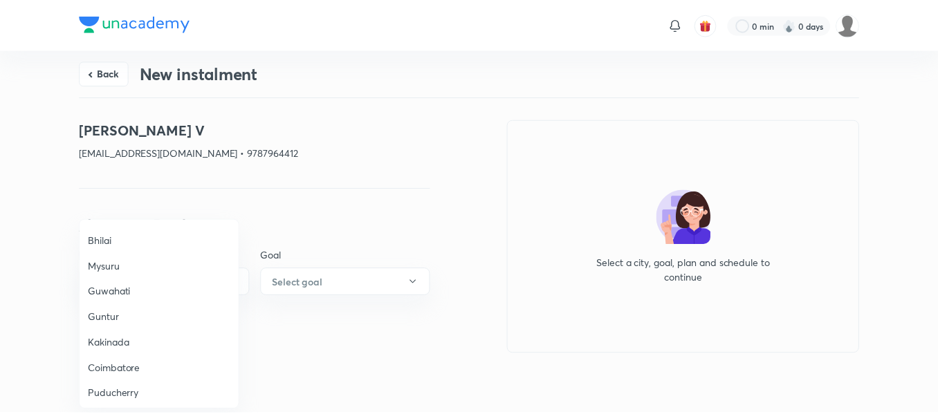
scroll to position [461, 0]
click at [113, 387] on span "Puducherry" at bounding box center [160, 391] width 143 height 15
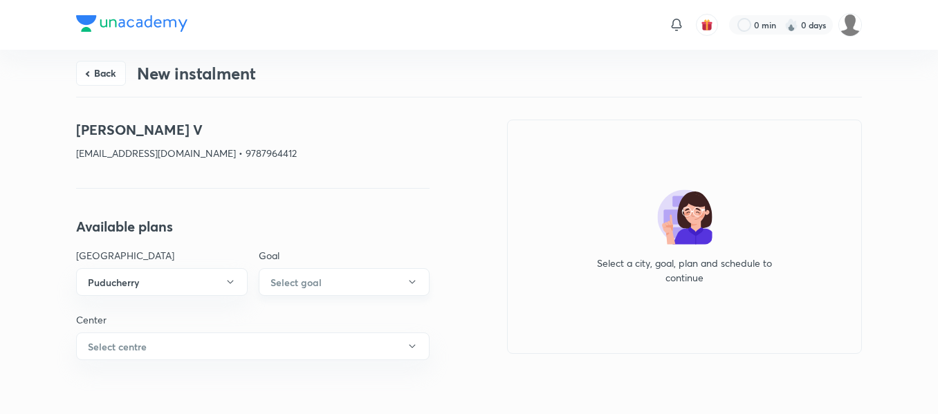
click at [341, 274] on button "Select goal" at bounding box center [344, 282] width 171 height 28
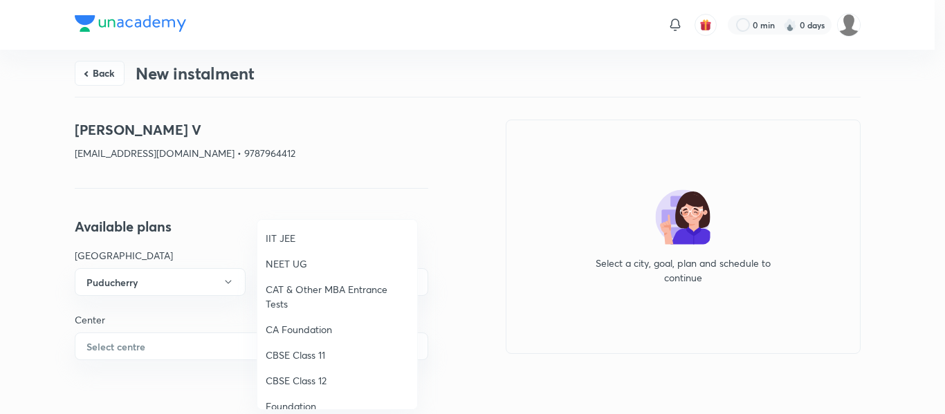
click at [280, 259] on span "NEET UG" at bounding box center [337, 264] width 143 height 15
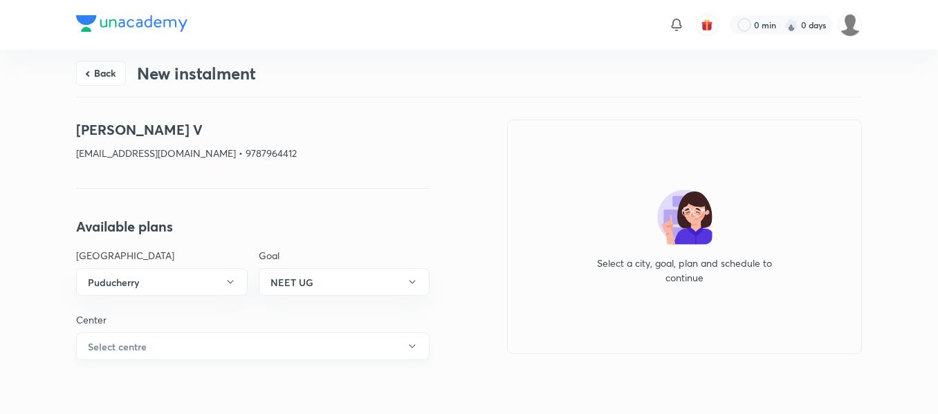
click at [198, 343] on button "Select centre" at bounding box center [252, 347] width 353 height 28
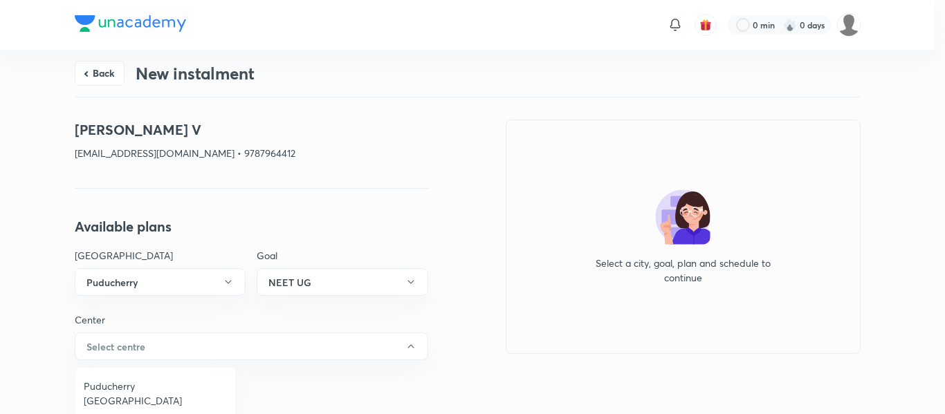
click at [134, 387] on span "Puducherry [GEOGRAPHIC_DATA]" at bounding box center [155, 393] width 143 height 29
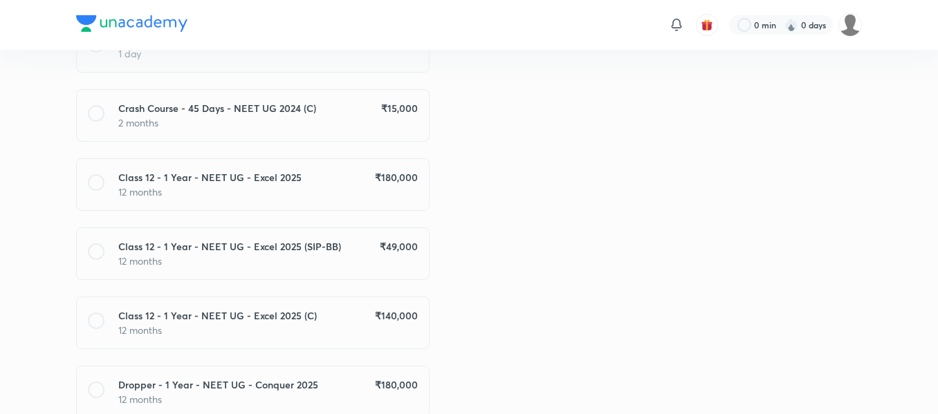
scroll to position [427, 0]
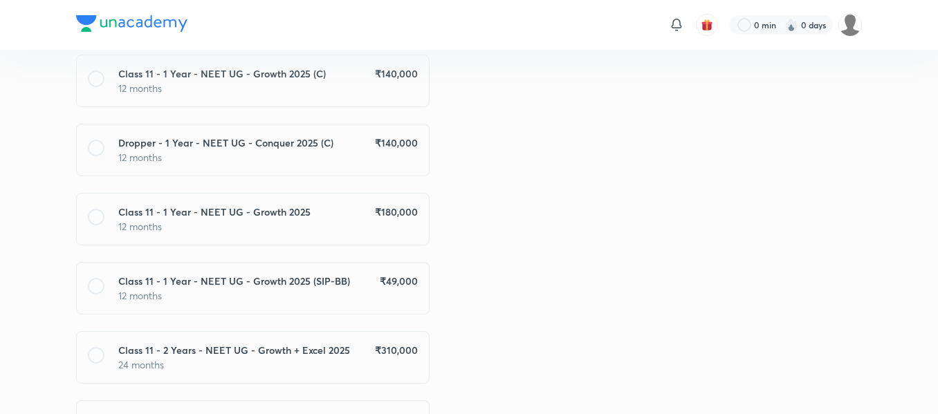
click at [369, 288] on div "Class 11 - 1 Year - NEET UG - Growth 2025 (SIP-BB) ₹ 49,000" at bounding box center [267, 281] width 299 height 15
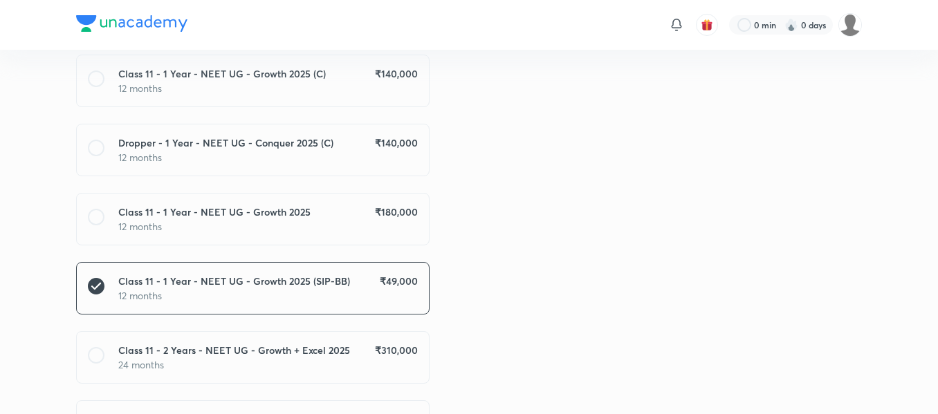
scroll to position [965, 0]
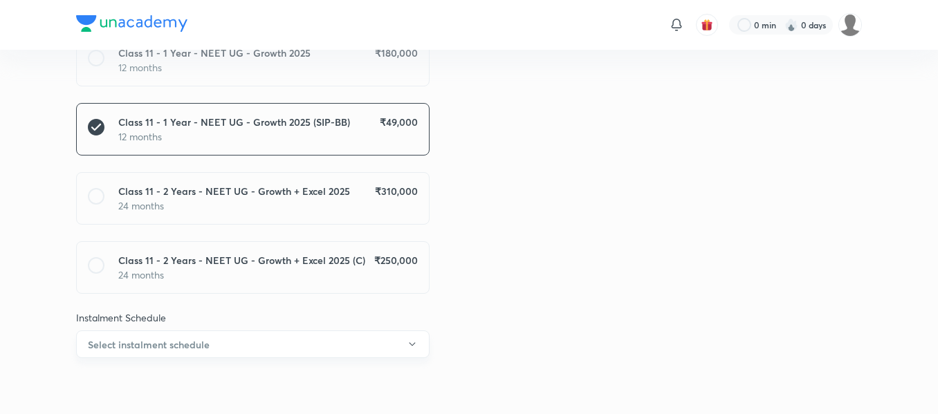
click at [297, 355] on button "Select instalment schedule" at bounding box center [252, 345] width 353 height 28
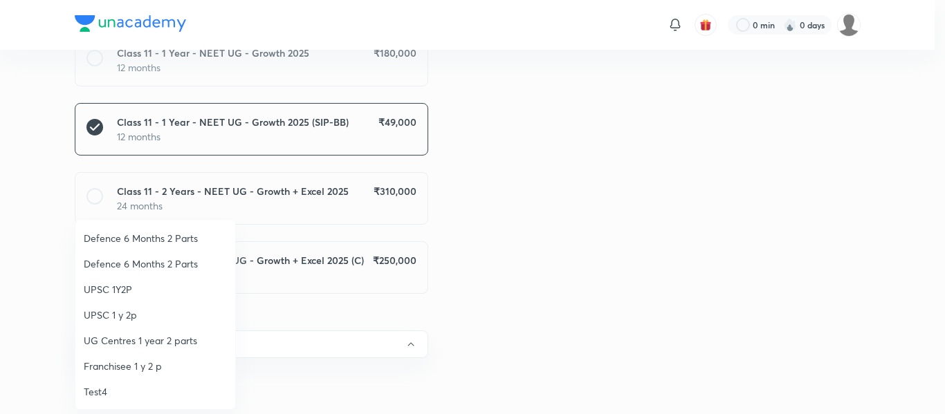
click at [149, 365] on span "Franchisee 1 y 2 p" at bounding box center [155, 366] width 143 height 15
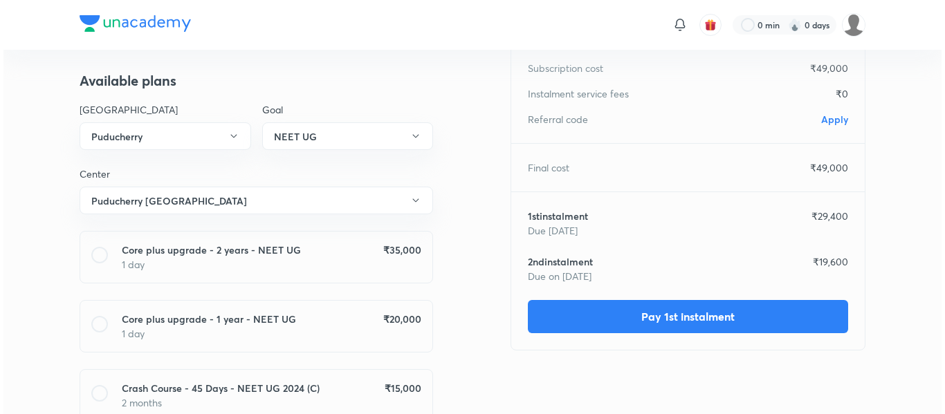
scroll to position [146, 0]
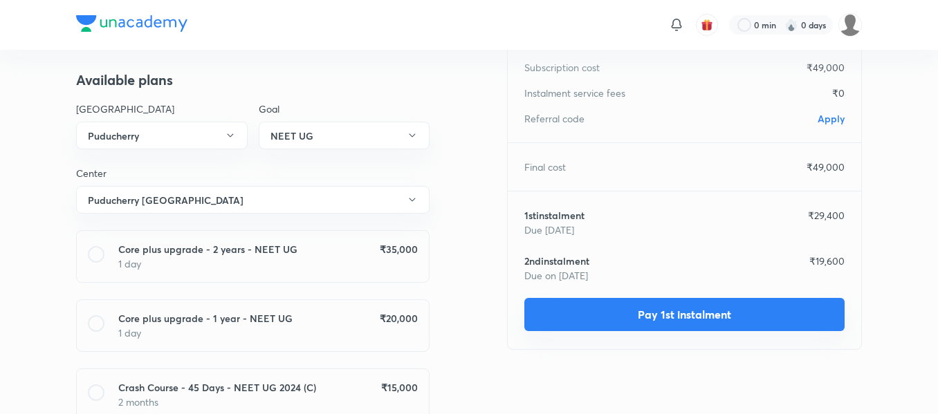
click at [608, 331] on button "Pay 1st instalment" at bounding box center [684, 314] width 320 height 33
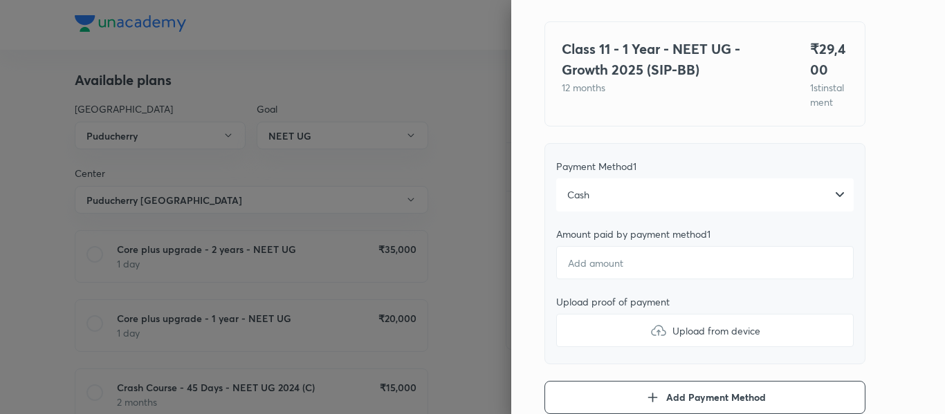
scroll to position [93, 0]
click at [579, 279] on input "number" at bounding box center [704, 261] width 297 height 33
type textarea "x"
type input "2"
type textarea "x"
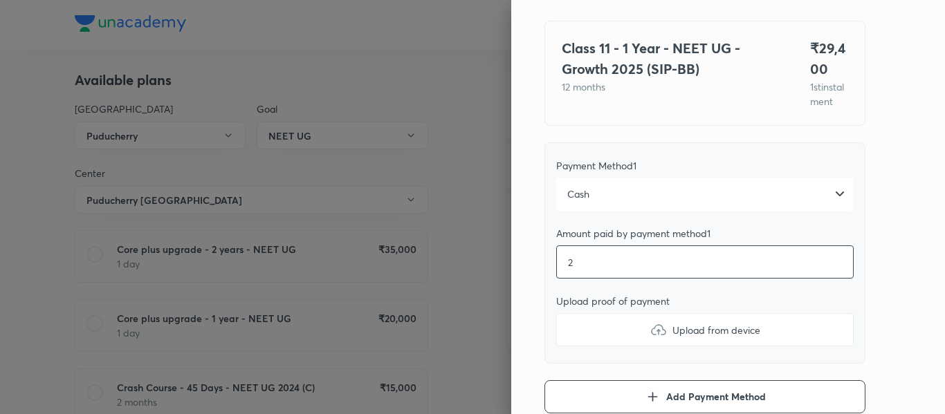
type input "29"
click at [579, 337] on label "Upload from device" at bounding box center [704, 329] width 297 height 33
click at [0, 0] on input "Upload from device" at bounding box center [0, 0] width 0 height 0
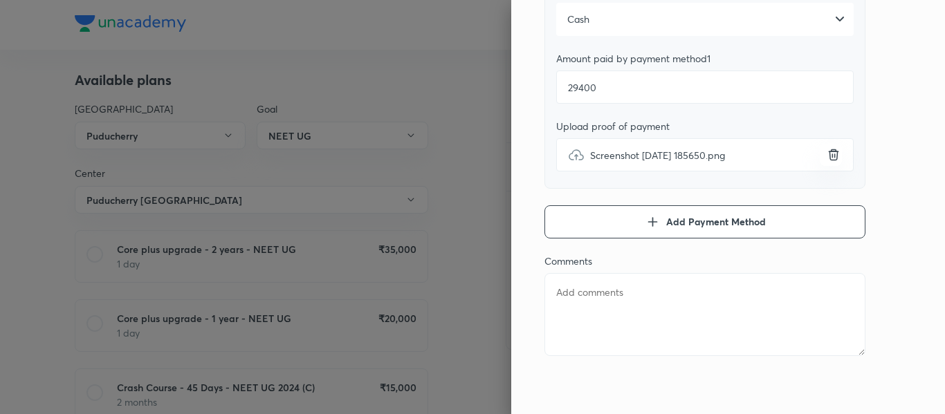
click at [602, 311] on textarea at bounding box center [704, 314] width 321 height 83
click at [602, 311] on textarea "600 Extra" at bounding box center [704, 314] width 321 height 83
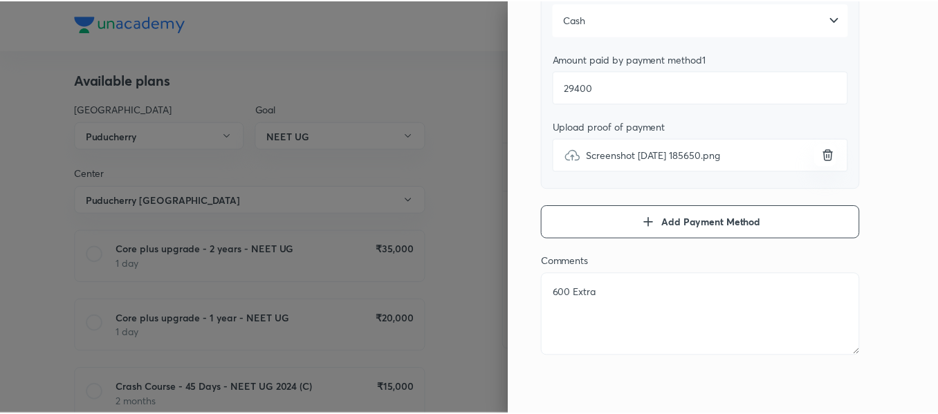
scroll to position [0, 0]
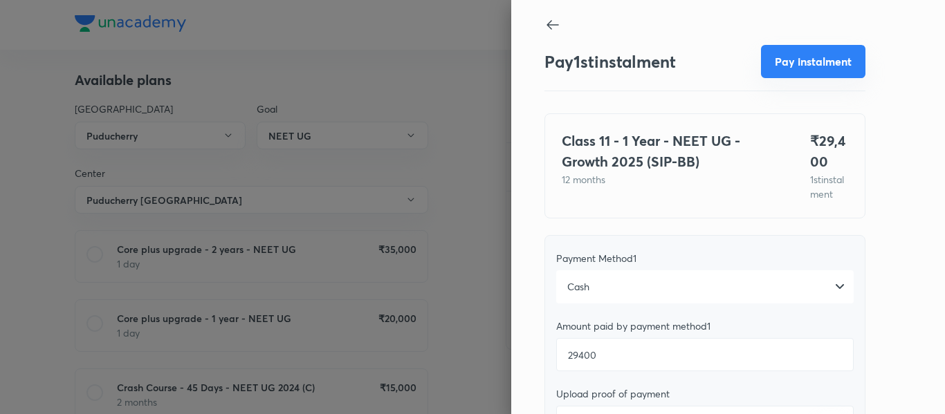
click at [794, 73] on button "Pay instalment" at bounding box center [813, 61] width 104 height 33
